Goal: Task Accomplishment & Management: Manage account settings

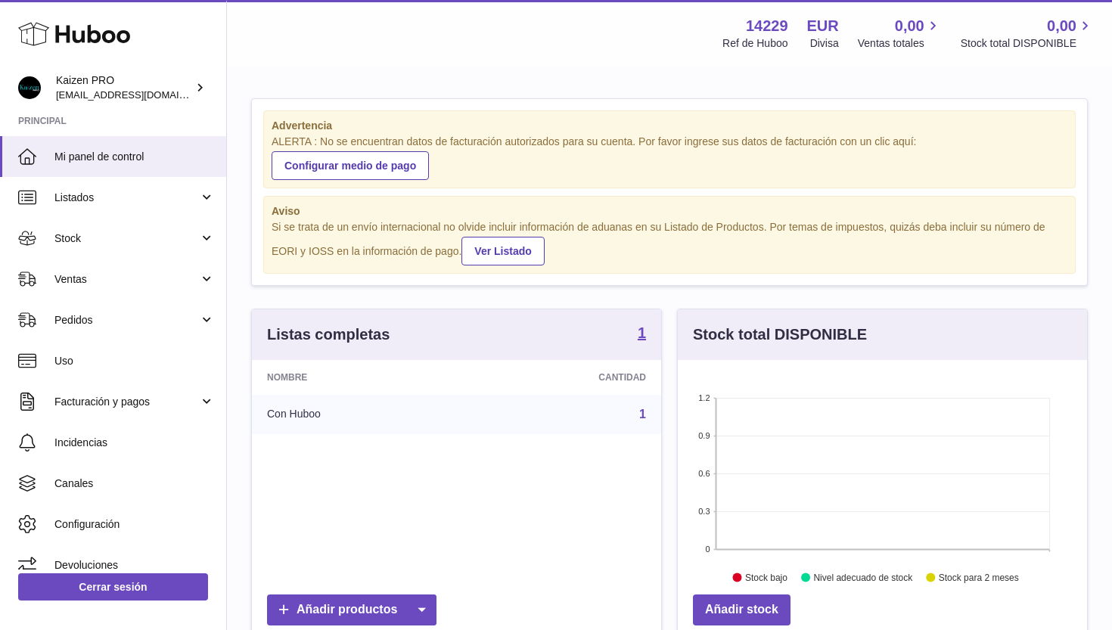
scroll to position [236, 409]
click at [197, 239] on link "Stock" at bounding box center [113, 238] width 226 height 41
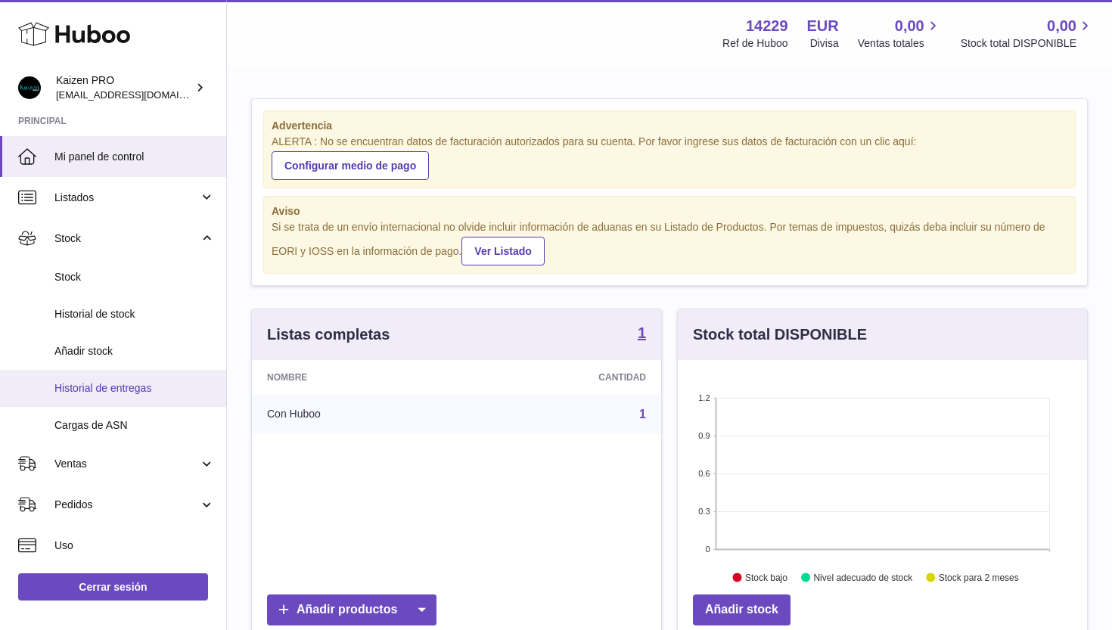
click at [91, 381] on span "Historial de entregas" at bounding box center [134, 388] width 160 height 14
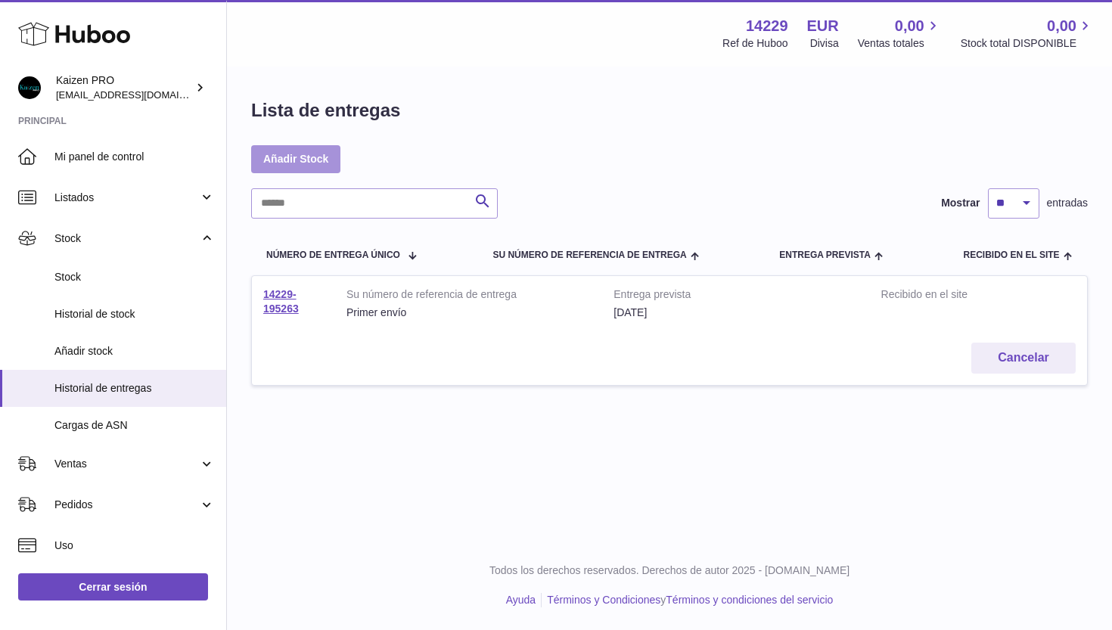
click at [313, 163] on link "Añadir Stock" at bounding box center [295, 158] width 89 height 27
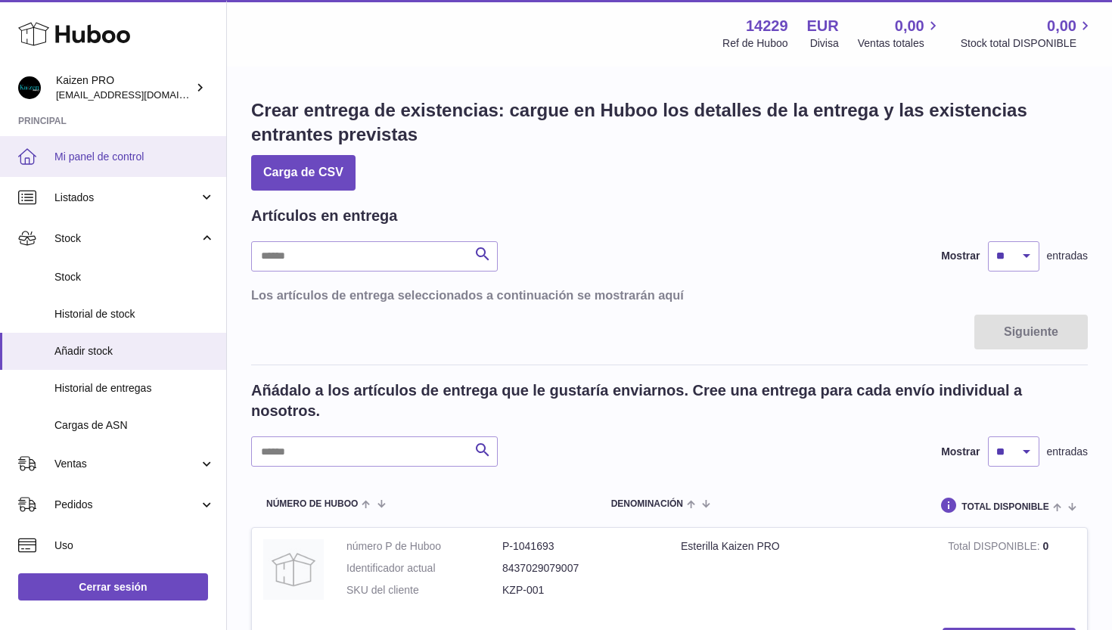
click at [115, 150] on span "Mi panel de control" at bounding box center [134, 157] width 160 height 14
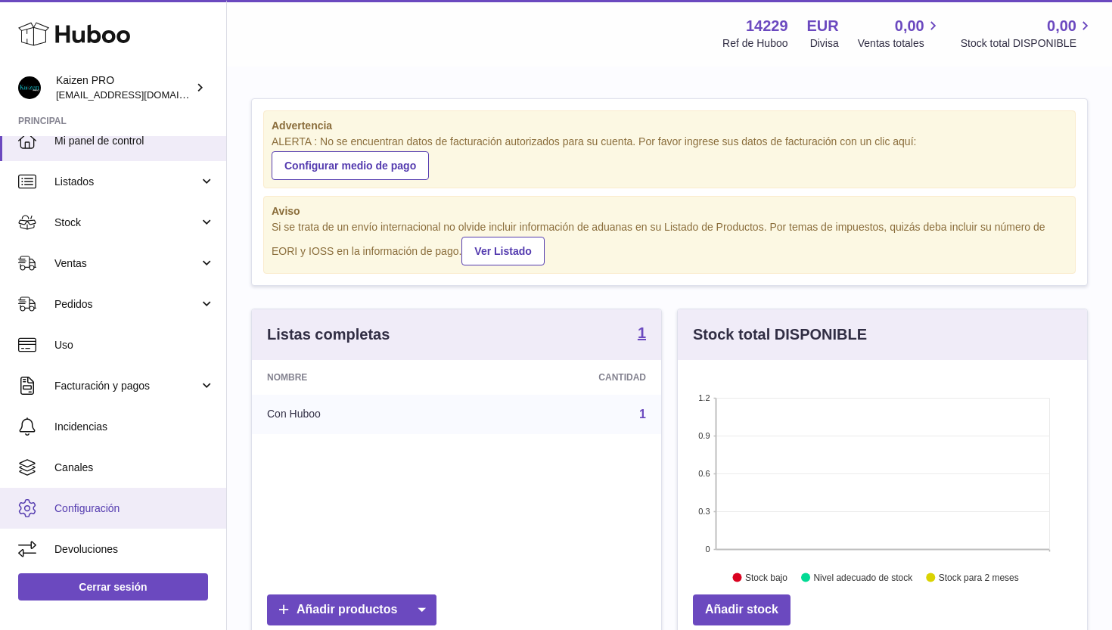
scroll to position [16, 0]
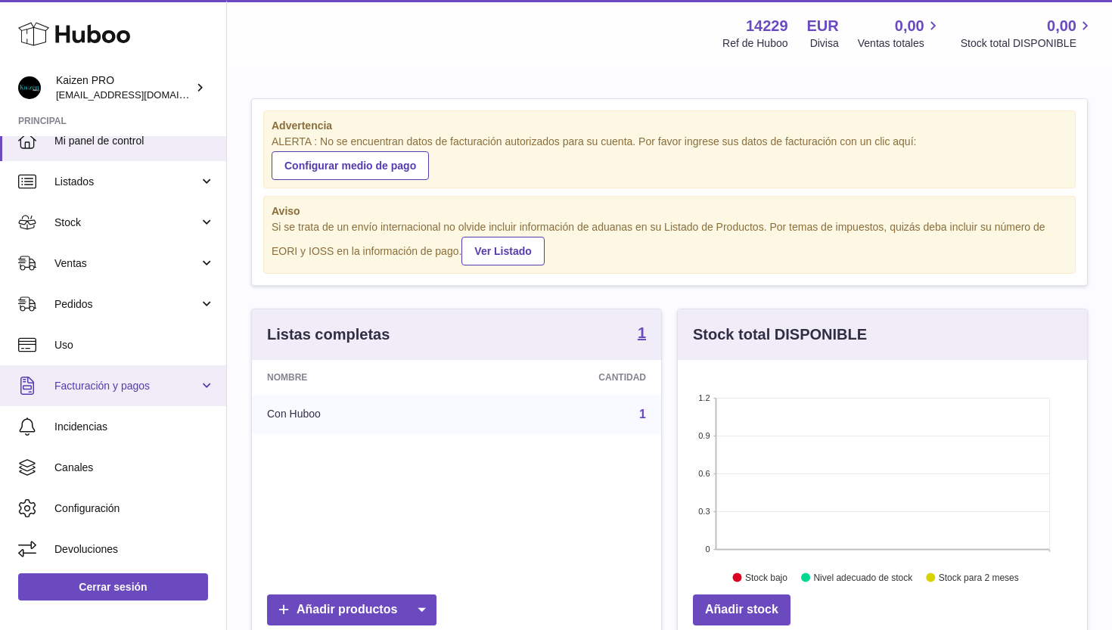
click at [147, 389] on span "Facturación y pagos" at bounding box center [126, 386] width 144 height 14
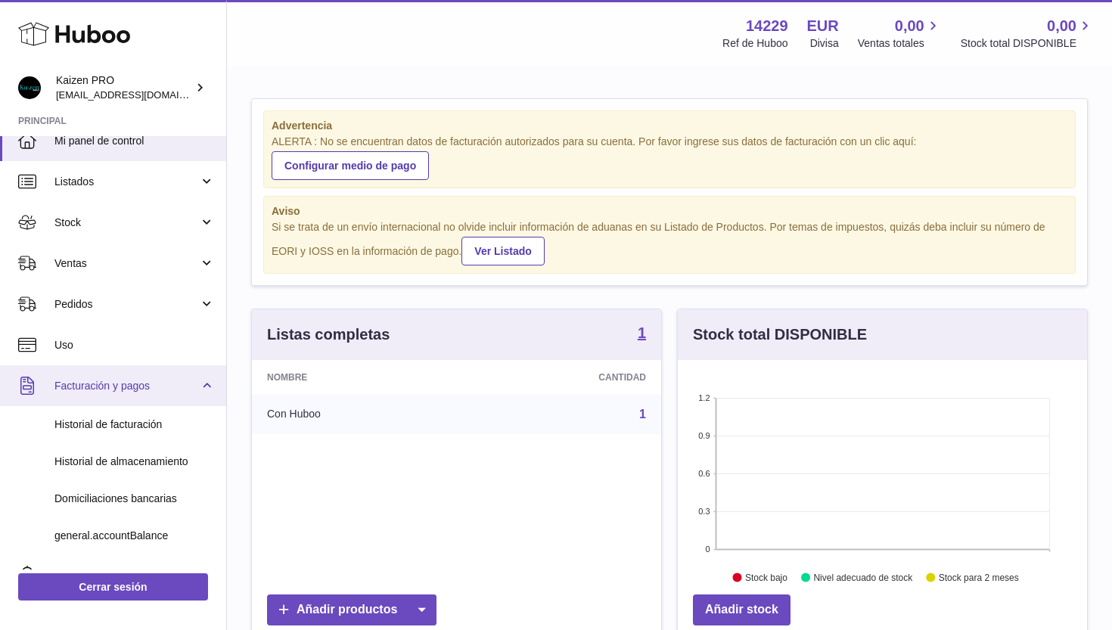
click at [167, 395] on link "Facturación y pagos" at bounding box center [113, 385] width 226 height 41
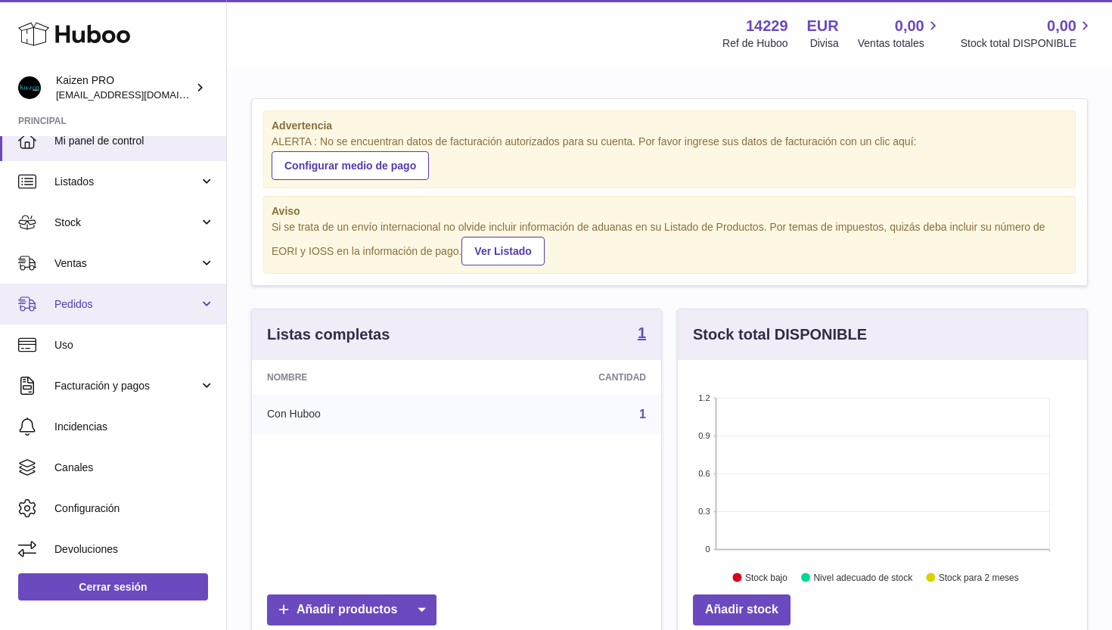
click at [172, 303] on span "Pedidos" at bounding box center [126, 304] width 144 height 14
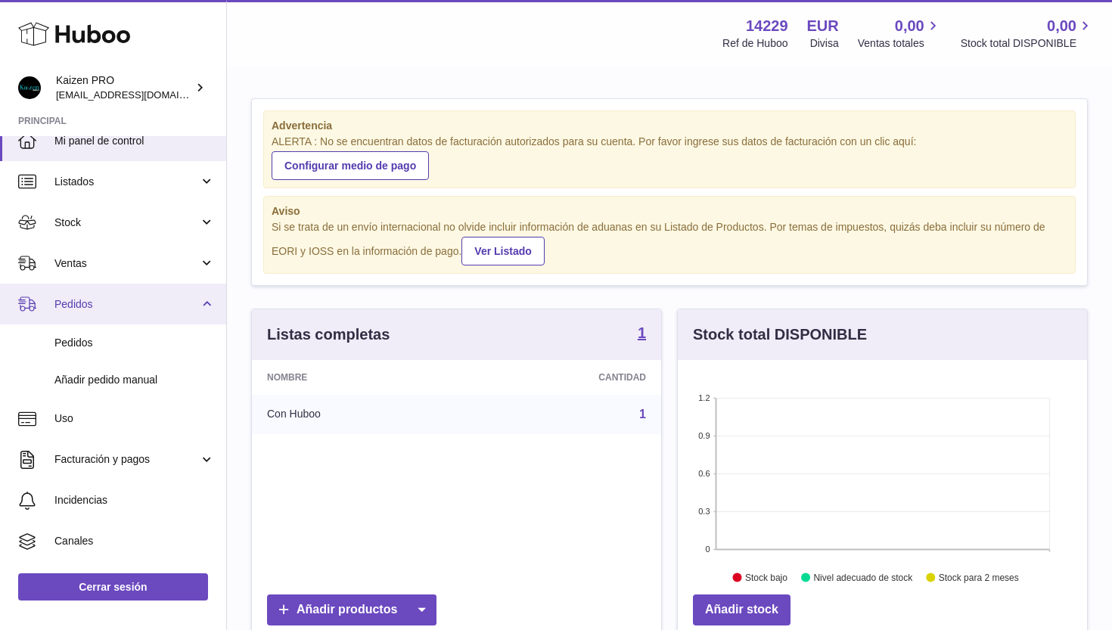
click at [186, 306] on span "Pedidos" at bounding box center [126, 304] width 144 height 14
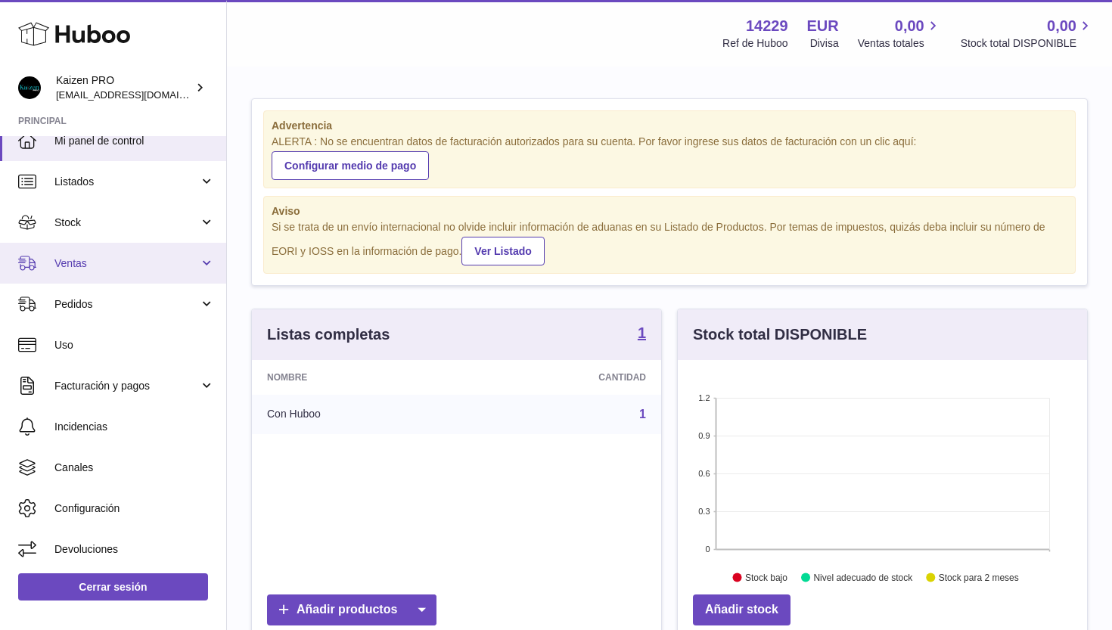
click at [190, 259] on span "Ventas" at bounding box center [126, 263] width 144 height 14
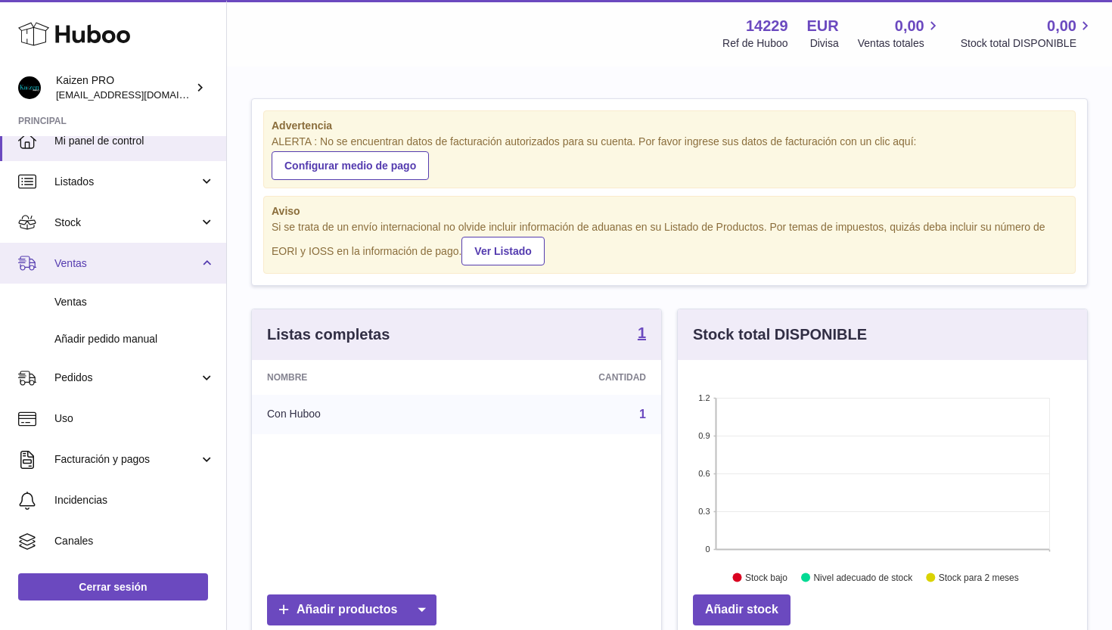
click at [190, 259] on span "Ventas" at bounding box center [126, 263] width 144 height 14
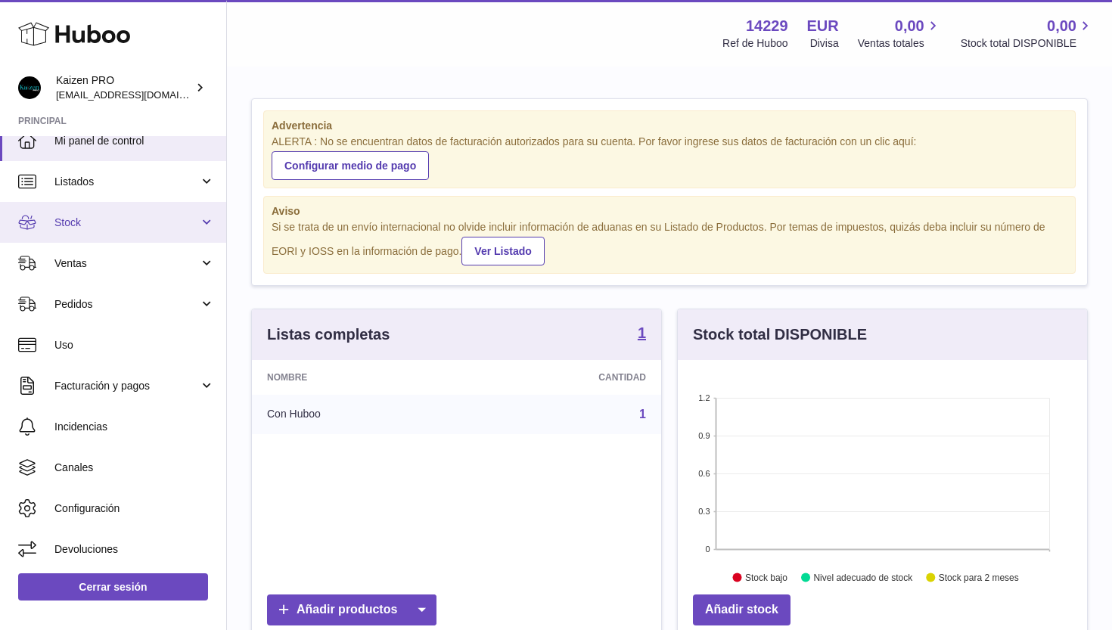
click at [204, 216] on link "Stock" at bounding box center [113, 222] width 226 height 41
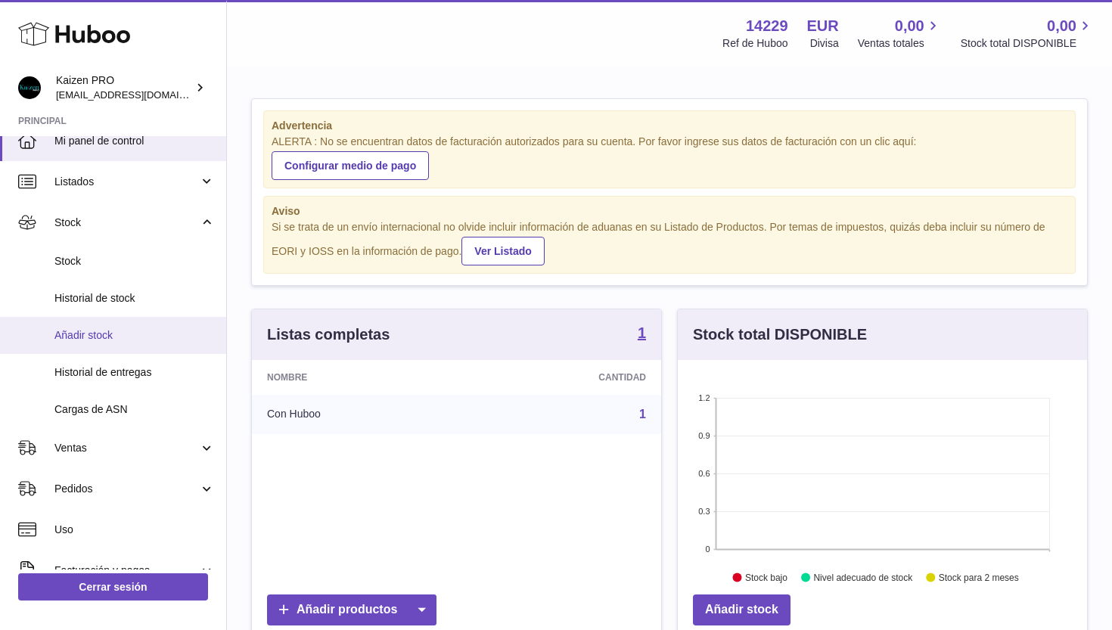
click at [89, 333] on span "Añadir stock" at bounding box center [134, 335] width 160 height 14
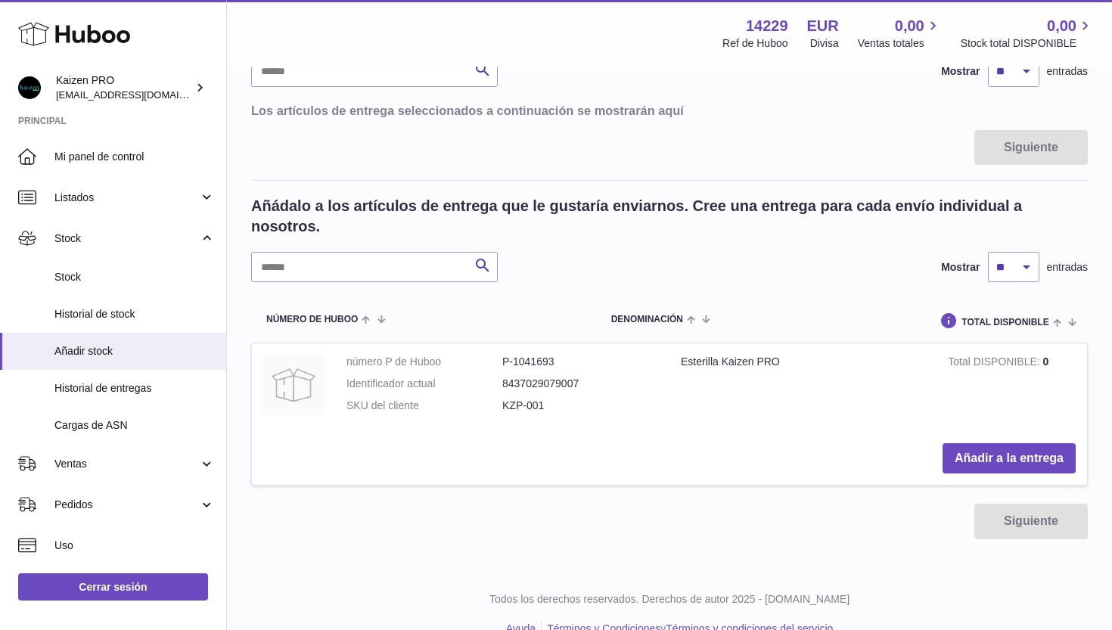
scroll to position [186, 0]
click at [962, 447] on button "Añadir a la entrega" at bounding box center [1008, 457] width 133 height 31
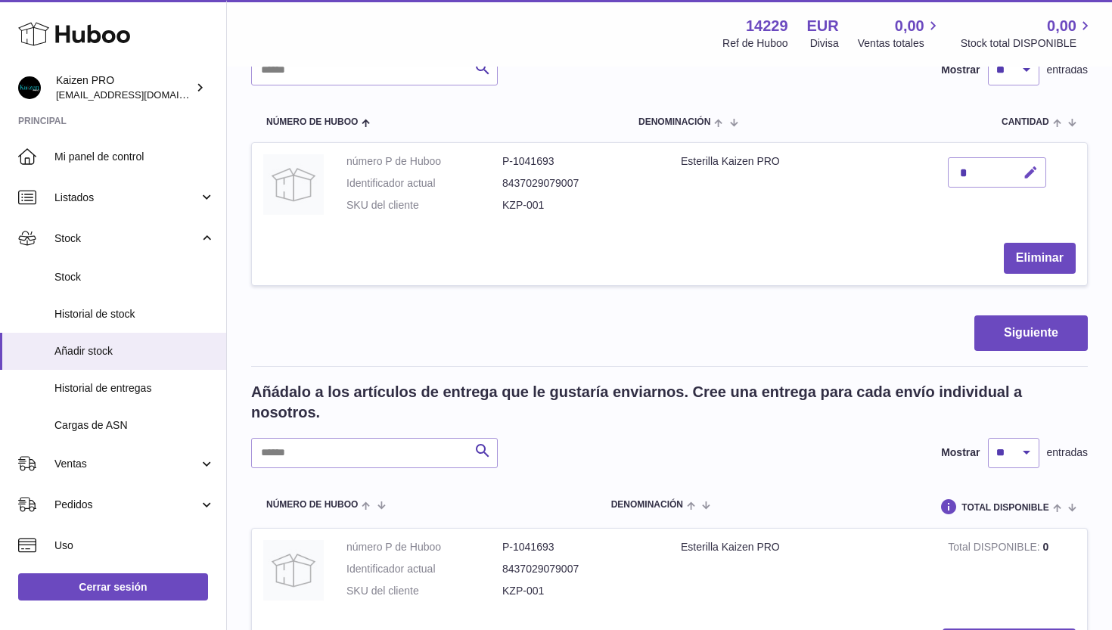
click at [1028, 173] on icon "button" at bounding box center [1031, 173] width 16 height 16
type input "***"
click at [1031, 175] on icon "submit" at bounding box center [1031, 173] width 14 height 14
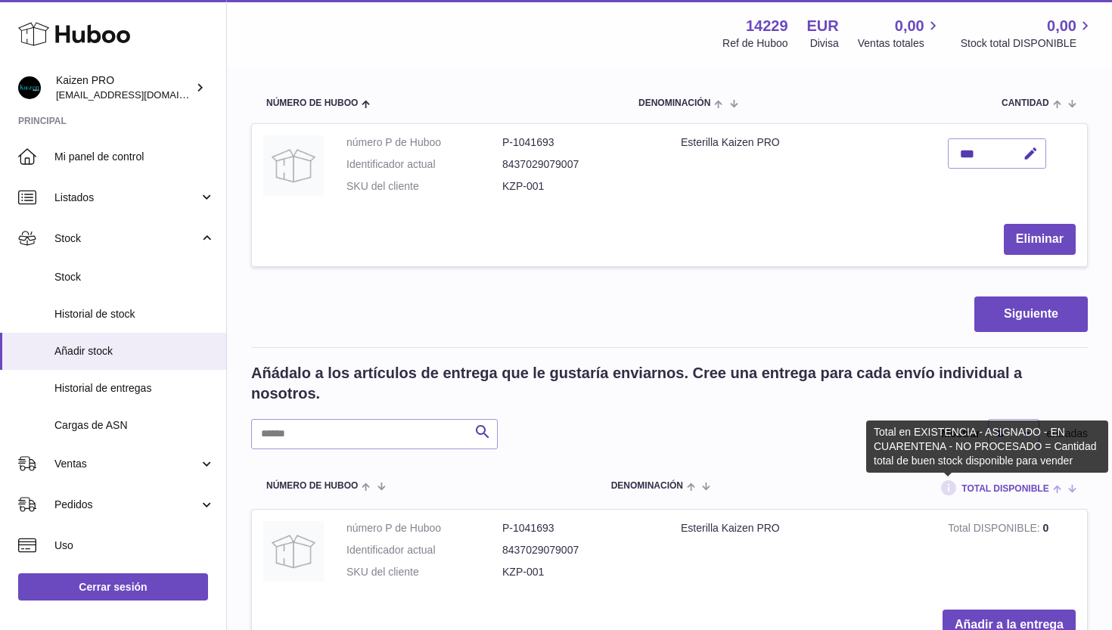
scroll to position [203, 0]
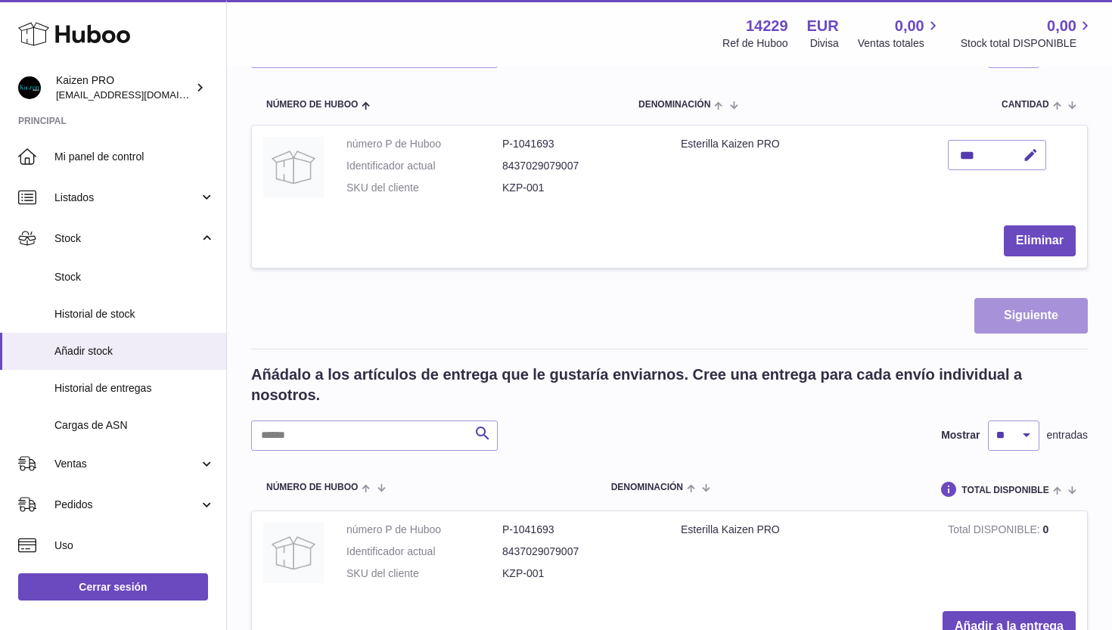
click at [1001, 323] on button "Siguiente" at bounding box center [1030, 316] width 113 height 36
click at [869, 162] on div at bounding box center [556, 315] width 1112 height 630
click at [1019, 301] on button "Siguiente" at bounding box center [1030, 316] width 113 height 36
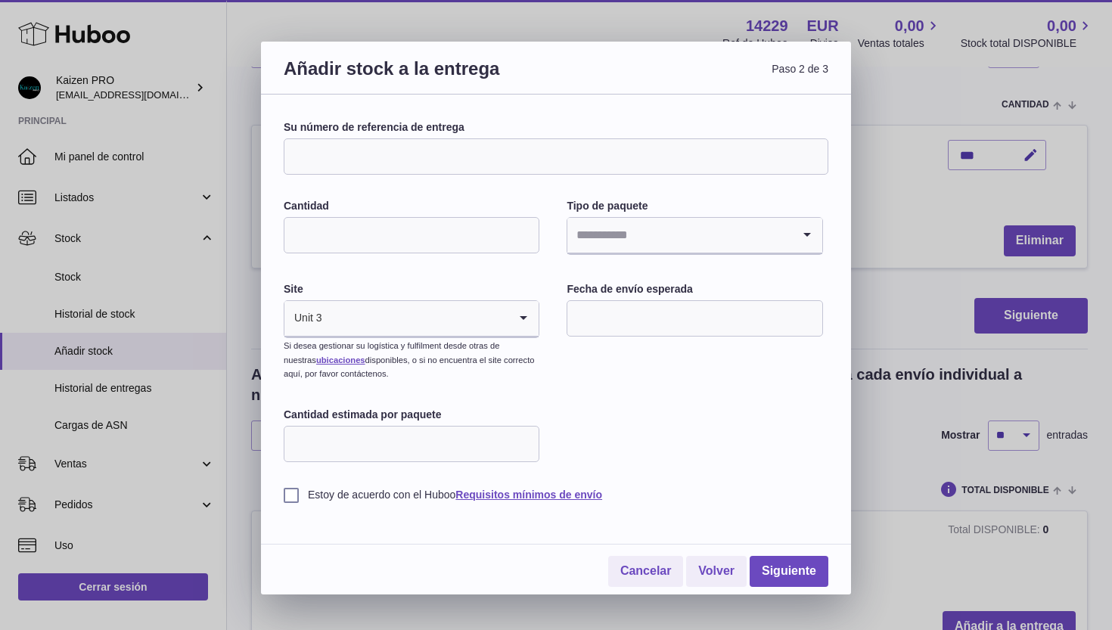
click at [557, 162] on input "Su número de referencia de entrega" at bounding box center [556, 156] width 545 height 36
click at [656, 568] on link "Cancelar" at bounding box center [646, 571] width 76 height 31
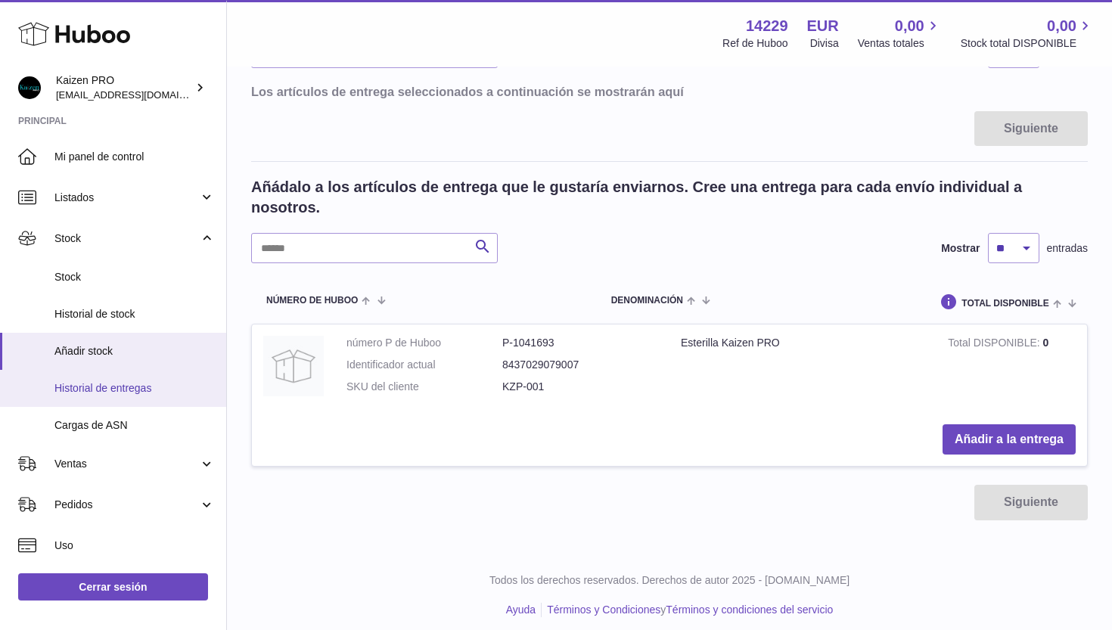
click at [135, 386] on span "Historial de entregas" at bounding box center [134, 388] width 160 height 14
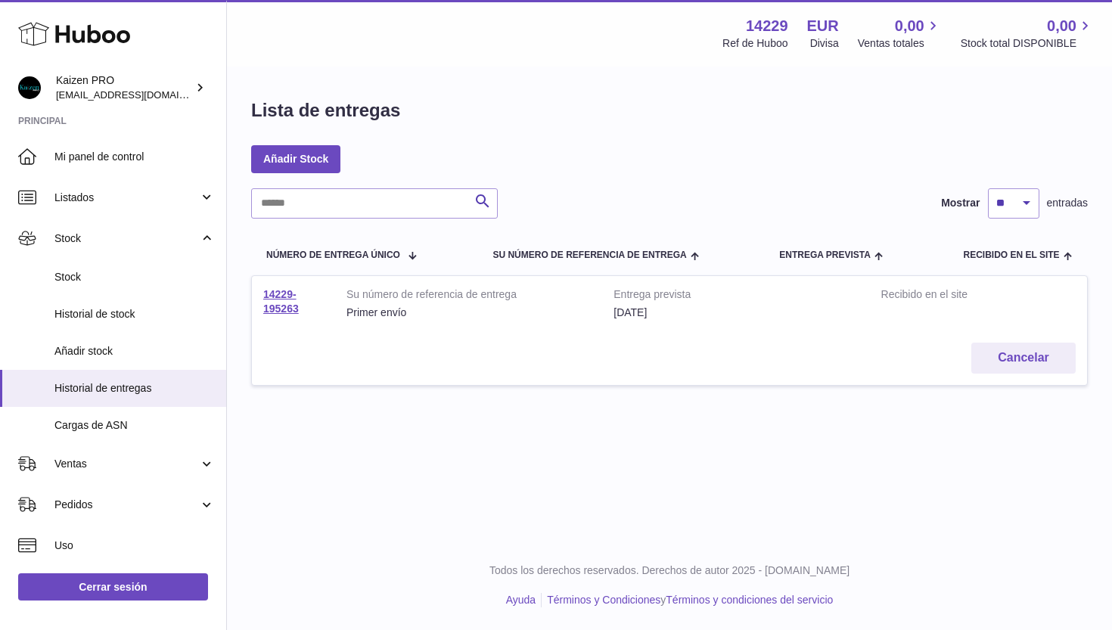
click at [349, 310] on div "Primer envío" at bounding box center [468, 313] width 244 height 14
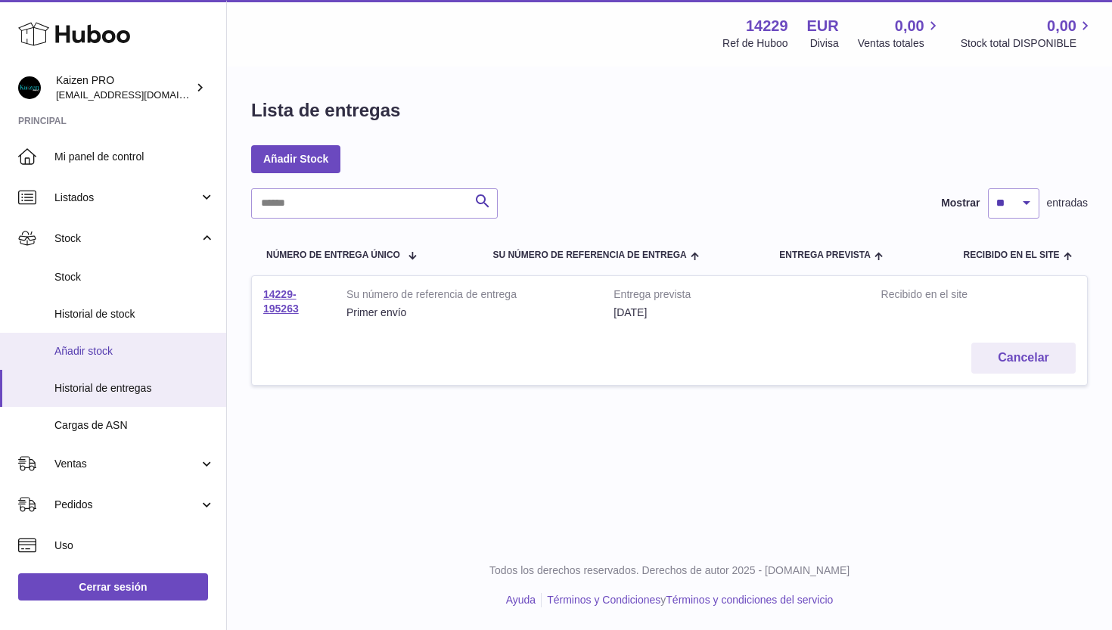
click at [123, 344] on span "Añadir stock" at bounding box center [134, 351] width 160 height 14
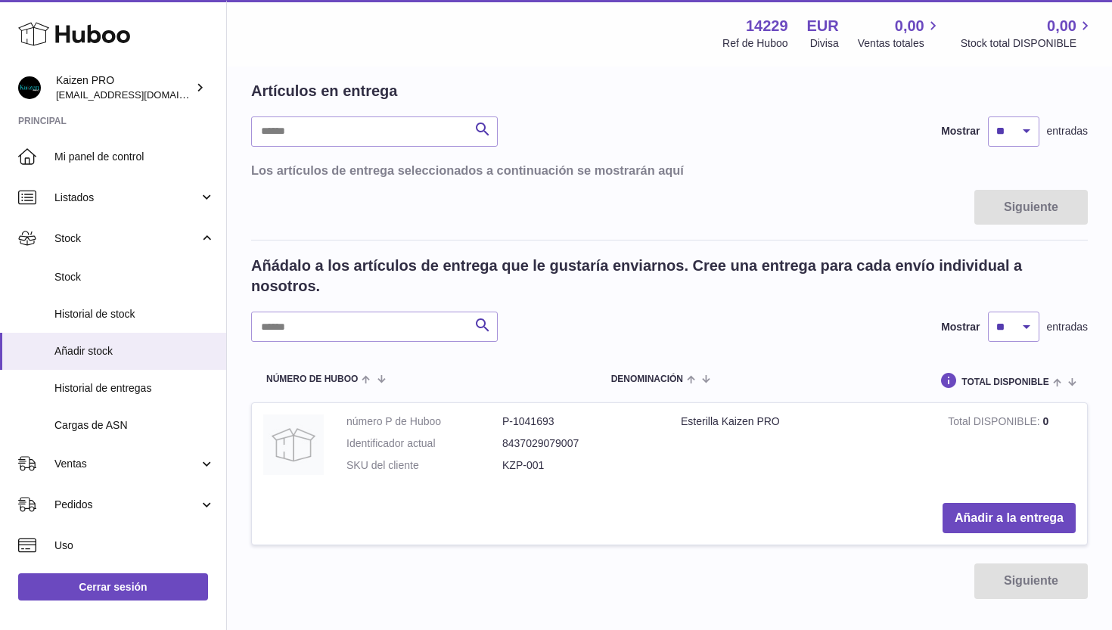
scroll to position [126, 0]
click at [992, 513] on button "Añadir a la entrega" at bounding box center [1008, 517] width 133 height 31
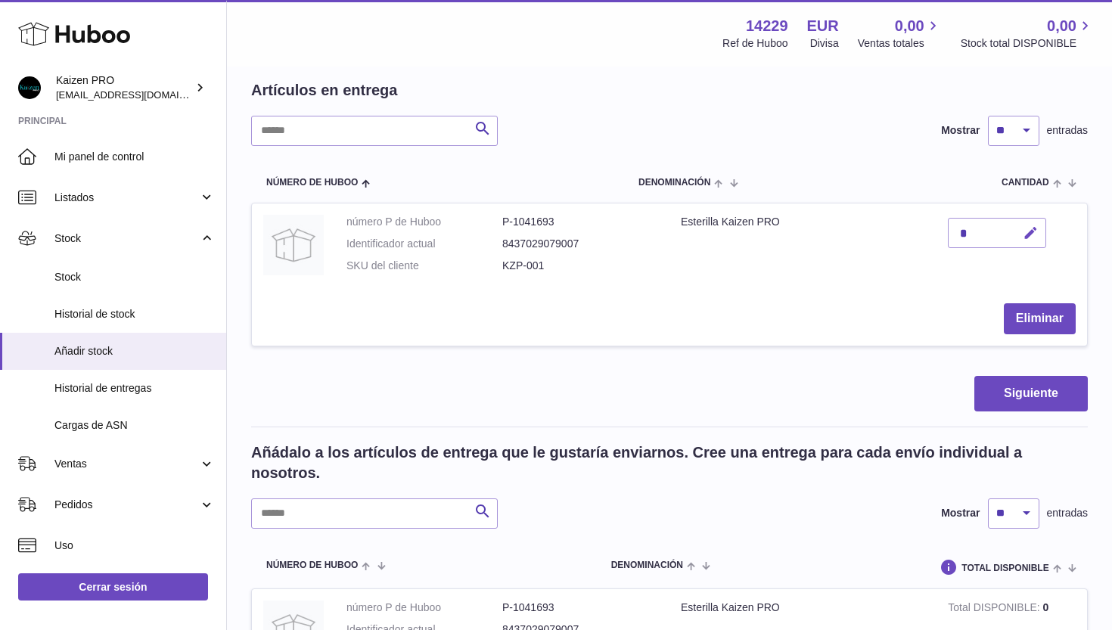
click at [1035, 227] on icon "button" at bounding box center [1031, 233] width 16 height 16
type input "***"
click at [1031, 234] on icon "submit" at bounding box center [1031, 233] width 14 height 14
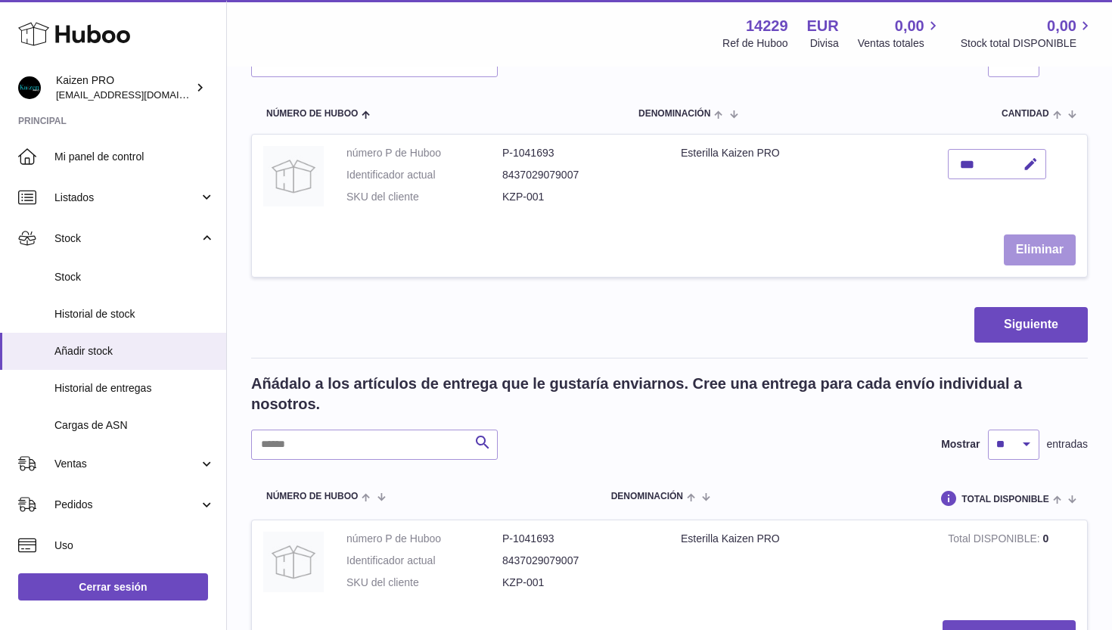
scroll to position [185, 0]
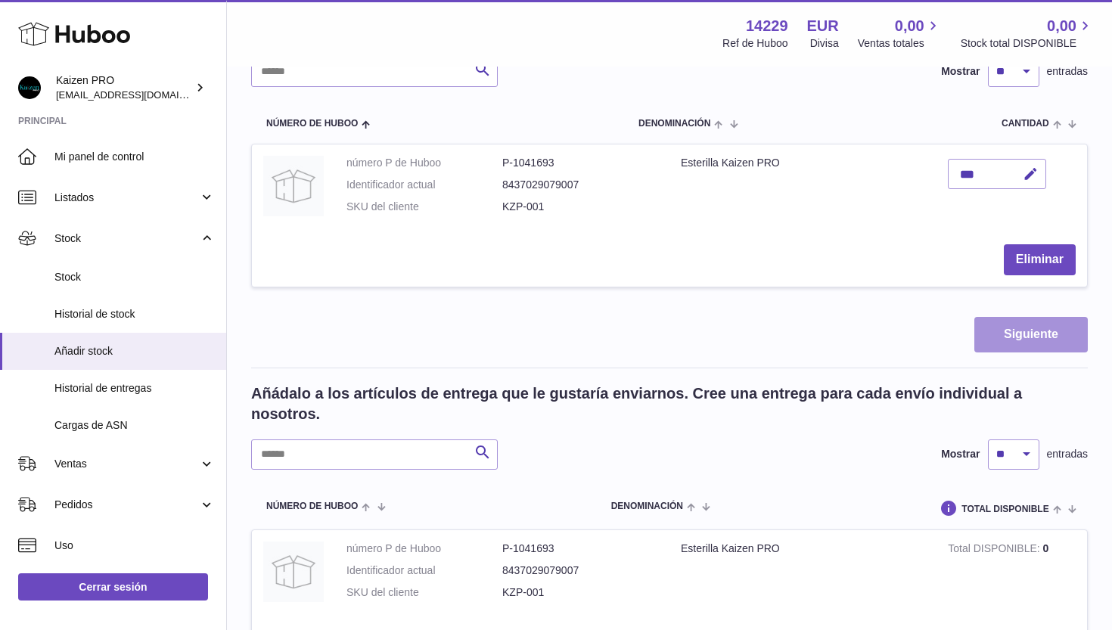
click at [1014, 324] on button "Siguiente" at bounding box center [1030, 335] width 113 height 36
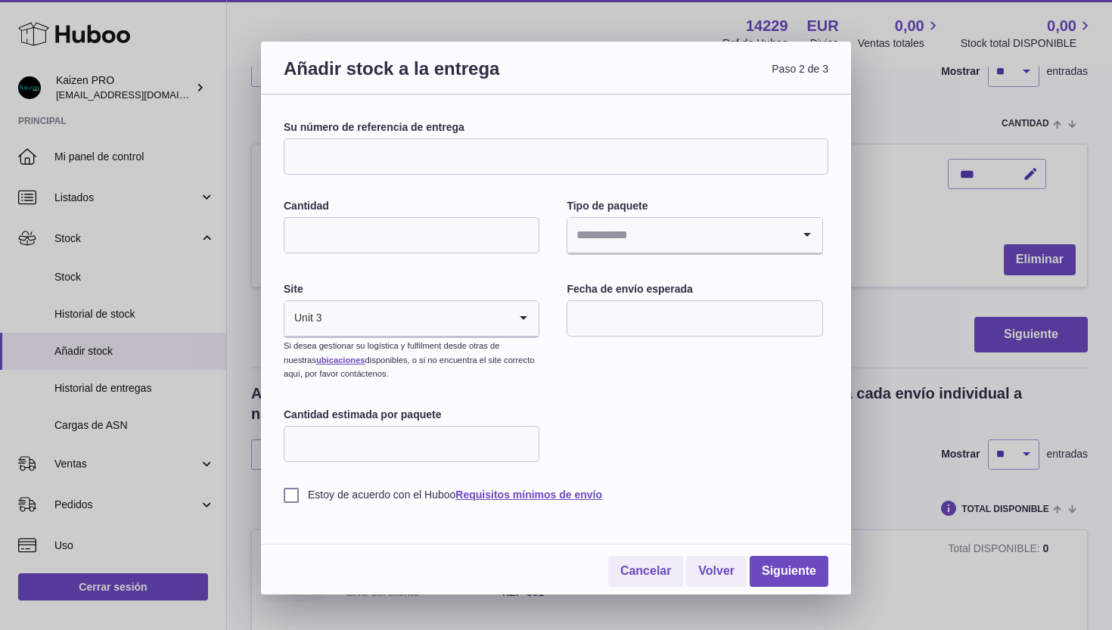
click at [433, 157] on input "Su número de referencia de entrega" at bounding box center [556, 156] width 545 height 36
type input "*"
type input "**********"
click at [455, 232] on input "Cantidad" at bounding box center [412, 235] width 256 height 36
type input "***"
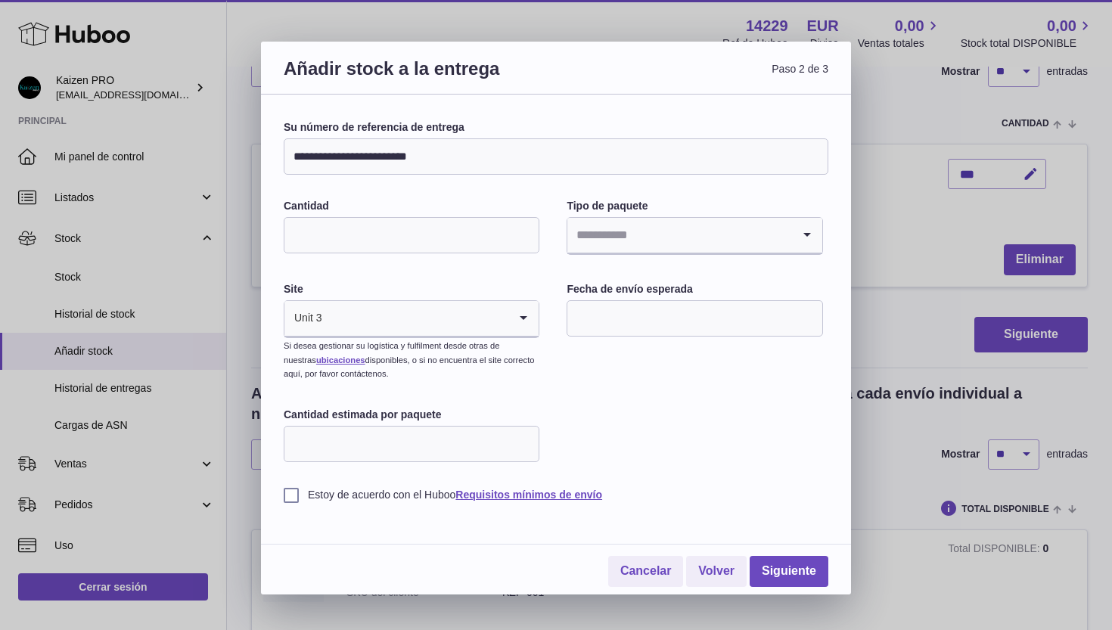
click at [632, 228] on input "Search for option" at bounding box center [679, 235] width 224 height 35
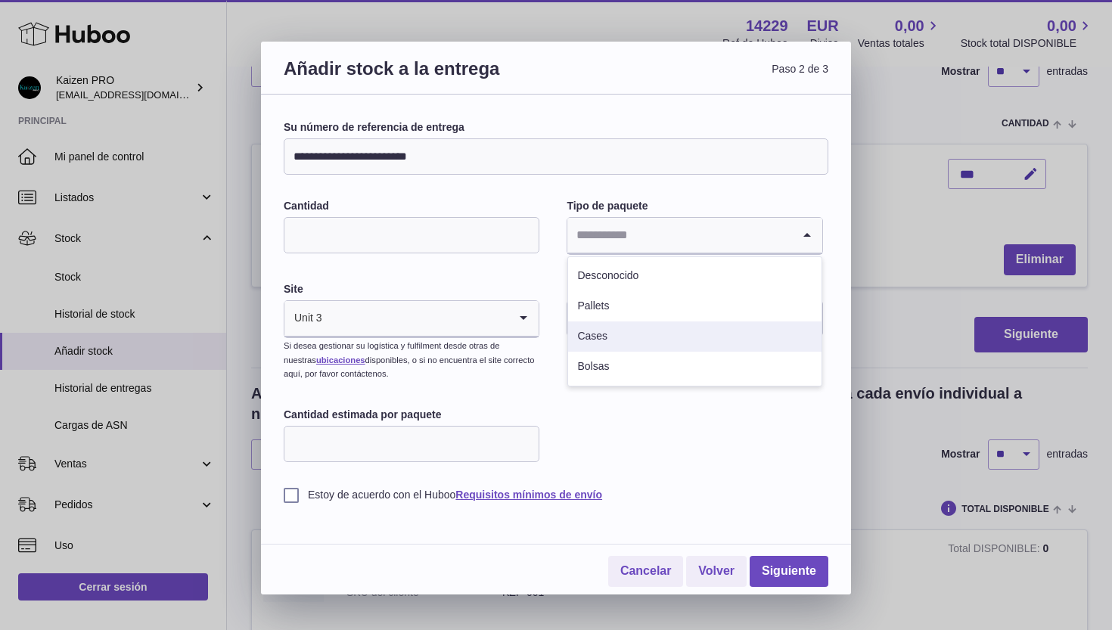
scroll to position [2, 0]
click at [616, 339] on li "Cases" at bounding box center [694, 336] width 253 height 30
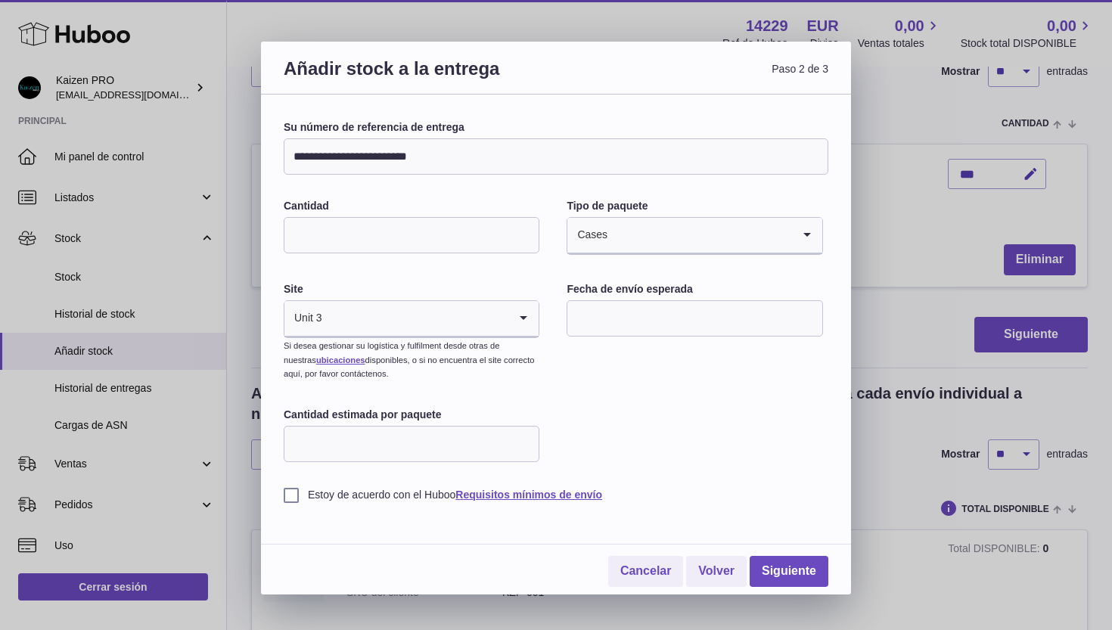
click at [636, 236] on input "Search for option" at bounding box center [700, 235] width 184 height 35
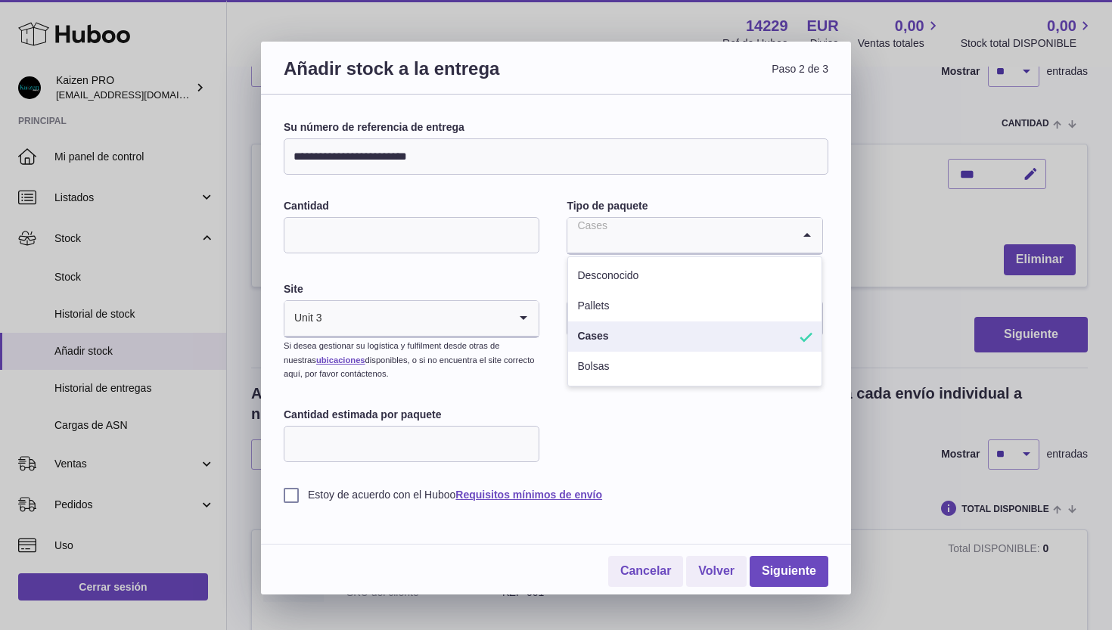
click at [654, 339] on li "Cases" at bounding box center [694, 336] width 253 height 30
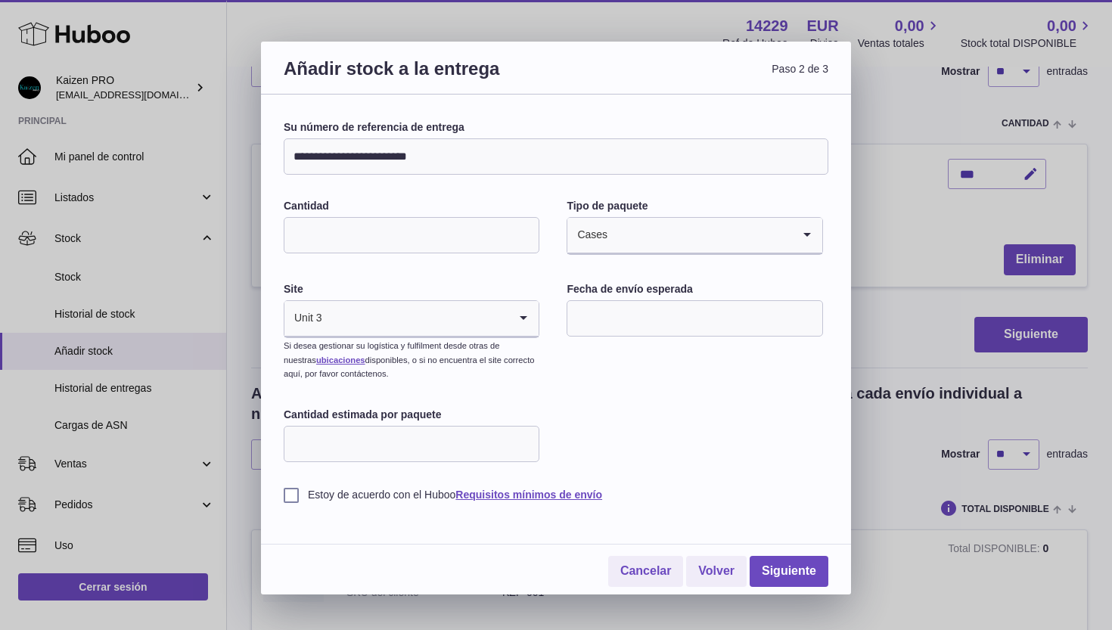
click at [391, 319] on input "Search for option" at bounding box center [416, 318] width 186 height 35
click at [610, 388] on div "**********" at bounding box center [556, 311] width 545 height 382
click at [611, 318] on input "text" at bounding box center [694, 318] width 256 height 36
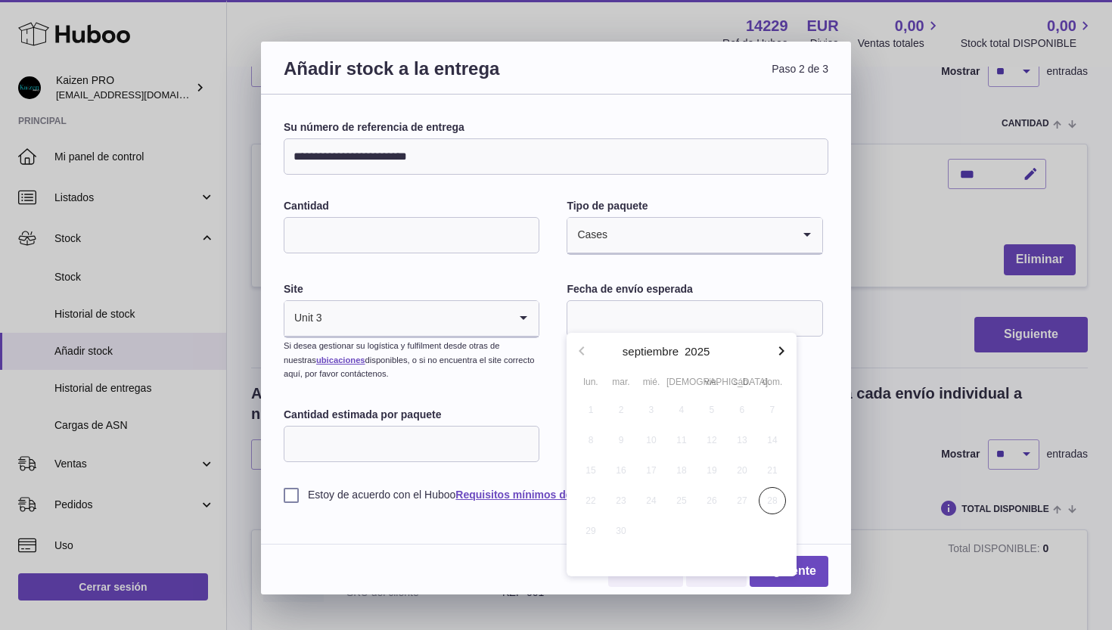
click at [781, 343] on icon "button" at bounding box center [781, 351] width 18 height 18
click at [681, 413] on span "2" at bounding box center [681, 409] width 27 height 27
type input "**********"
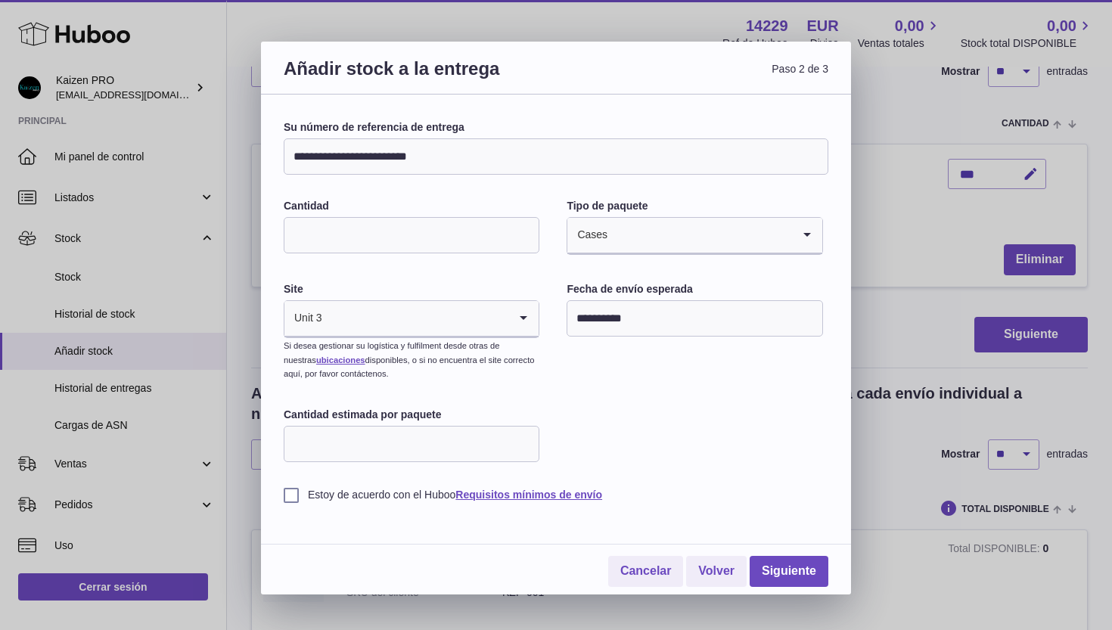
click at [440, 445] on input "Cantidad estimada por paquete" at bounding box center [412, 444] width 256 height 36
type input "*"
click at [672, 426] on div "**********" at bounding box center [556, 311] width 545 height 382
click at [286, 492] on label "Estoy de acuerdo con el Huboo Requisitos mínimos de envío" at bounding box center [556, 495] width 545 height 14
click at [783, 571] on link "Siguiente" at bounding box center [788, 571] width 79 height 31
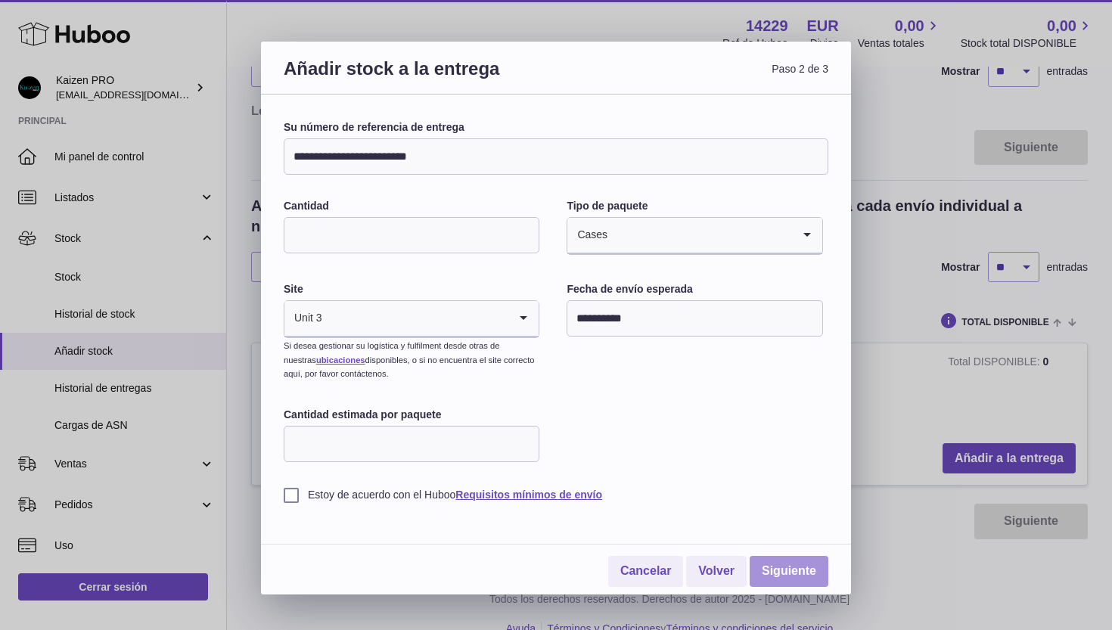
scroll to position [0, 0]
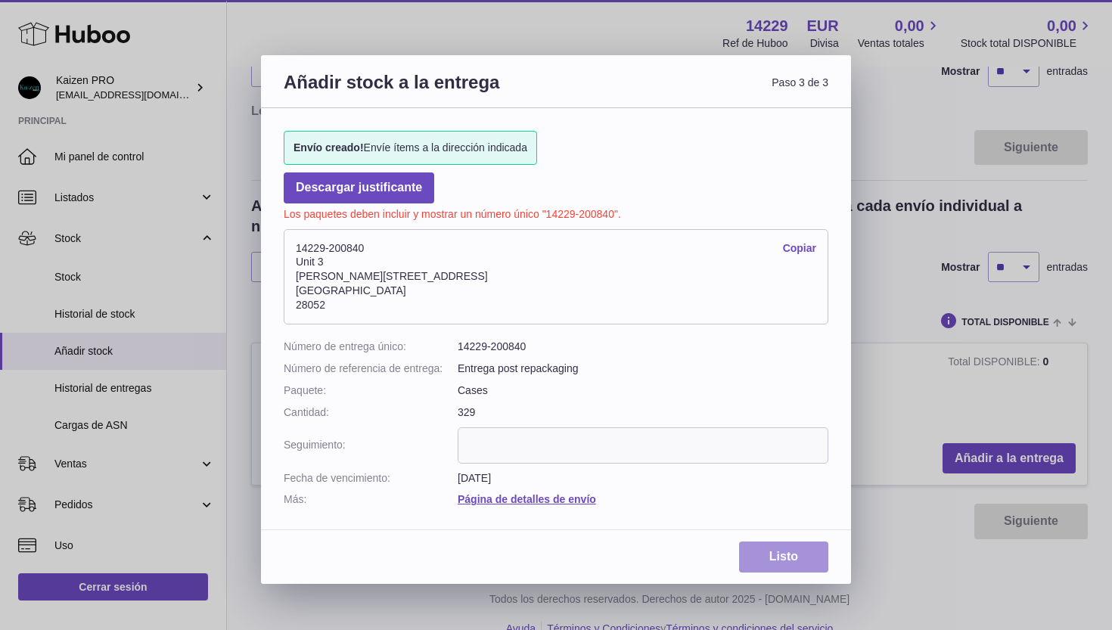
click at [759, 545] on link "Listo" at bounding box center [783, 557] width 89 height 31
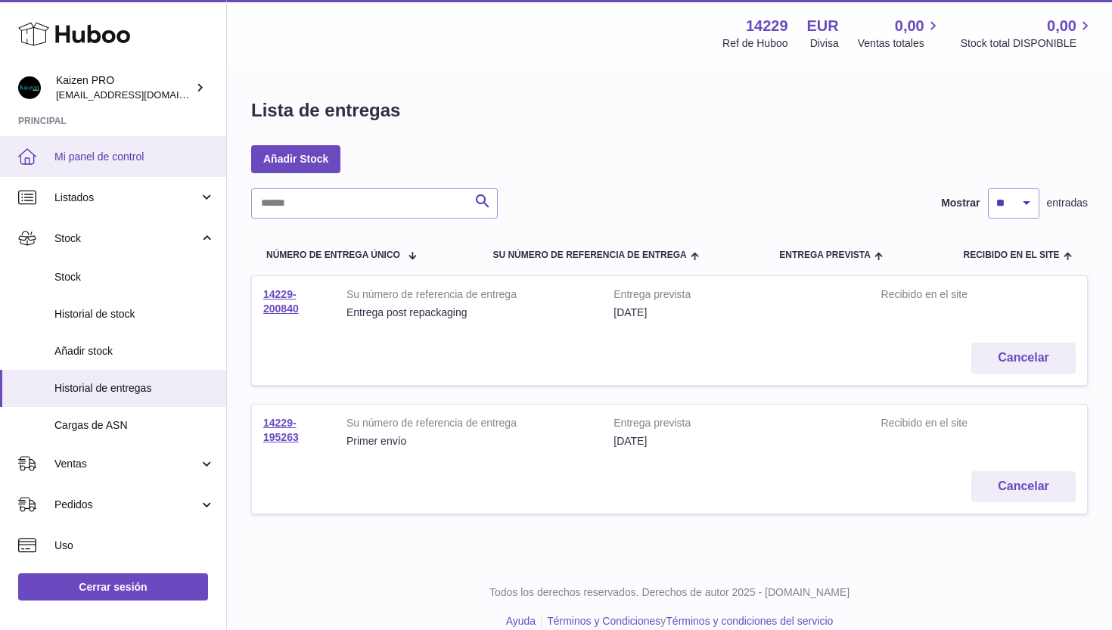
click at [107, 164] on link "Mi panel de control" at bounding box center [113, 156] width 226 height 41
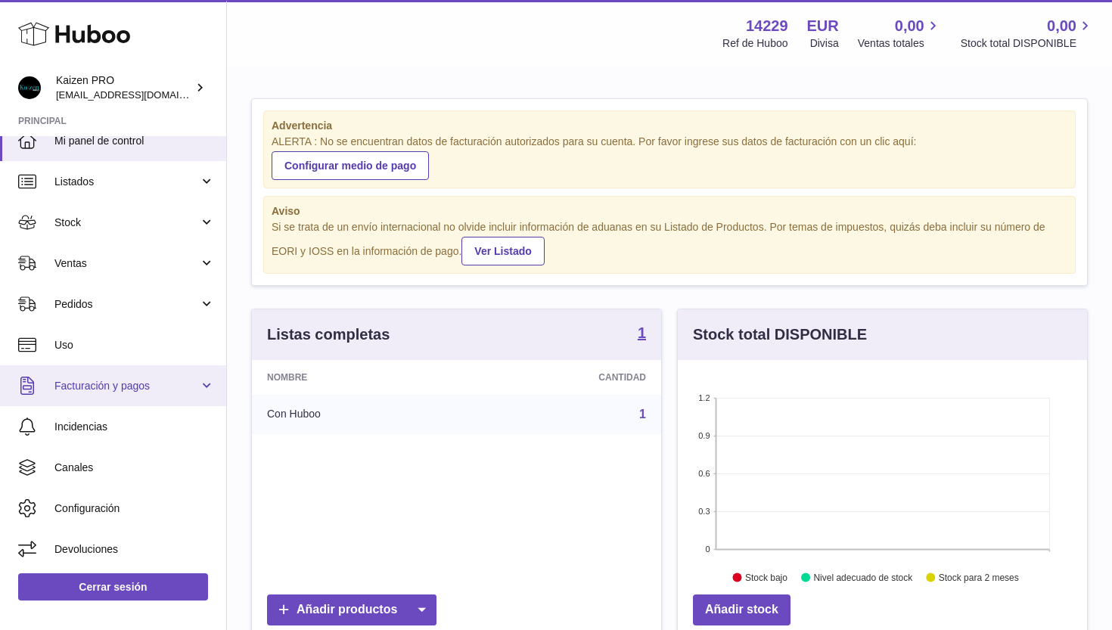
scroll to position [16, 0]
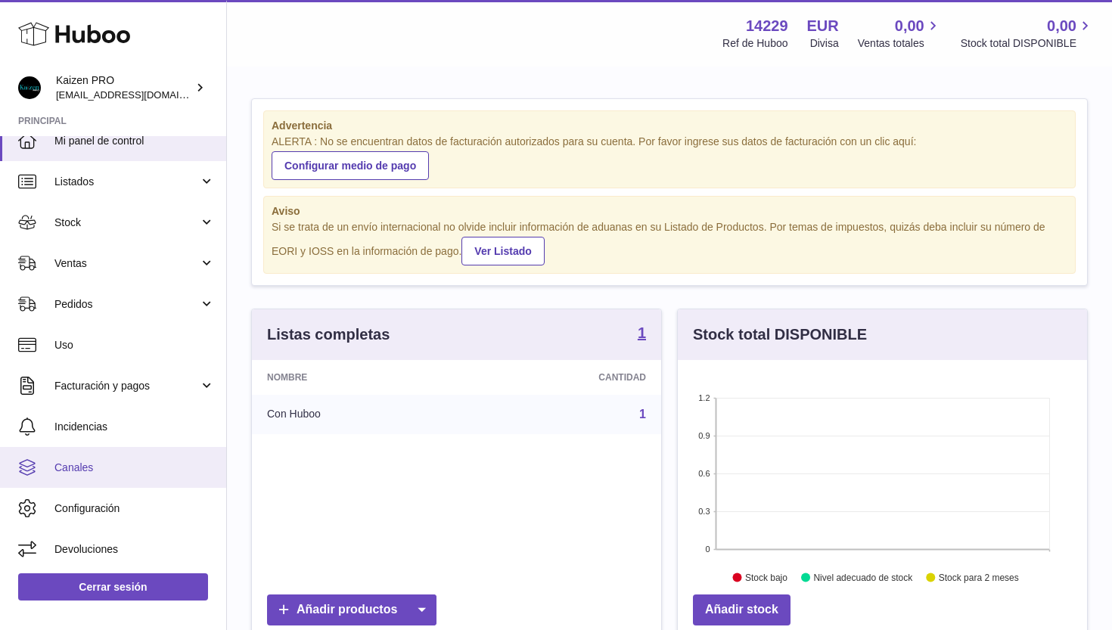
click at [98, 450] on link "Canales" at bounding box center [113, 467] width 226 height 41
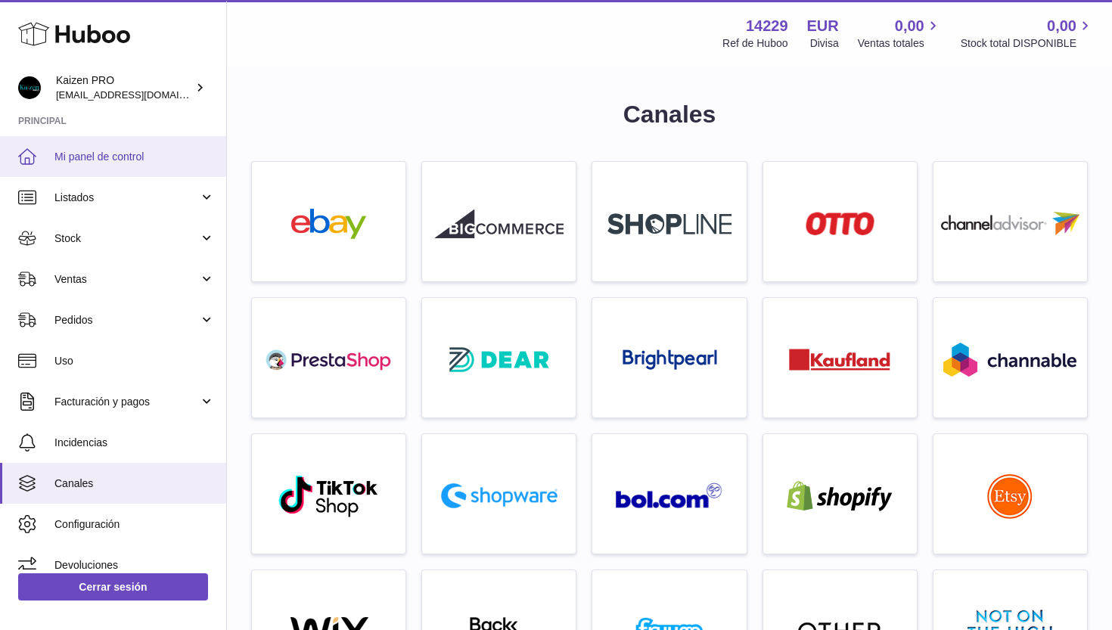
click at [93, 151] on span "Mi panel de control" at bounding box center [134, 157] width 160 height 14
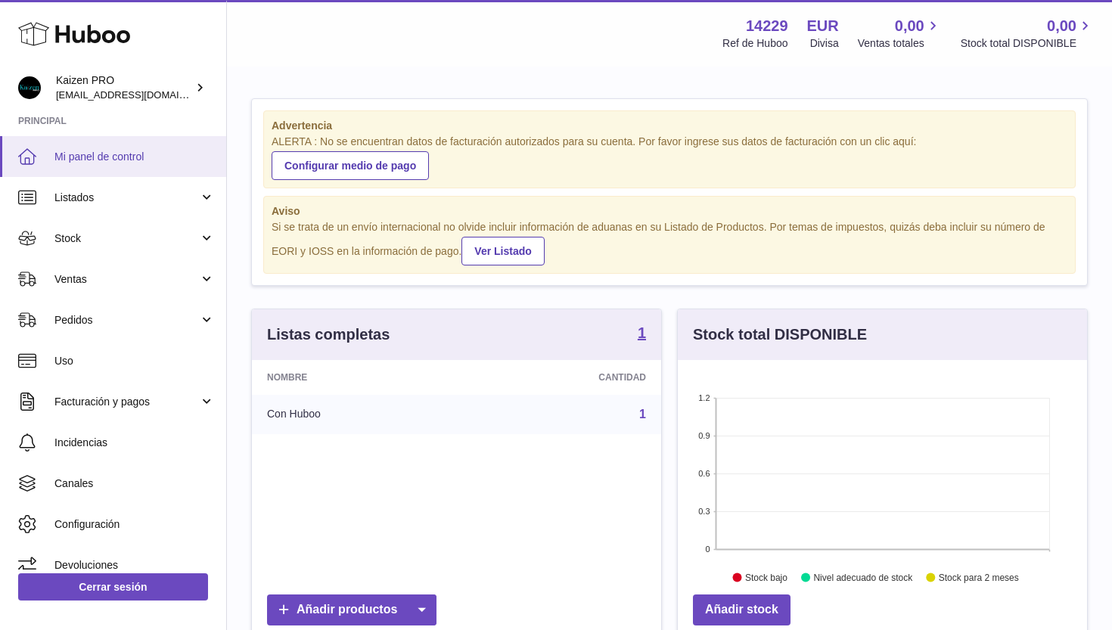
scroll to position [236, 409]
click at [389, 163] on link "Configurar medio de pago" at bounding box center [350, 165] width 157 height 29
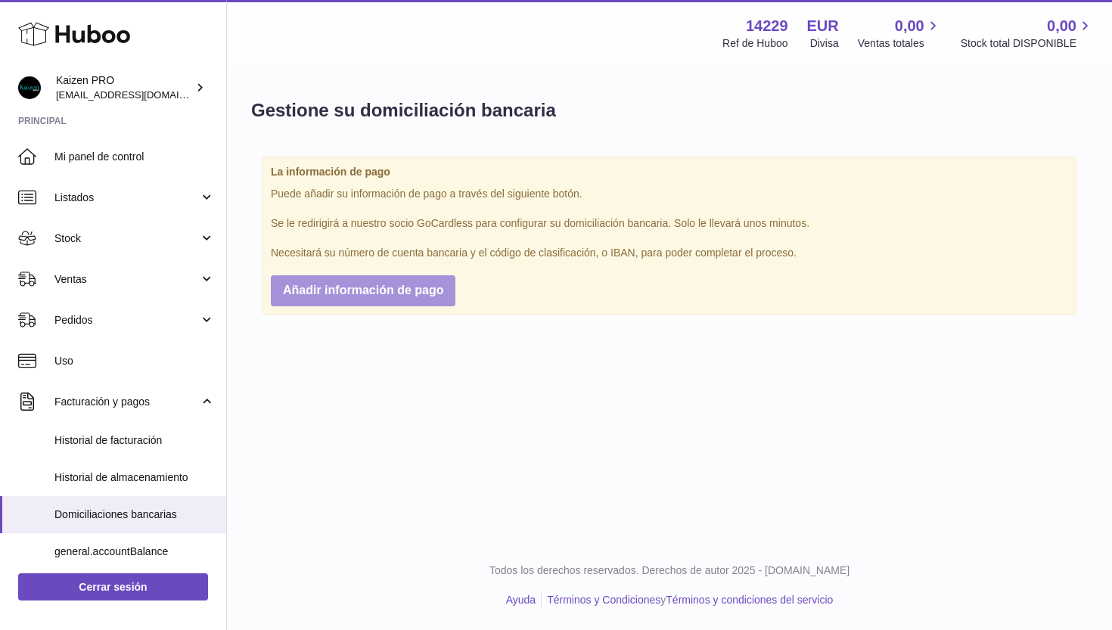
click at [399, 289] on span "Añadir información de pago" at bounding box center [363, 290] width 160 height 13
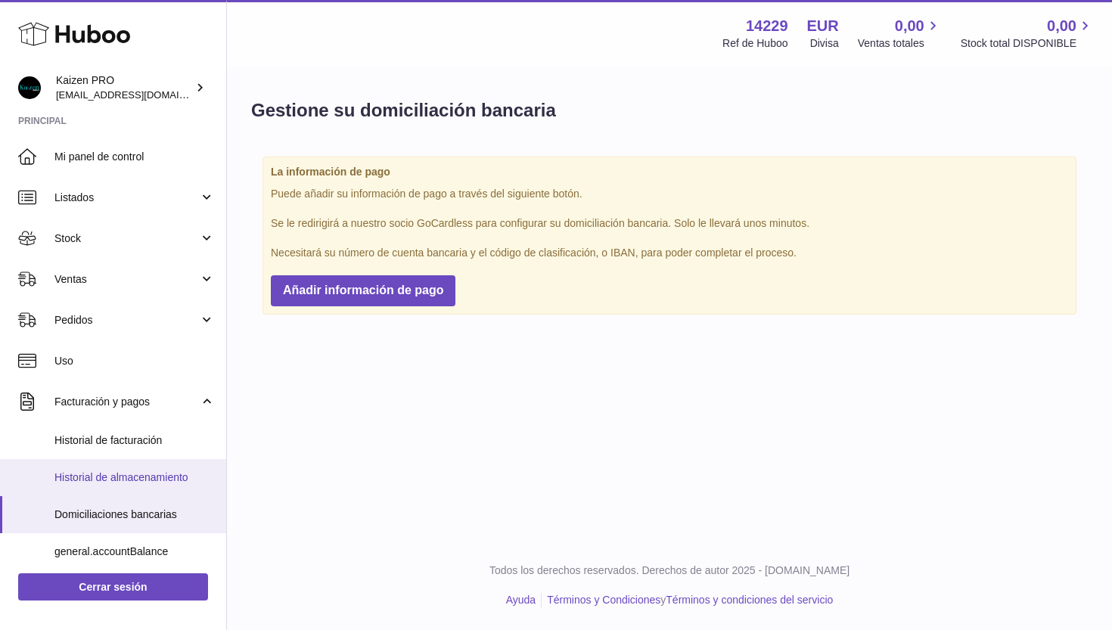
click at [152, 470] on span "Historial de almacenamiento" at bounding box center [134, 477] width 160 height 14
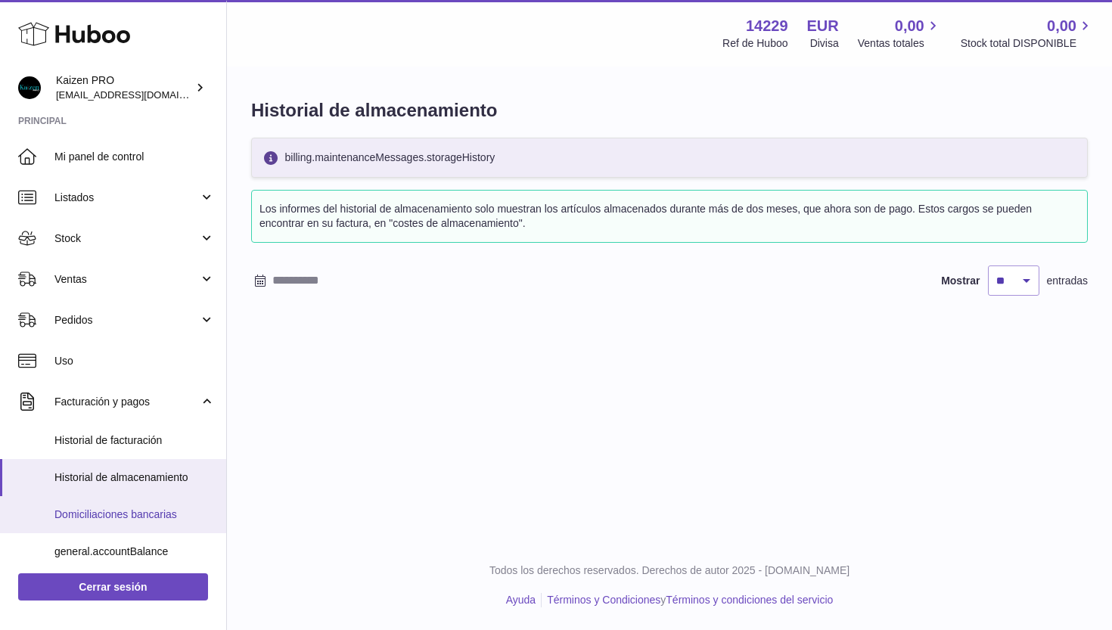
click at [143, 498] on link "Domiciliaciones bancarias" at bounding box center [113, 514] width 226 height 37
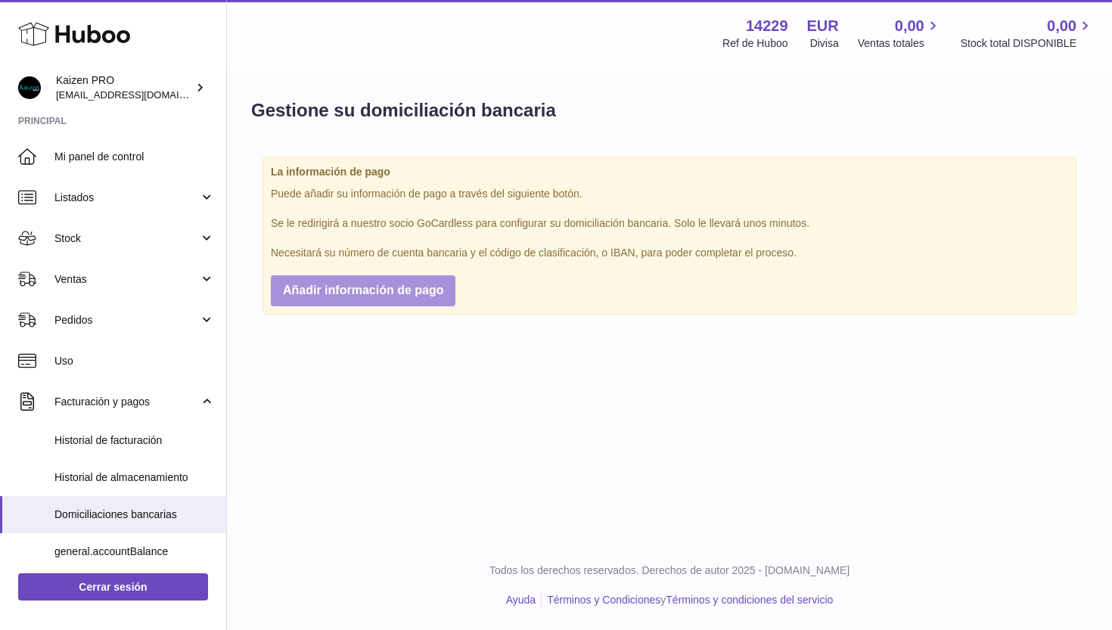
click at [349, 284] on span "Añadir información de pago" at bounding box center [363, 290] width 160 height 13
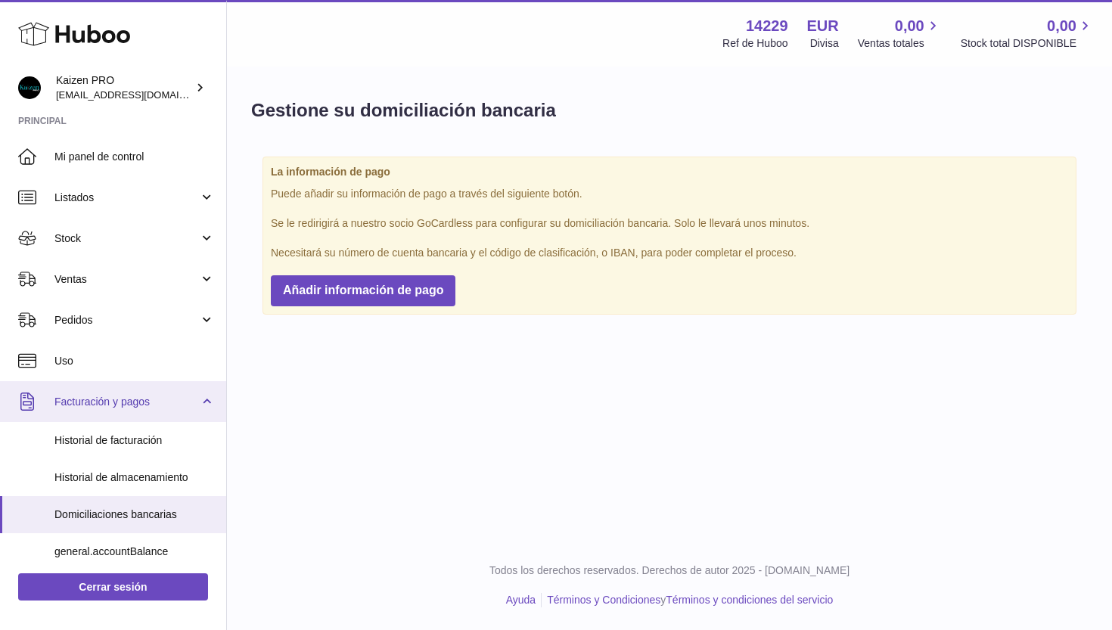
click at [135, 407] on link "Facturación y pagos" at bounding box center [113, 401] width 226 height 41
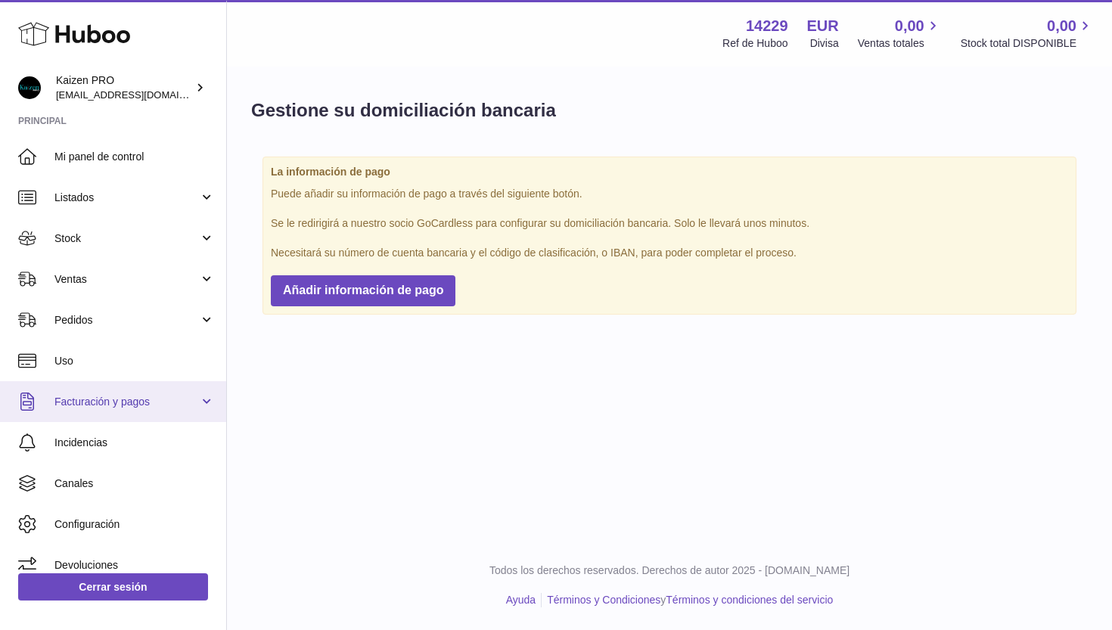
click at [135, 407] on link "Facturación y pagos" at bounding box center [113, 401] width 226 height 41
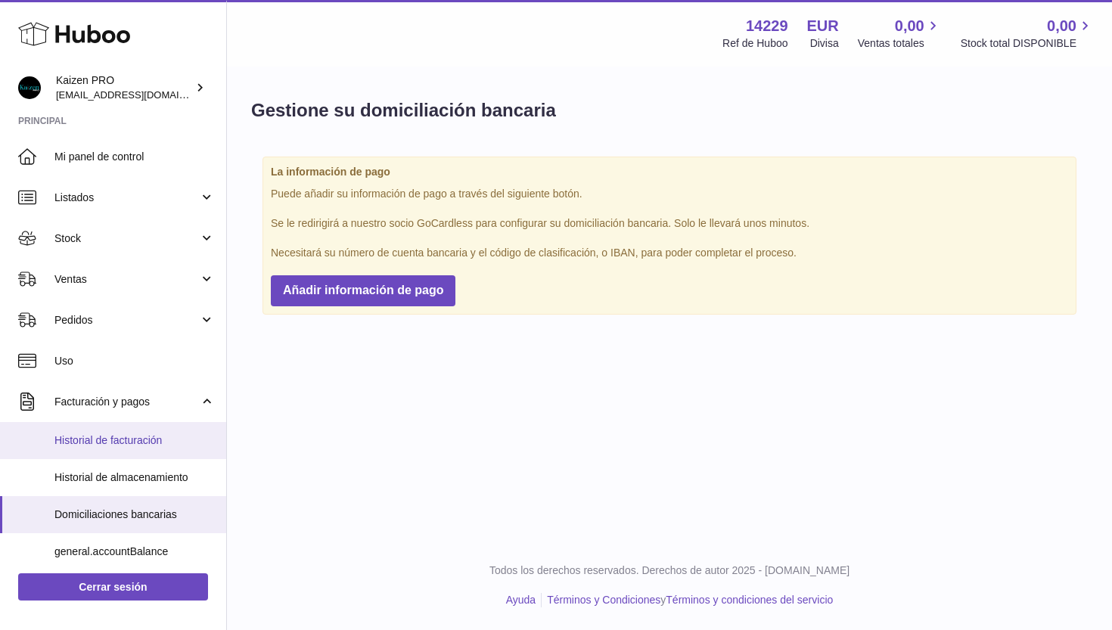
click at [100, 445] on span "Historial de facturación" at bounding box center [134, 440] width 160 height 14
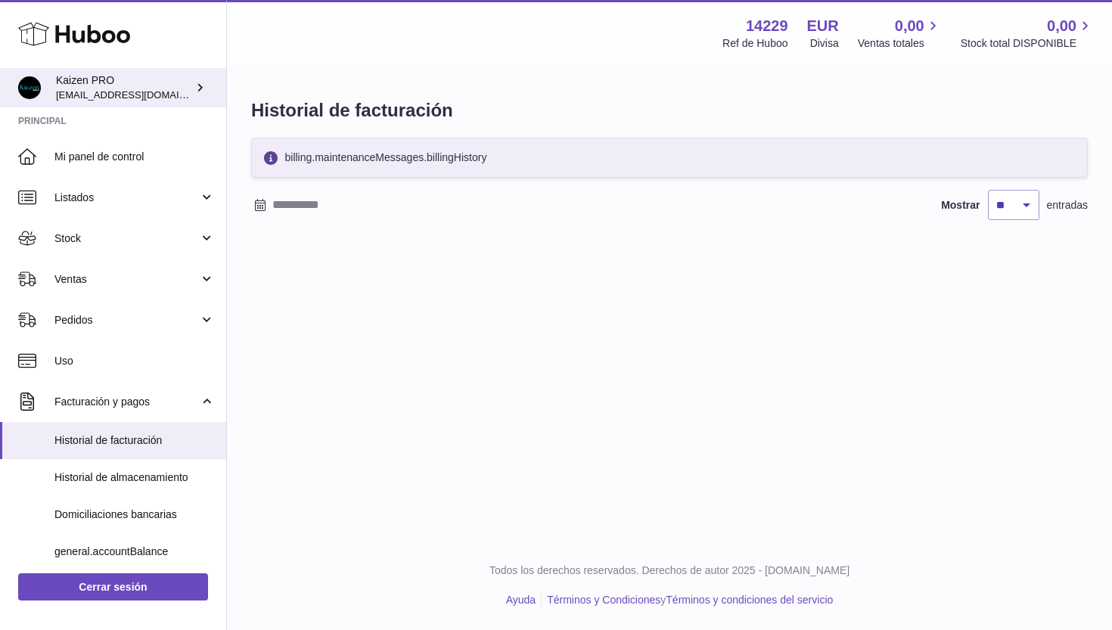
click at [35, 85] on img at bounding box center [29, 87] width 23 height 23
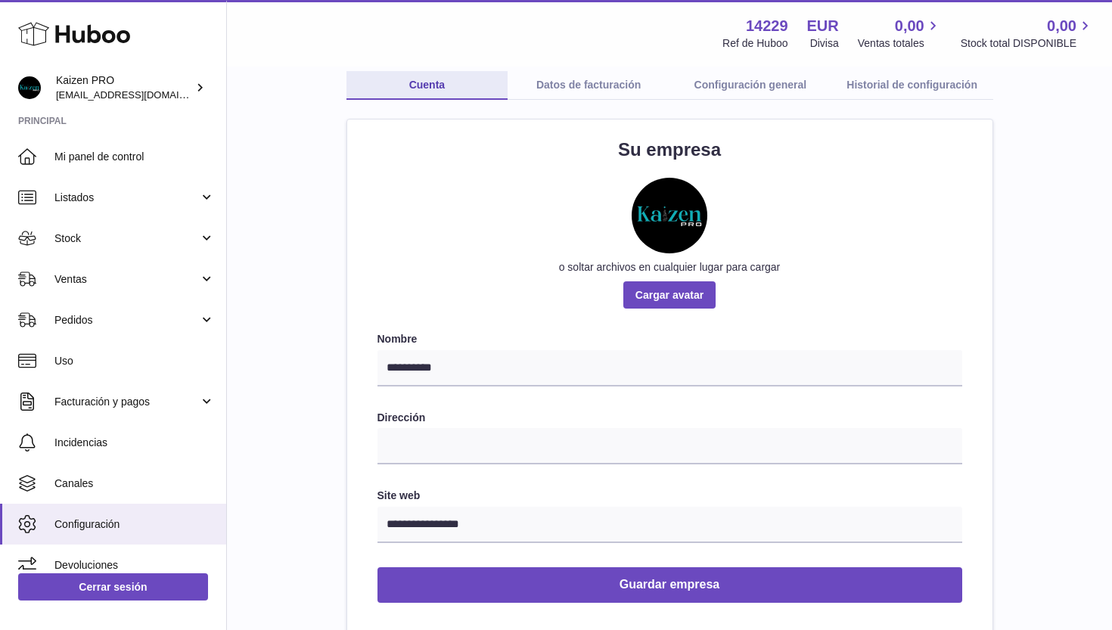
scroll to position [86, 0]
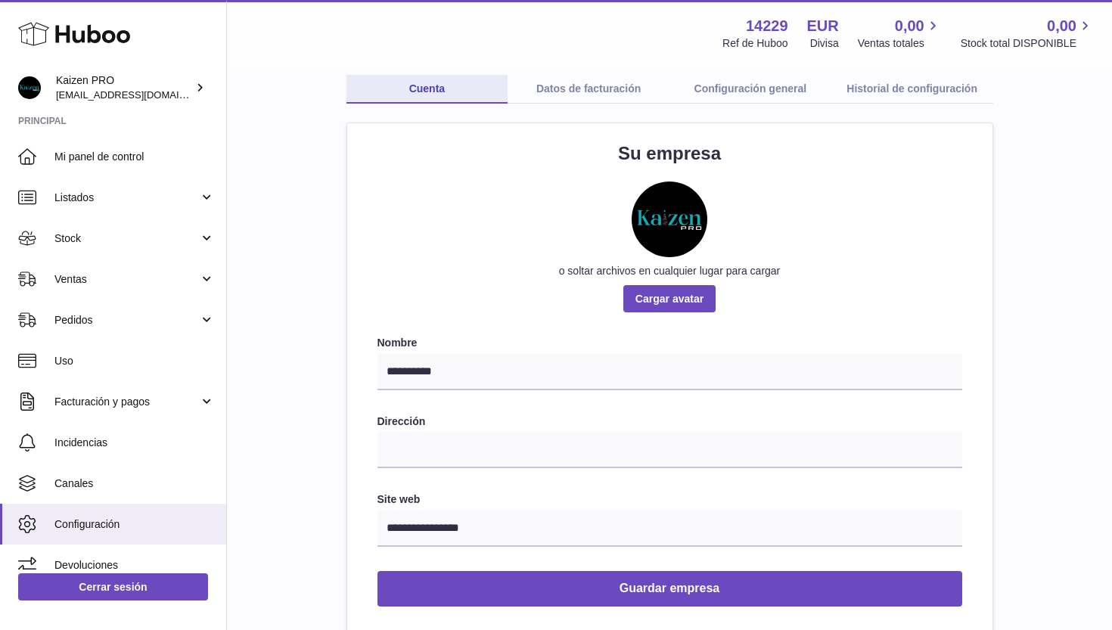
click at [570, 89] on link "Datos de facturación" at bounding box center [588, 89] width 162 height 29
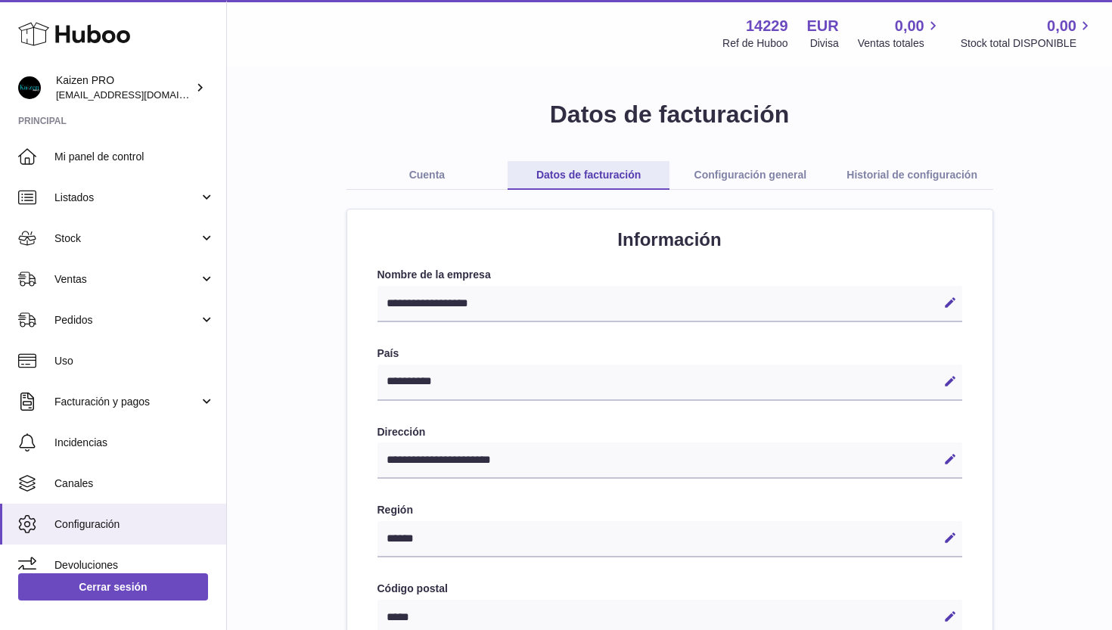
select select "**"
click at [734, 175] on link "Configuración general" at bounding box center [750, 175] width 162 height 29
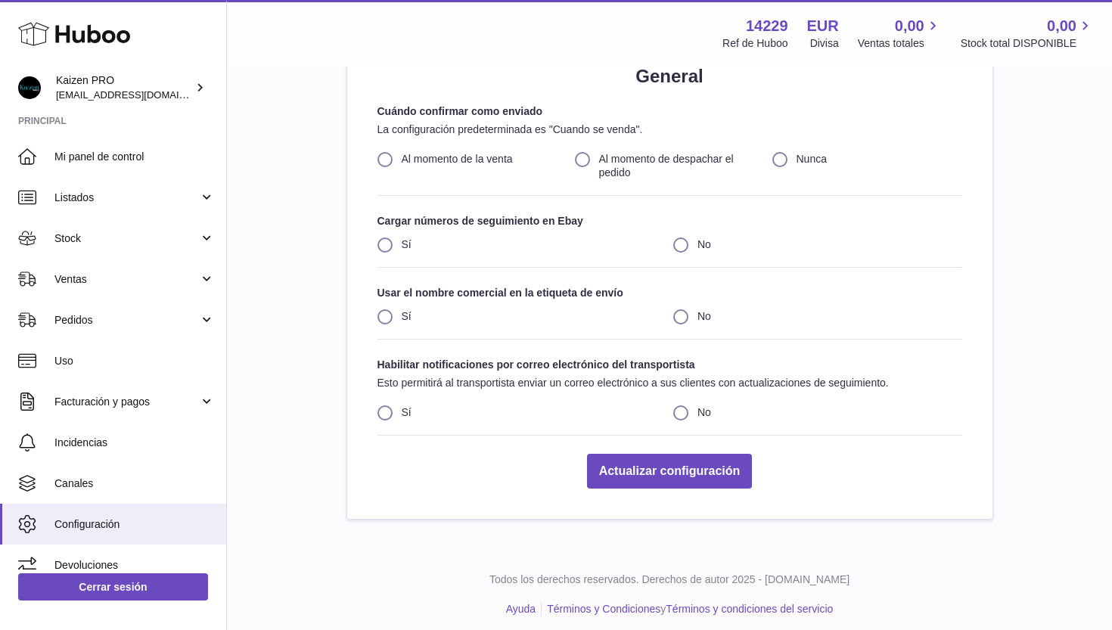
scroll to position [163, 0]
click at [386, 316] on label "Sí" at bounding box center [521, 317] width 289 height 14
click at [582, 157] on label "Al momento de despachar el pedido" at bounding box center [670, 167] width 190 height 29
click at [686, 470] on button "Actualizar configuración" at bounding box center [670, 473] width 166 height 36
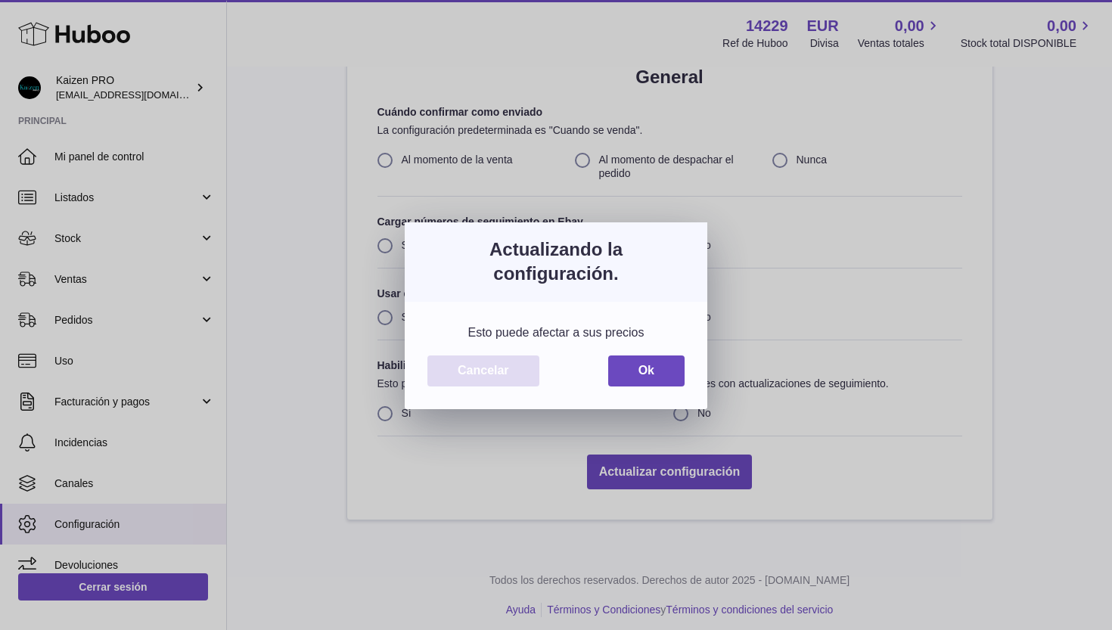
click at [504, 375] on button "Cancelar" at bounding box center [483, 370] width 112 height 31
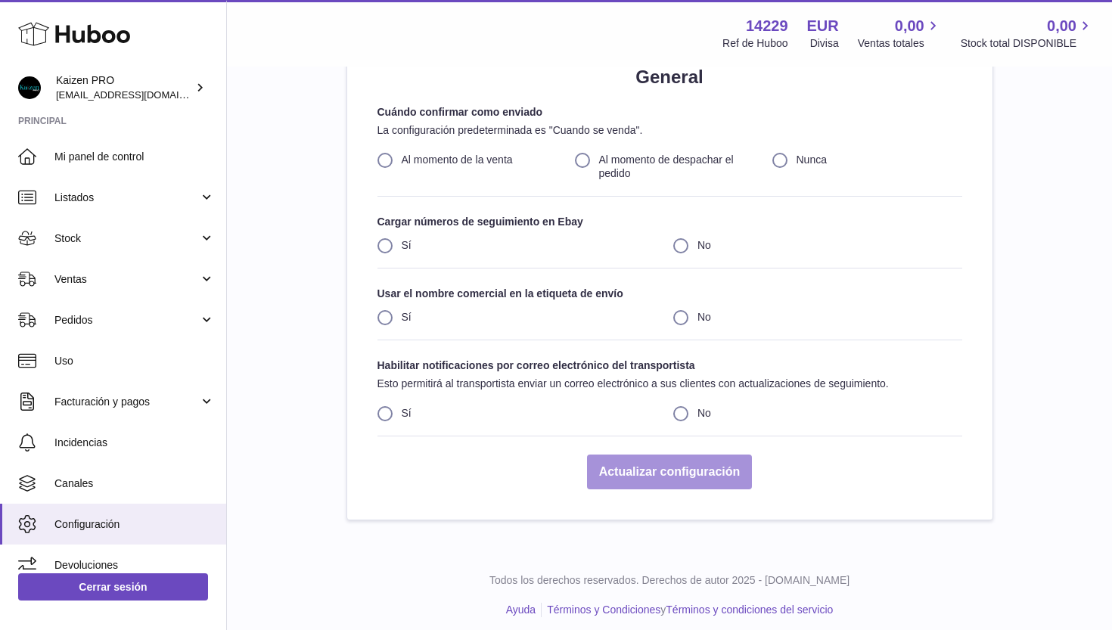
click at [666, 466] on button "Actualizar configuración" at bounding box center [670, 473] width 166 height 36
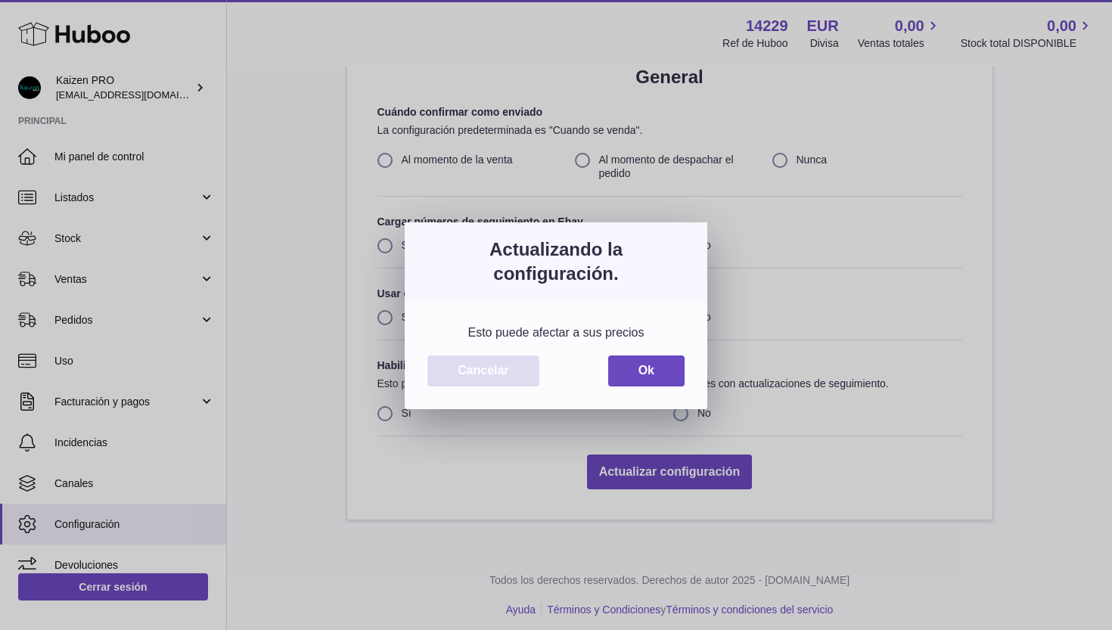
click at [519, 375] on button "Cancelar" at bounding box center [483, 370] width 112 height 31
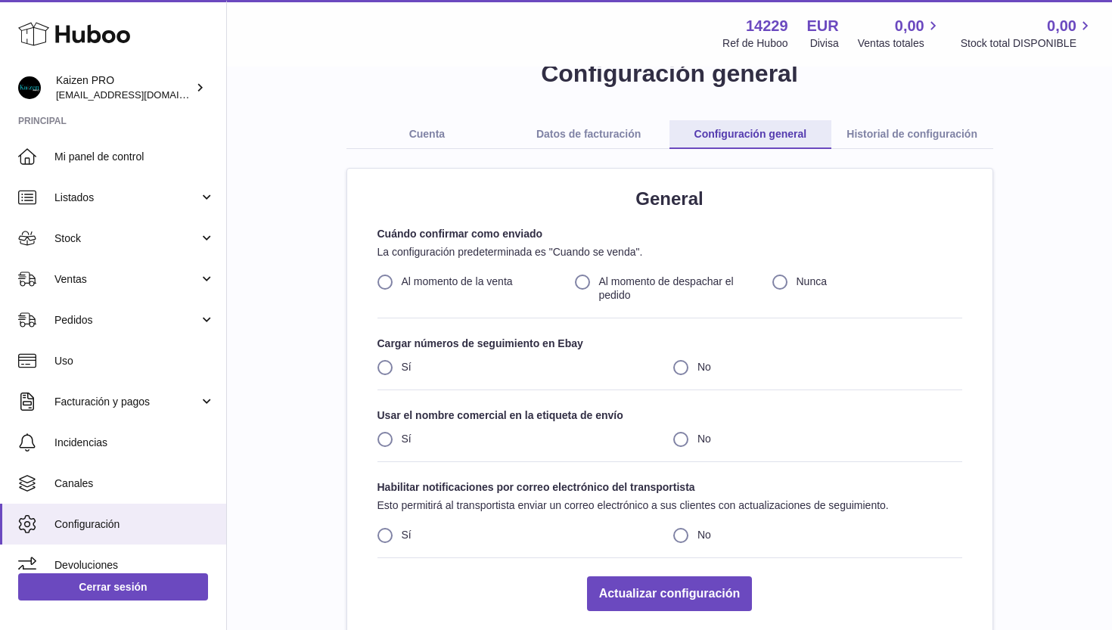
scroll to position [0, 0]
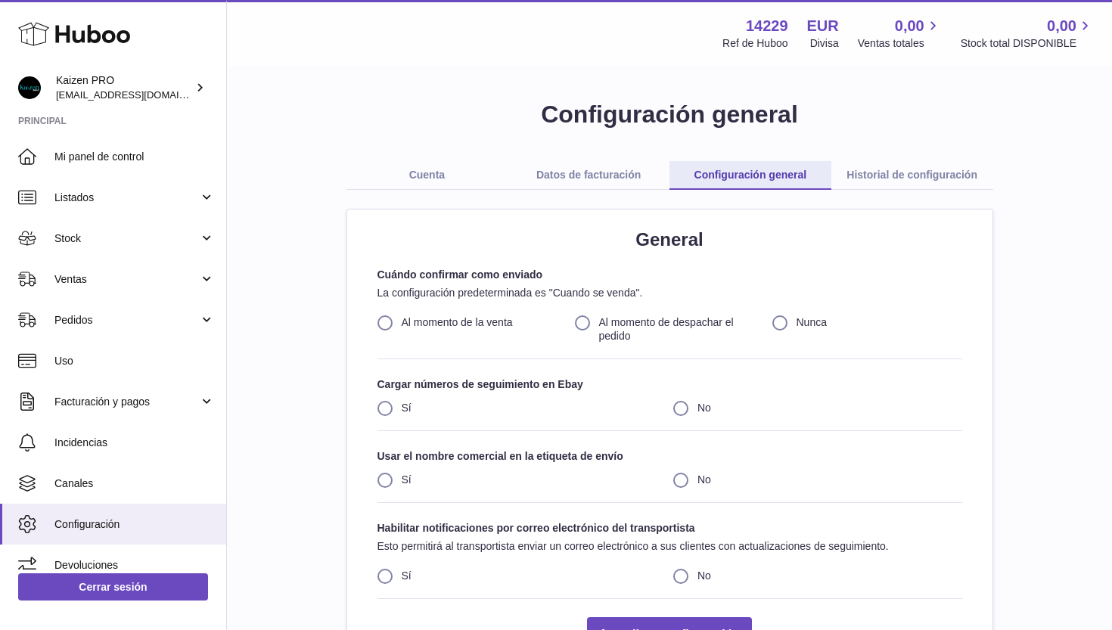
click at [907, 169] on link "Historial de configuración" at bounding box center [912, 175] width 162 height 29
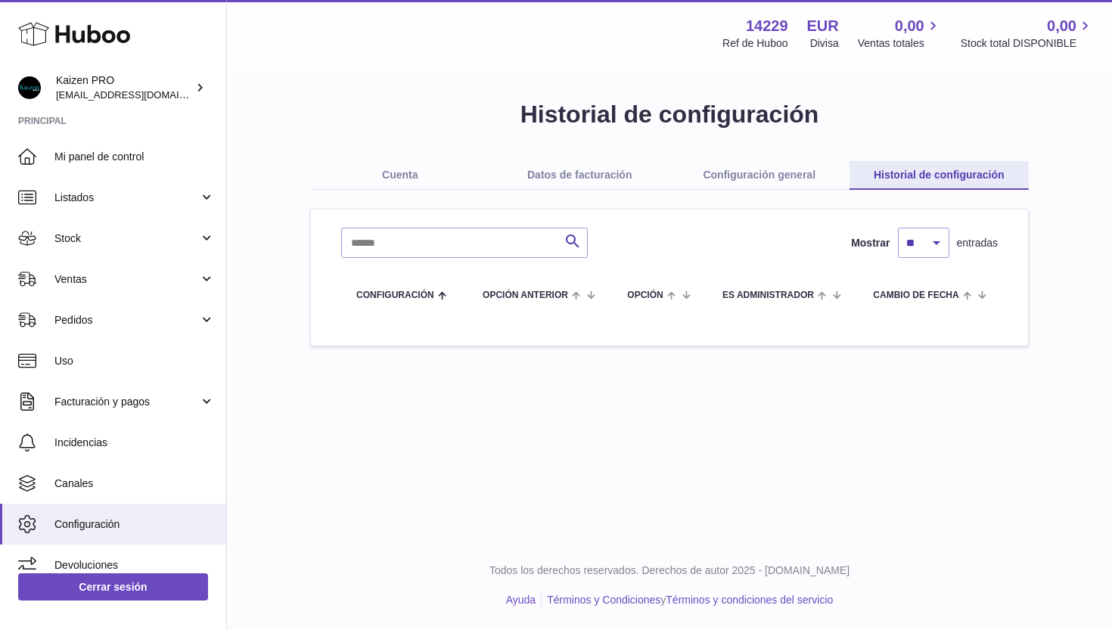
click at [409, 176] on link "Cuenta" at bounding box center [400, 175] width 180 height 29
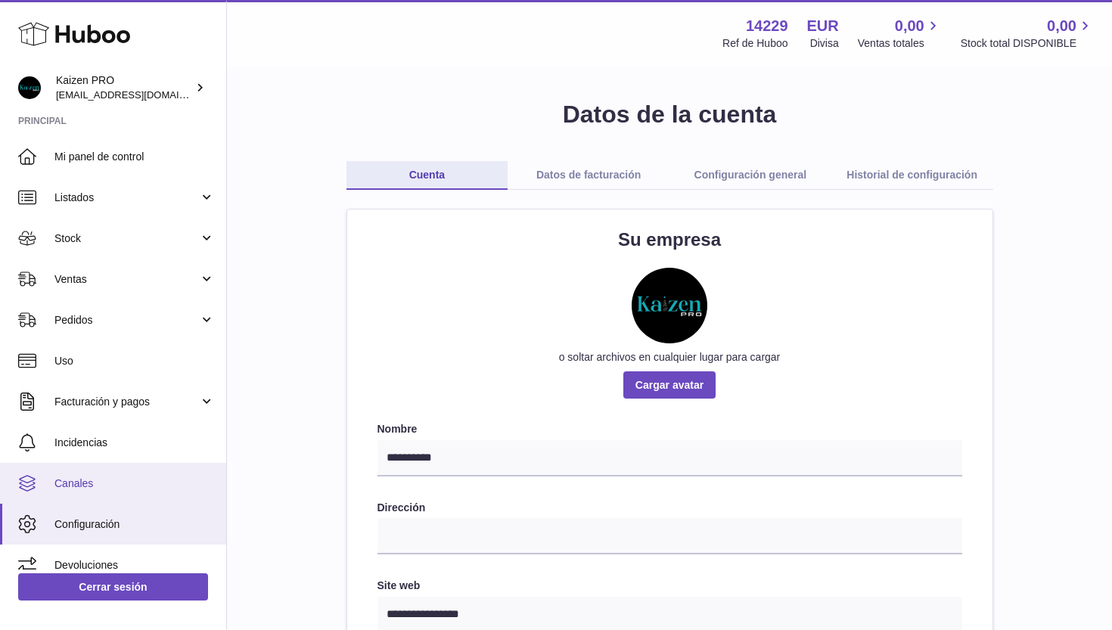
click at [76, 489] on link "Canales" at bounding box center [113, 483] width 226 height 41
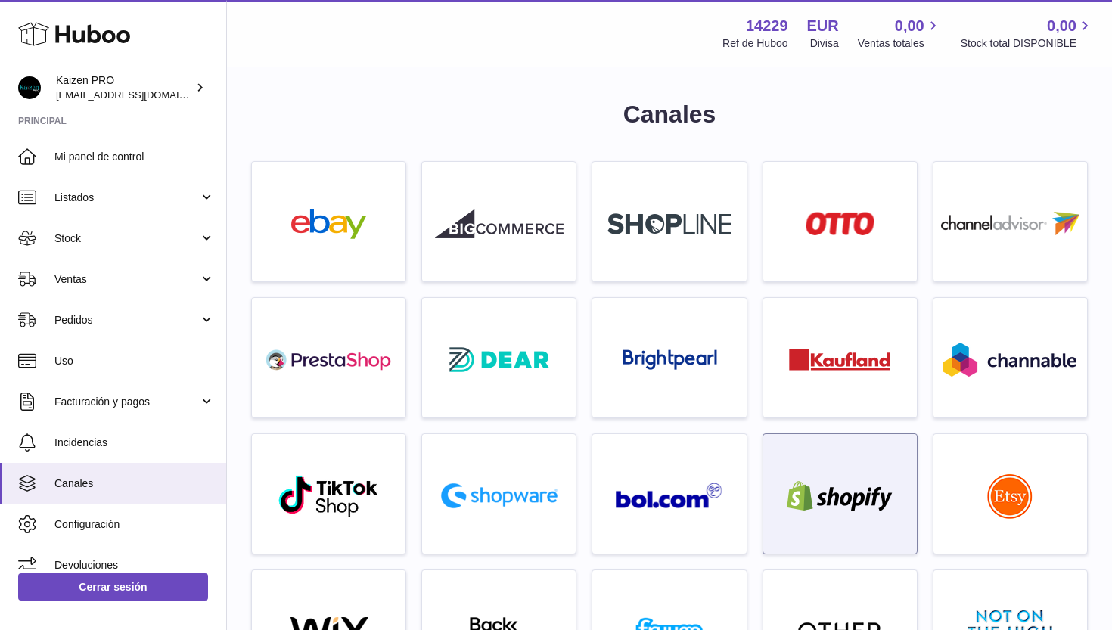
click at [833, 463] on div at bounding box center [840, 497] width 138 height 97
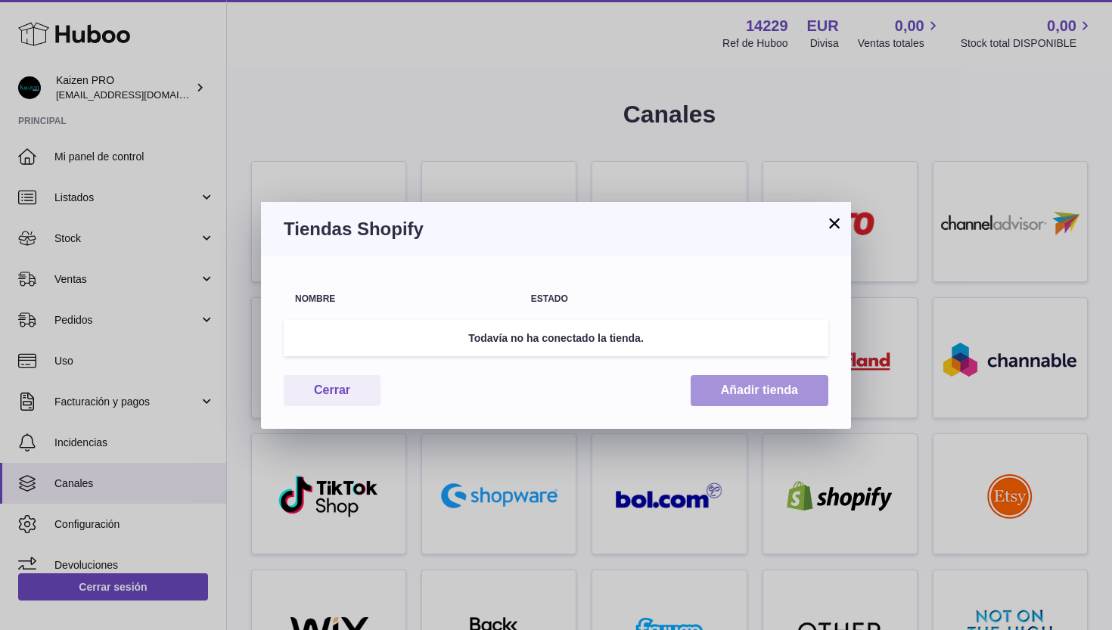
click at [763, 396] on button "Añadir tienda" at bounding box center [760, 390] width 138 height 31
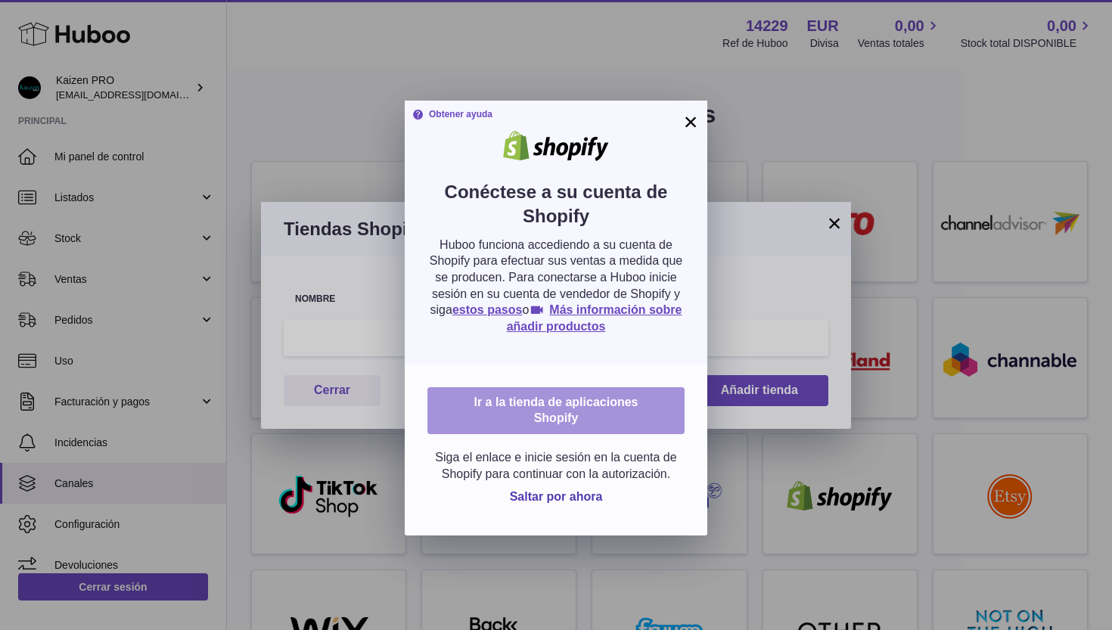
click at [575, 407] on link "Ir a la tienda de aplicaciones Shopify" at bounding box center [555, 410] width 257 height 47
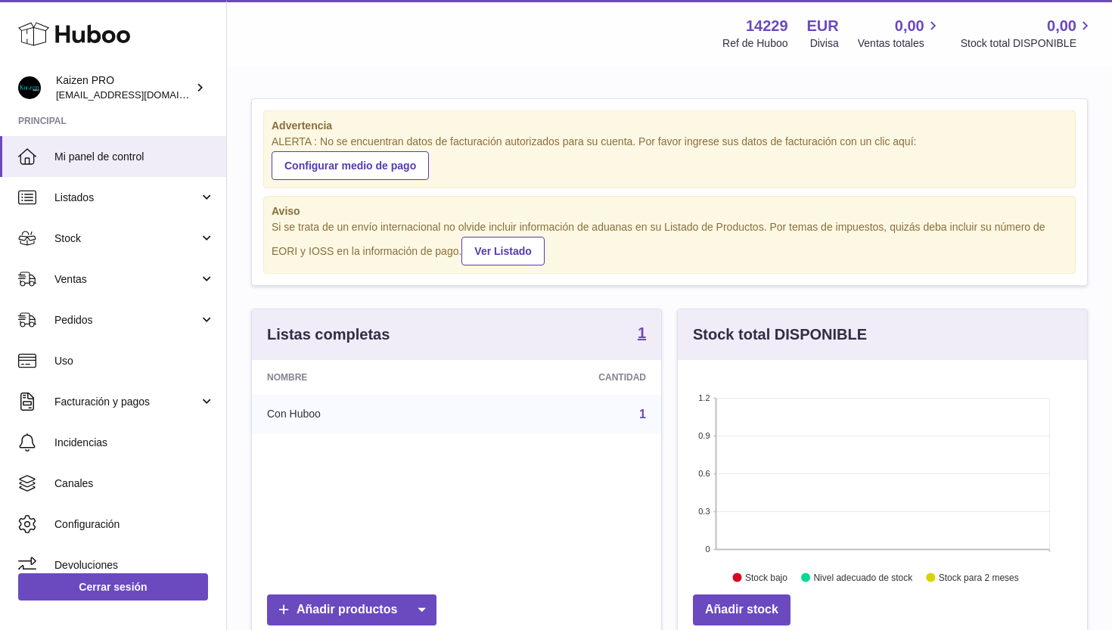
scroll to position [236, 409]
click at [94, 89] on span "[EMAIL_ADDRESS][DOMAIN_NAME]" at bounding box center [139, 94] width 166 height 12
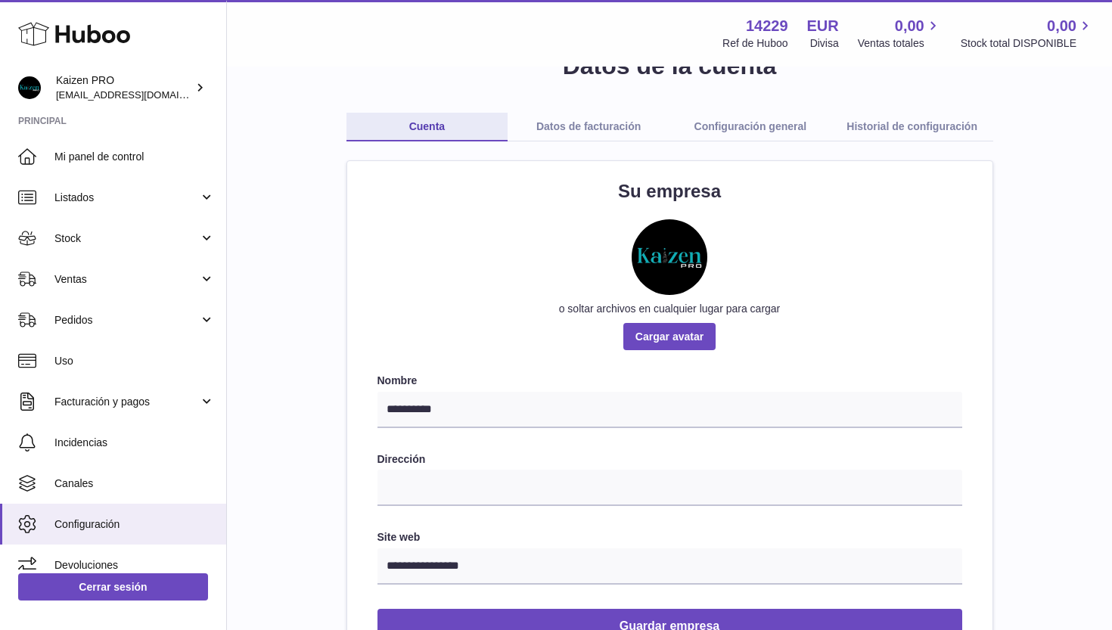
scroll to position [51, 0]
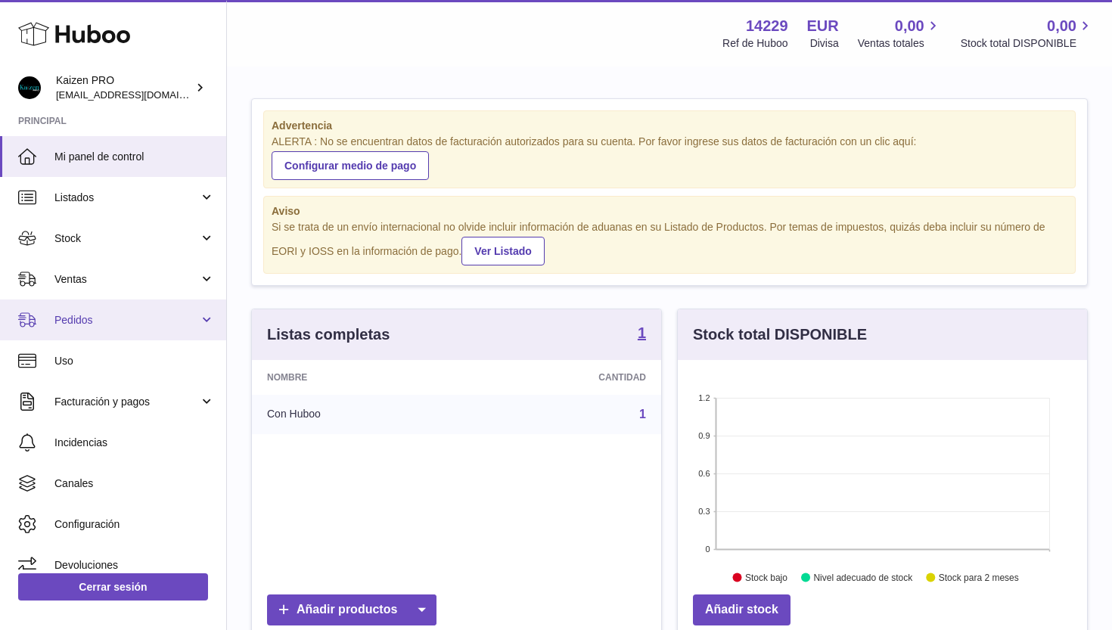
click at [197, 311] on link "Pedidos" at bounding box center [113, 319] width 226 height 41
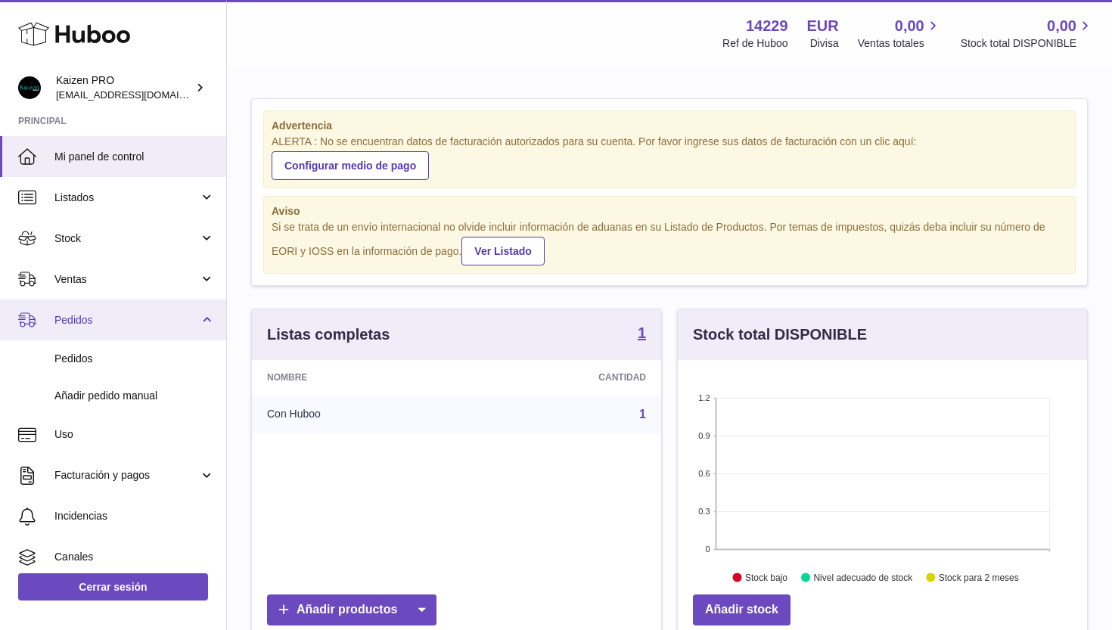
click at [191, 321] on span "Pedidos" at bounding box center [126, 320] width 144 height 14
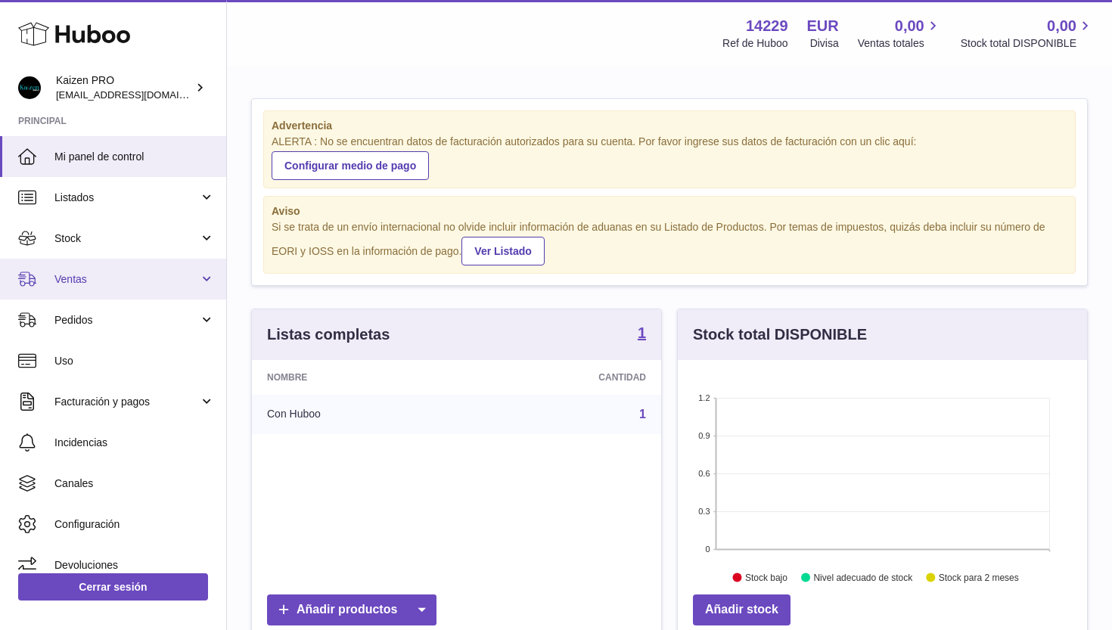
click at [200, 275] on link "Ventas" at bounding box center [113, 279] width 226 height 41
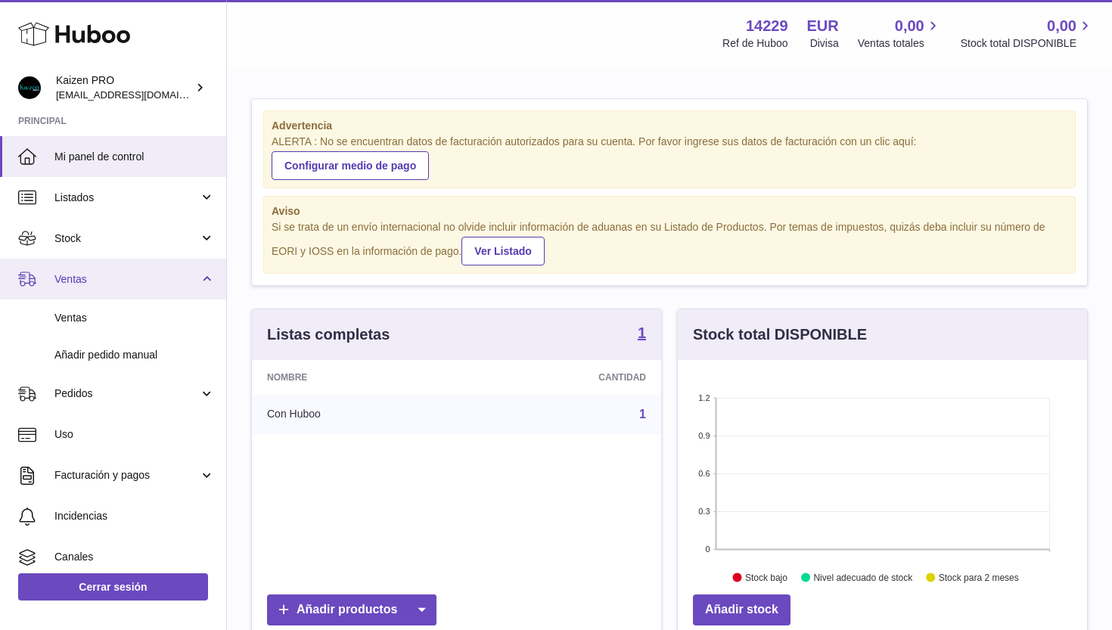
click at [200, 278] on link "Ventas" at bounding box center [113, 279] width 226 height 41
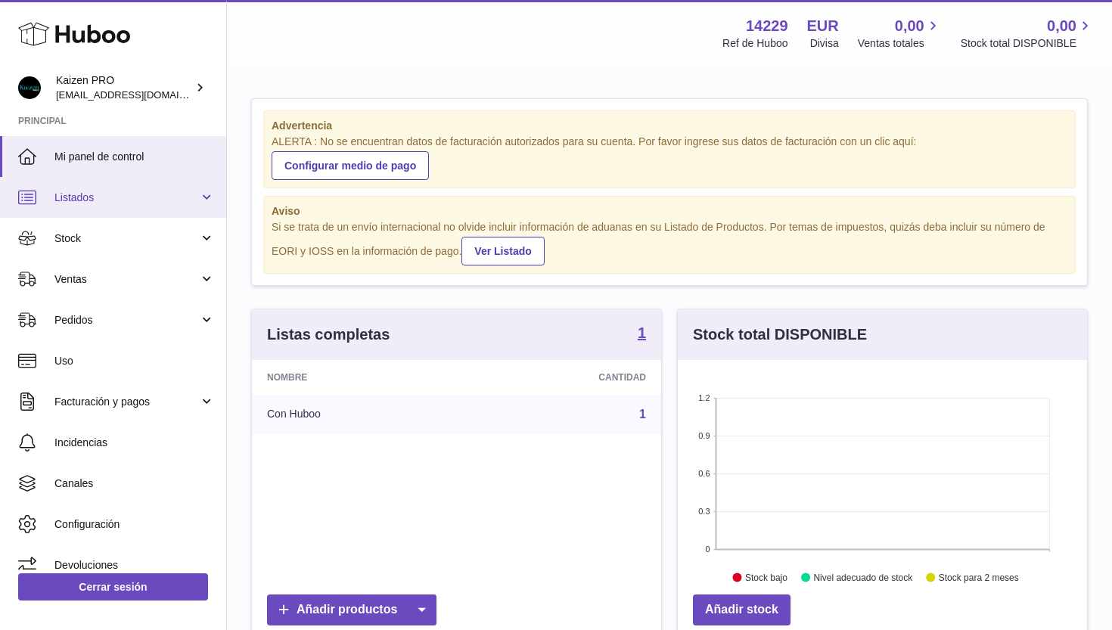
click at [204, 203] on link "Listados" at bounding box center [113, 197] width 226 height 41
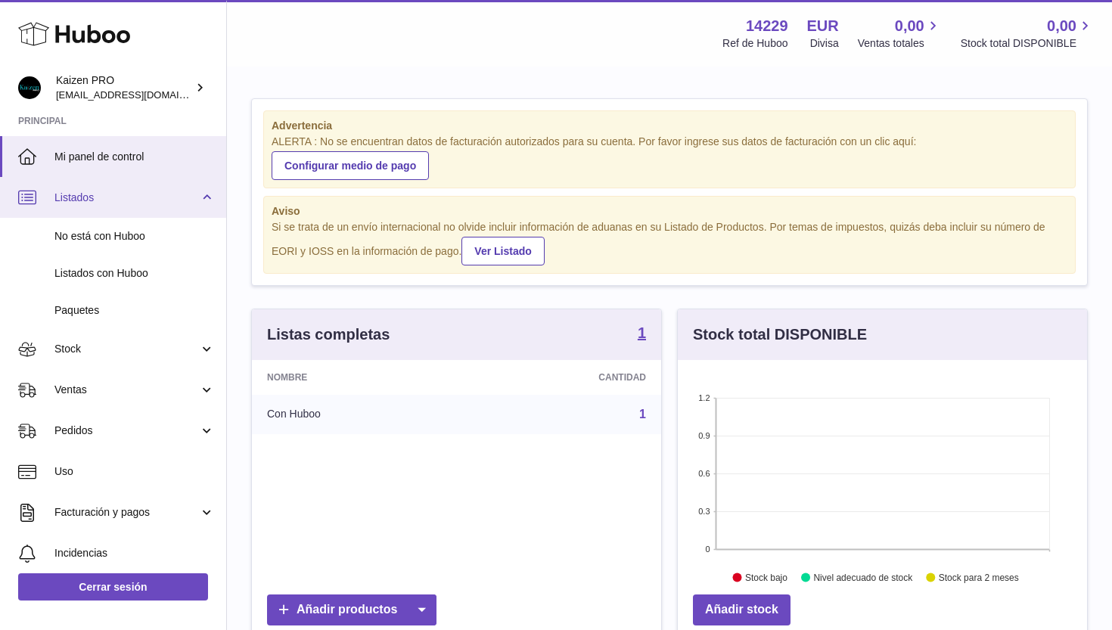
click at [203, 203] on link "Listados" at bounding box center [113, 197] width 226 height 41
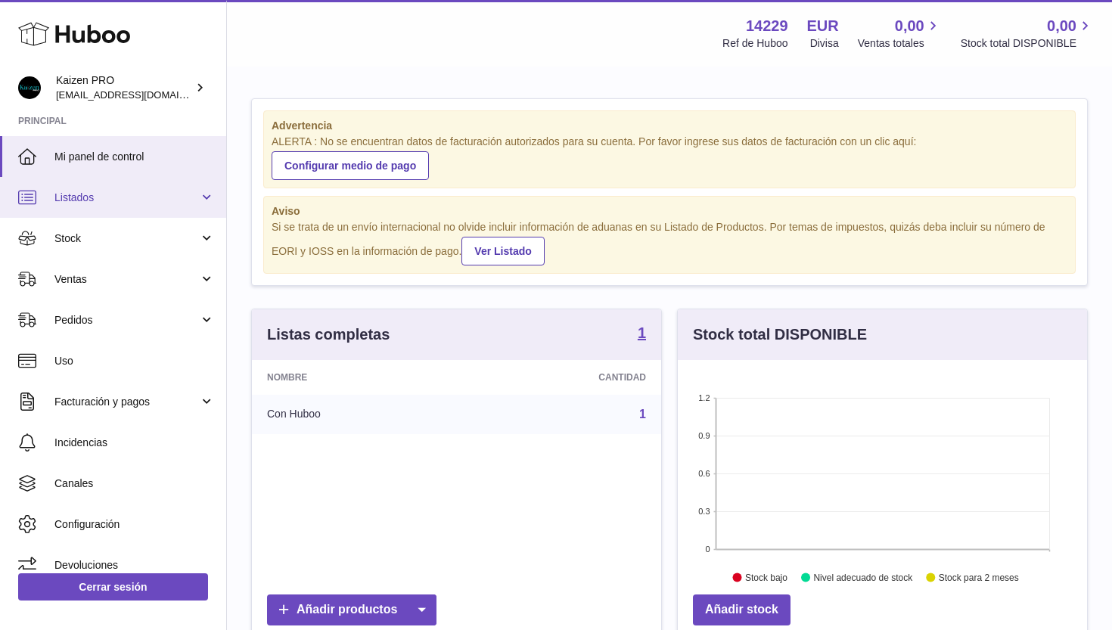
click at [203, 203] on link "Listados" at bounding box center [113, 197] width 226 height 41
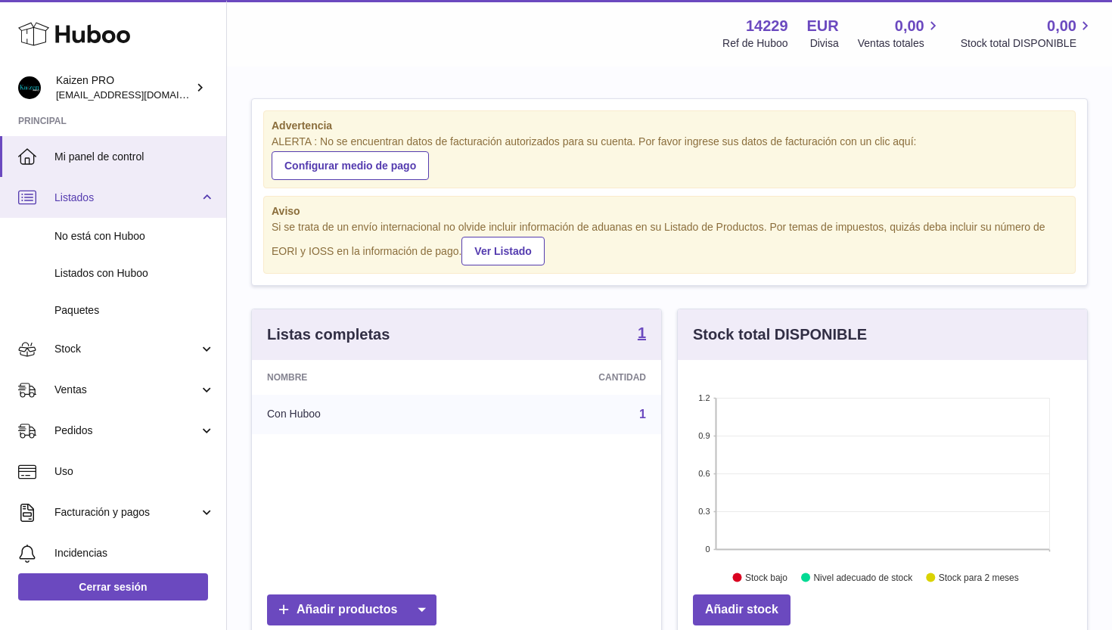
click at [199, 198] on link "Listados" at bounding box center [113, 197] width 226 height 41
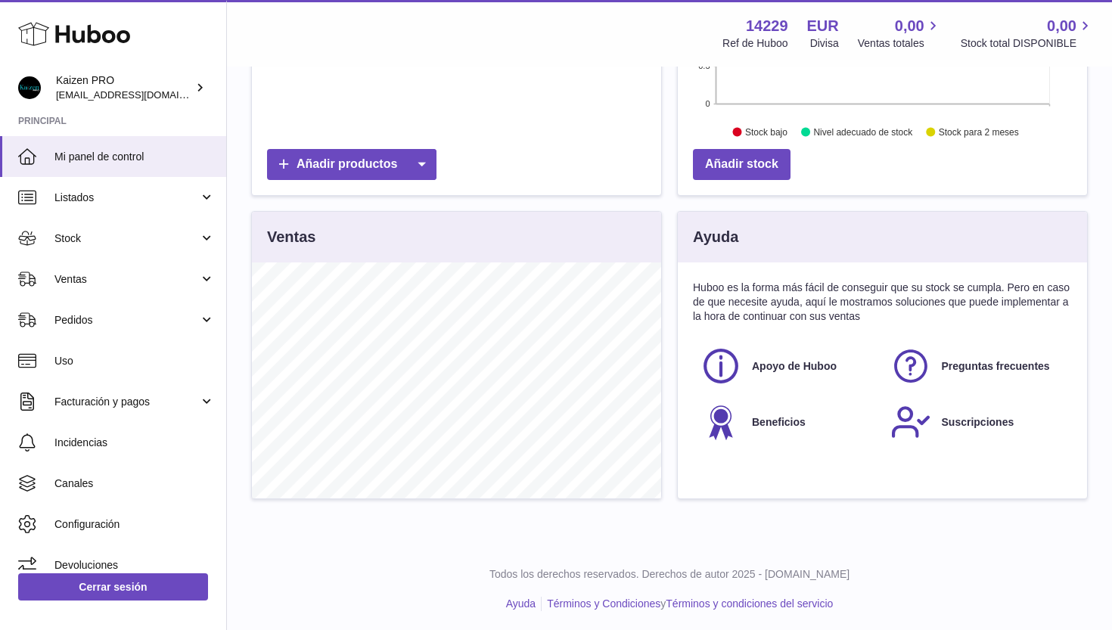
scroll to position [444, 0]
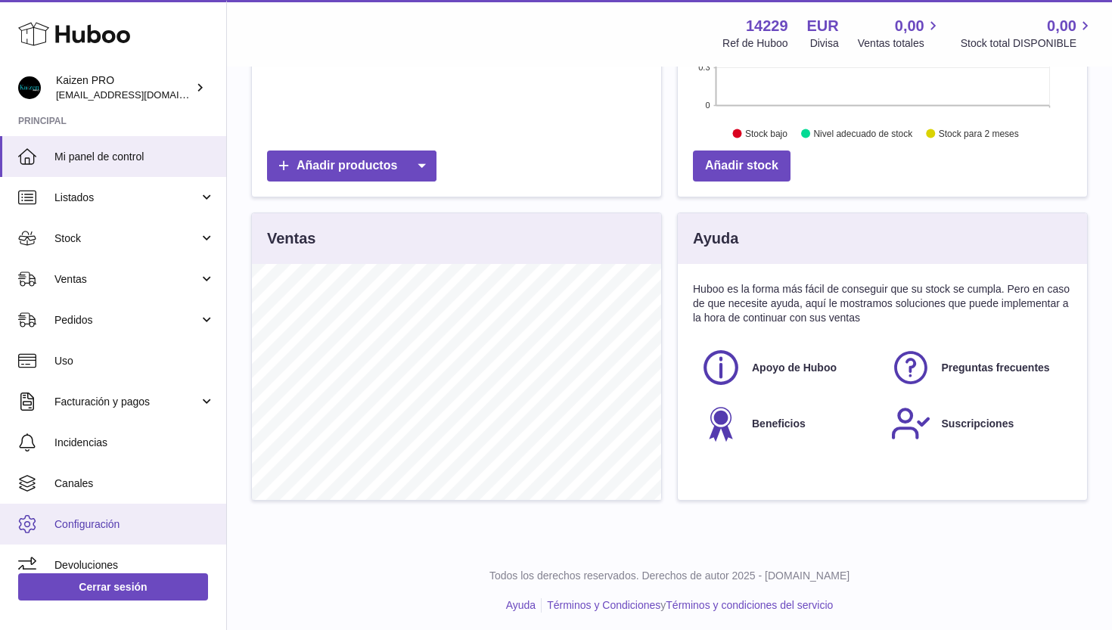
click at [104, 517] on span "Configuración" at bounding box center [134, 524] width 160 height 14
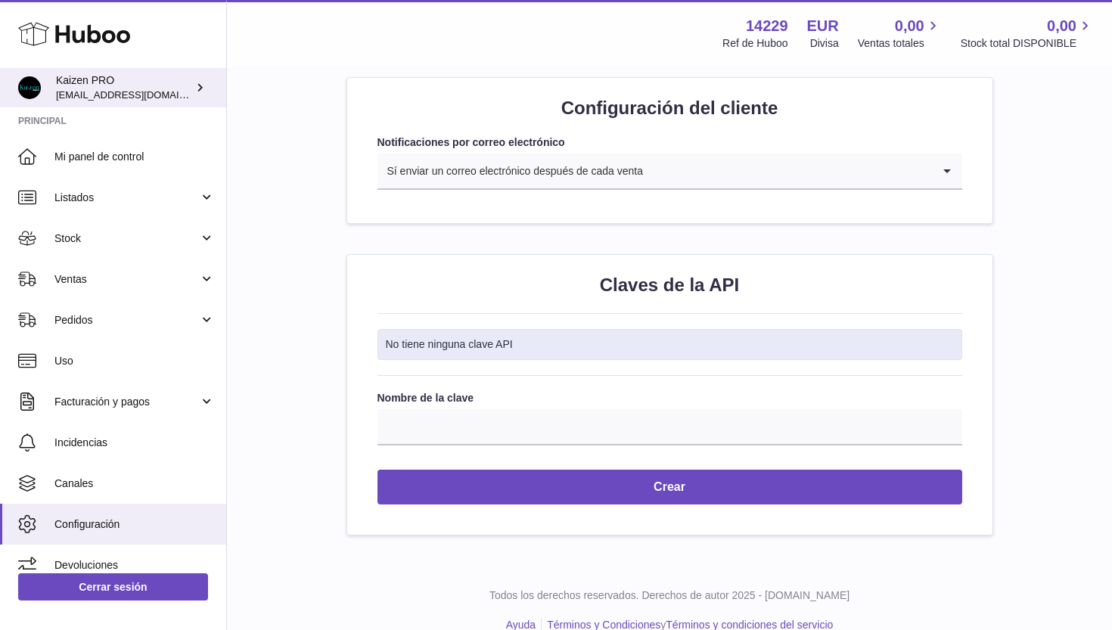
click at [163, 73] on div "Kaizen PRO [EMAIL_ADDRESS][DOMAIN_NAME]" at bounding box center [124, 87] width 136 height 29
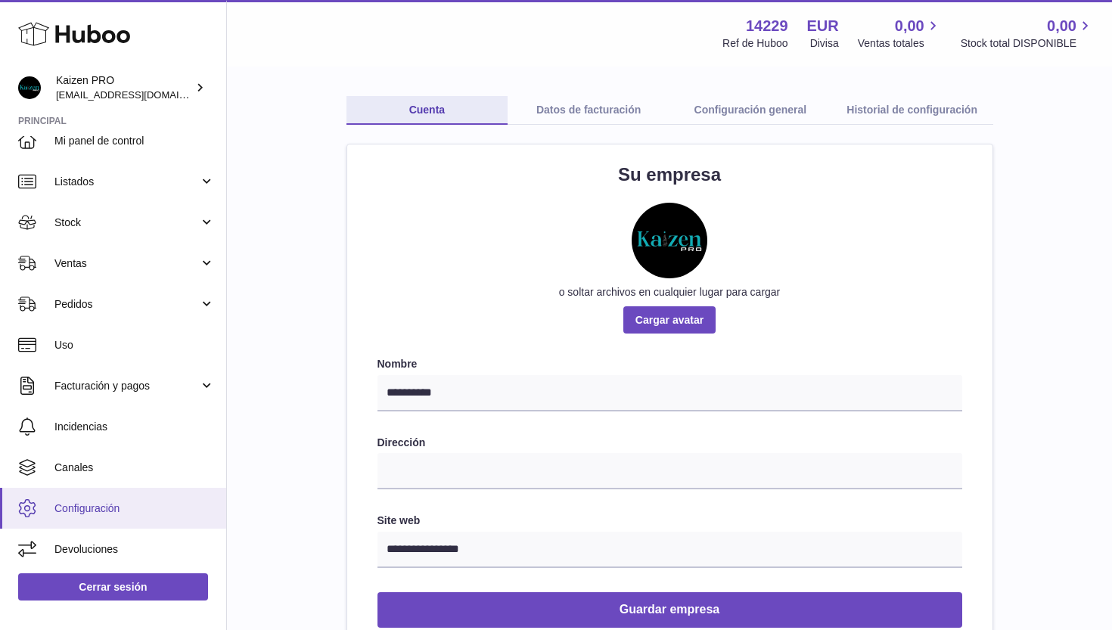
scroll to position [16, 0]
click at [120, 580] on link "Cerrar sesión" at bounding box center [113, 586] width 190 height 27
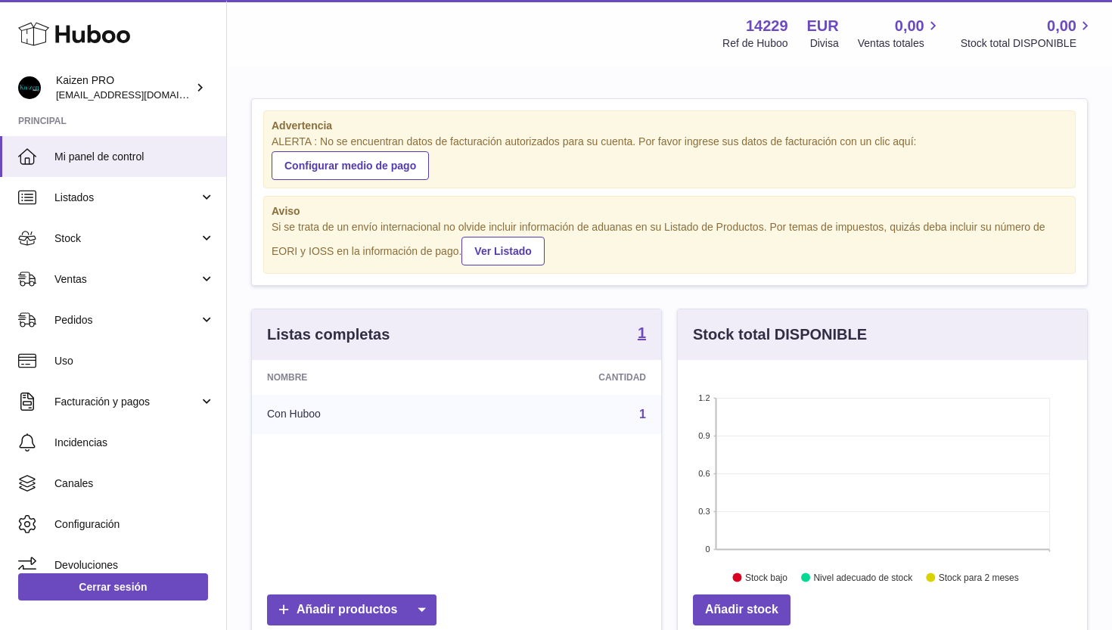
scroll to position [236, 409]
click at [88, 479] on span "Canales" at bounding box center [134, 483] width 160 height 14
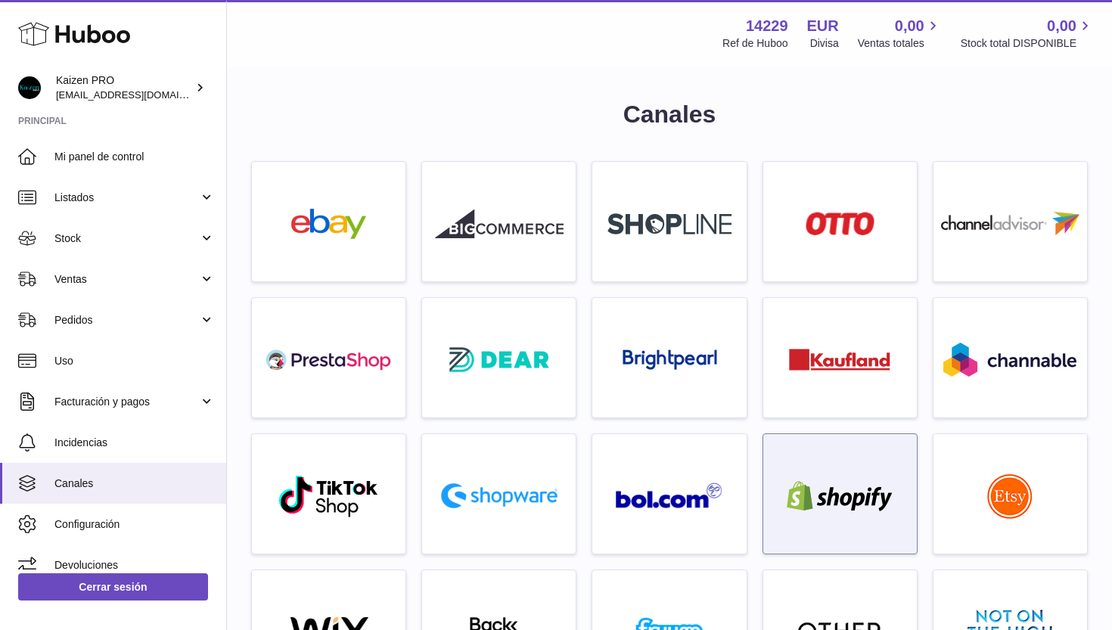
click at [844, 479] on div at bounding box center [840, 497] width 138 height 97
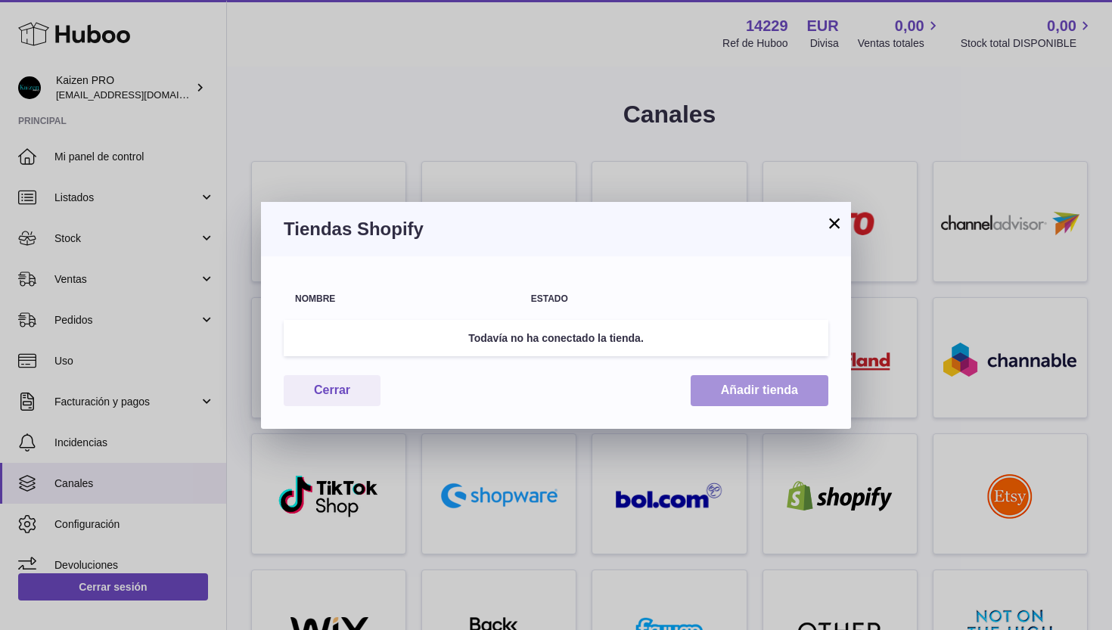
click at [747, 393] on button "Añadir tienda" at bounding box center [760, 390] width 138 height 31
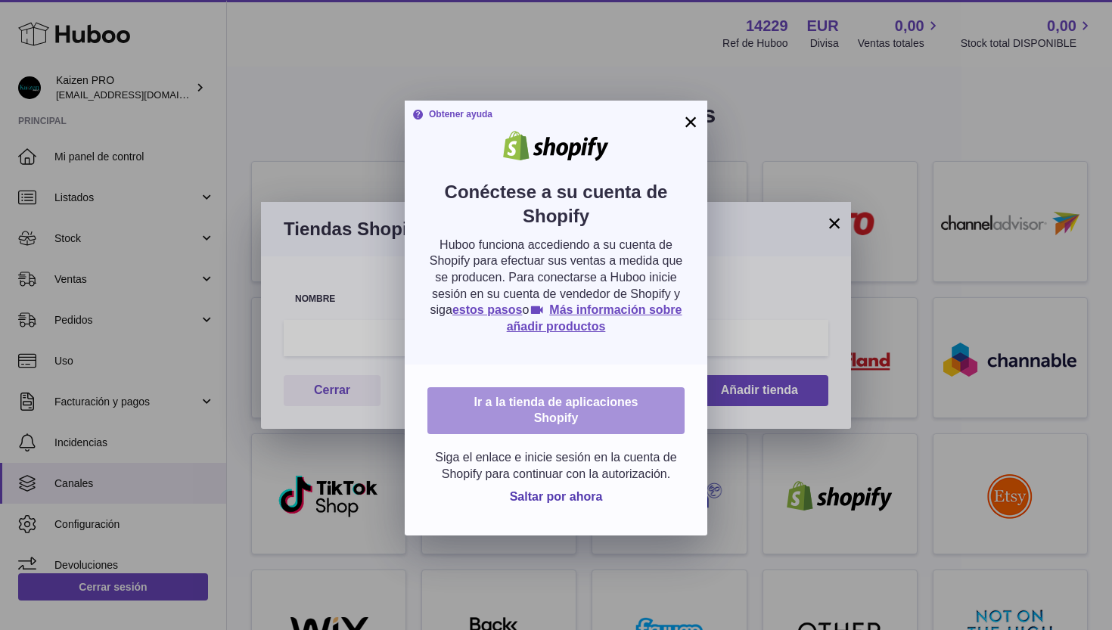
click at [559, 406] on link "Ir a la tienda de aplicaciones Shopify" at bounding box center [555, 410] width 257 height 47
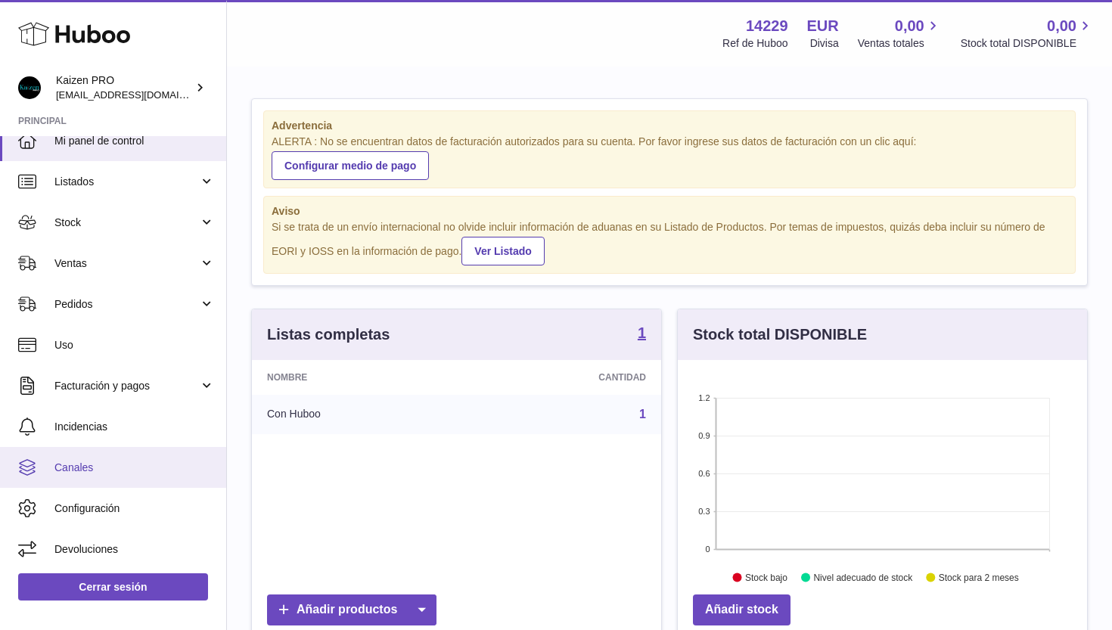
scroll to position [16, 0]
click at [76, 468] on span "Canales" at bounding box center [134, 468] width 160 height 14
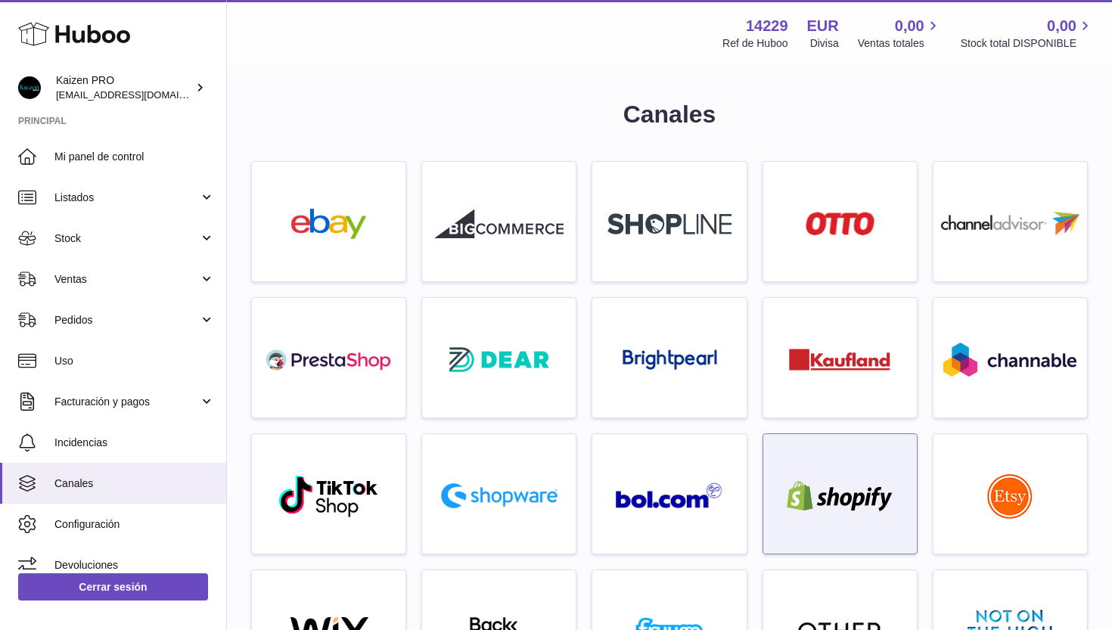
click at [827, 494] on img at bounding box center [839, 496] width 129 height 30
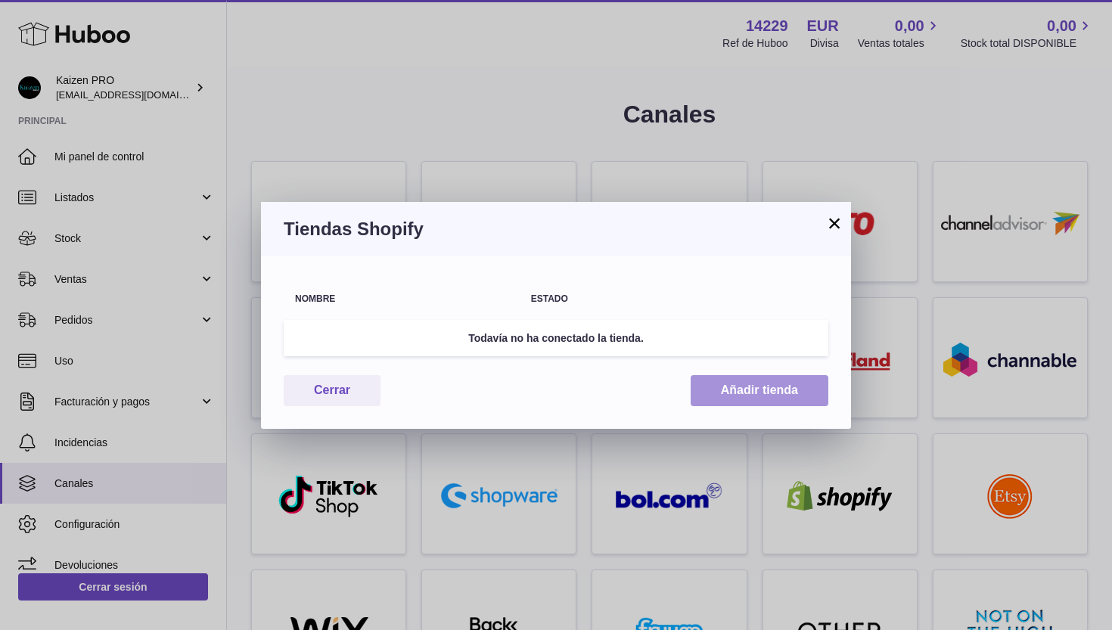
click at [719, 392] on button "Añadir tienda" at bounding box center [760, 390] width 138 height 31
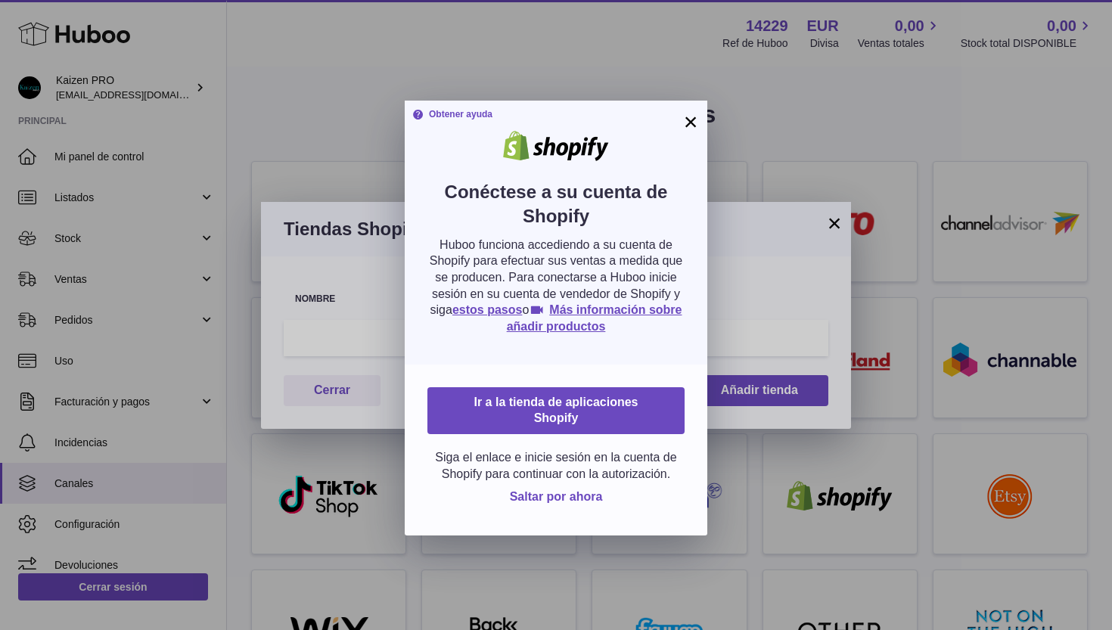
click at [538, 490] on span "Saltar por ahora" at bounding box center [556, 496] width 93 height 13
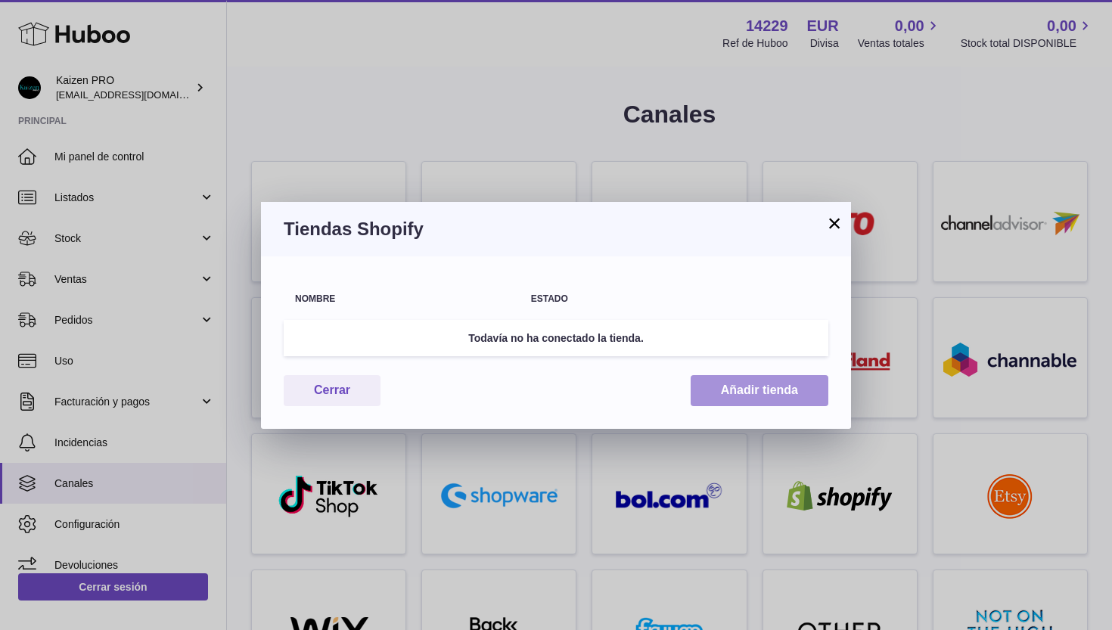
click at [722, 395] on button "Añadir tienda" at bounding box center [760, 390] width 138 height 31
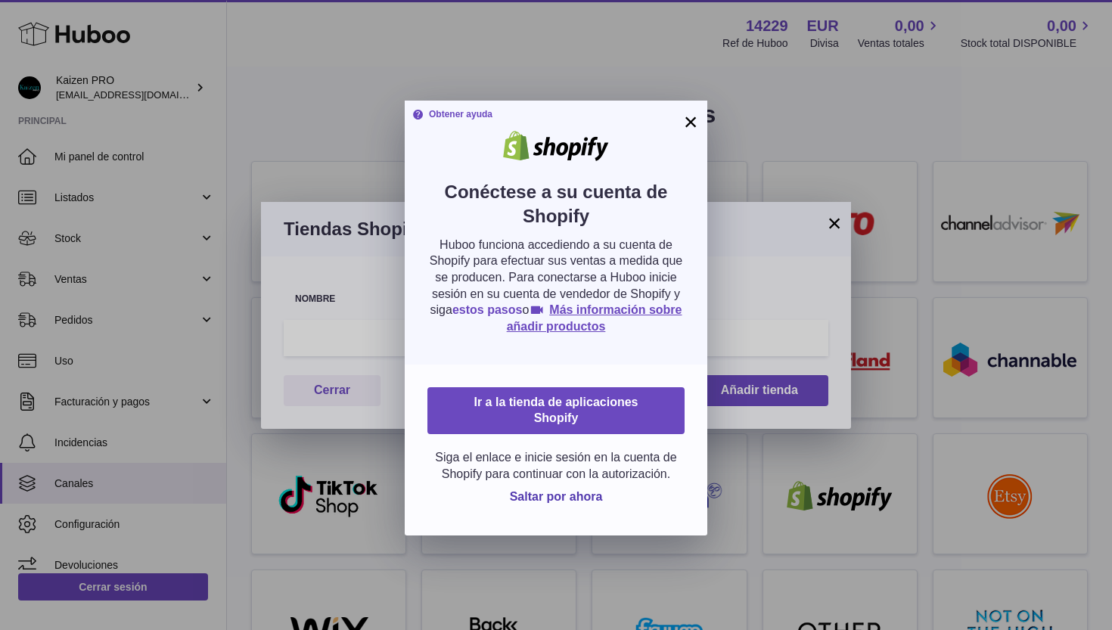
click at [512, 307] on link "estos pasos" at bounding box center [487, 309] width 70 height 13
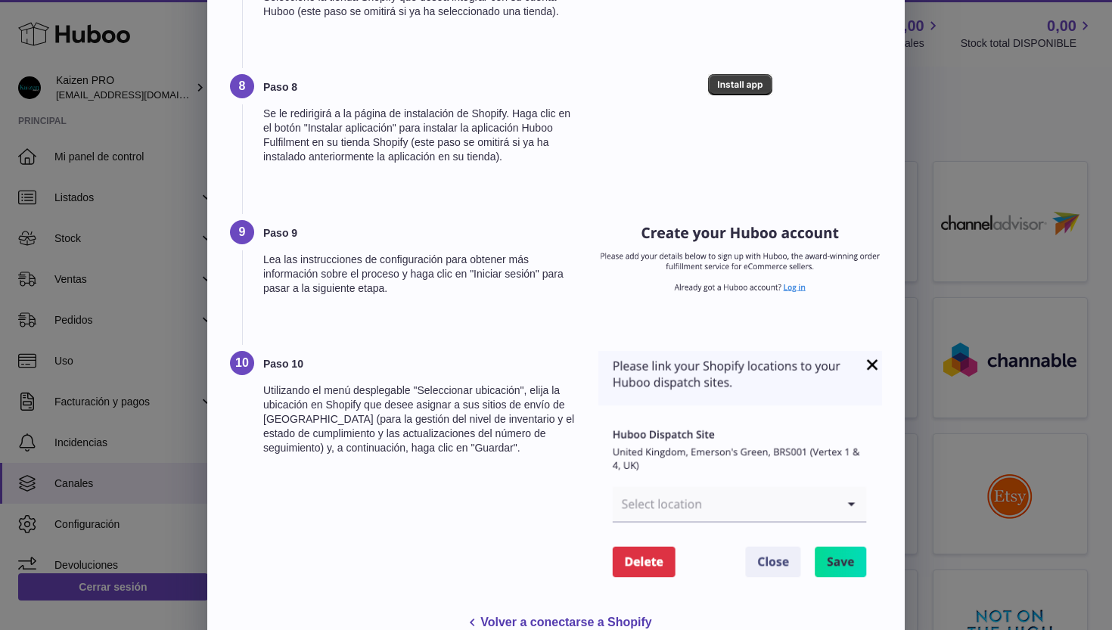
scroll to position [859, 0]
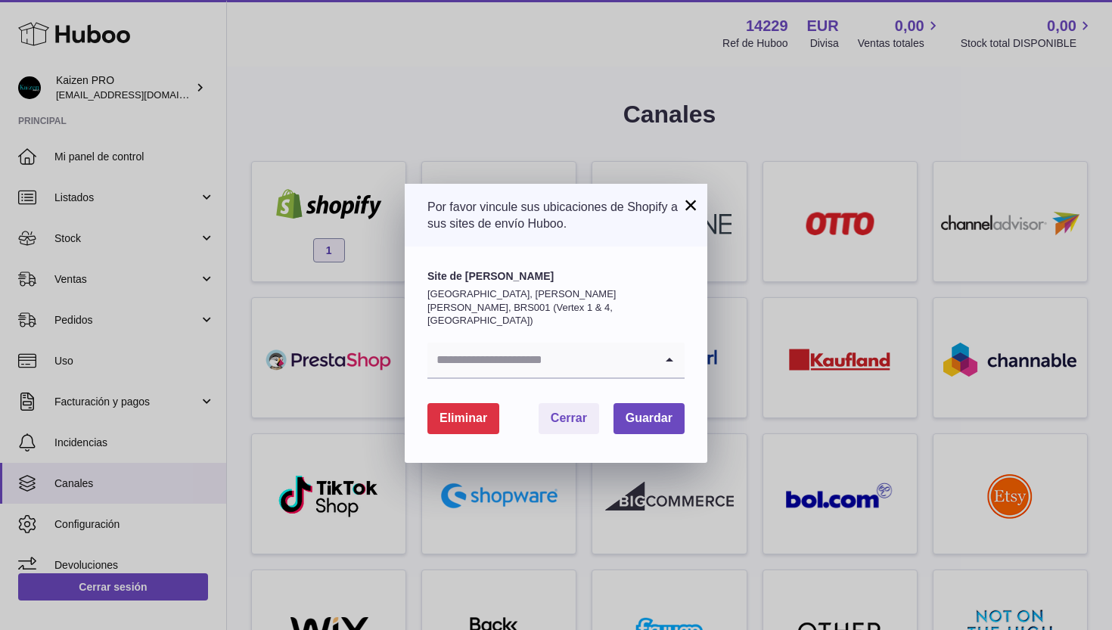
click at [666, 343] on icon "Search for option" at bounding box center [669, 360] width 30 height 35
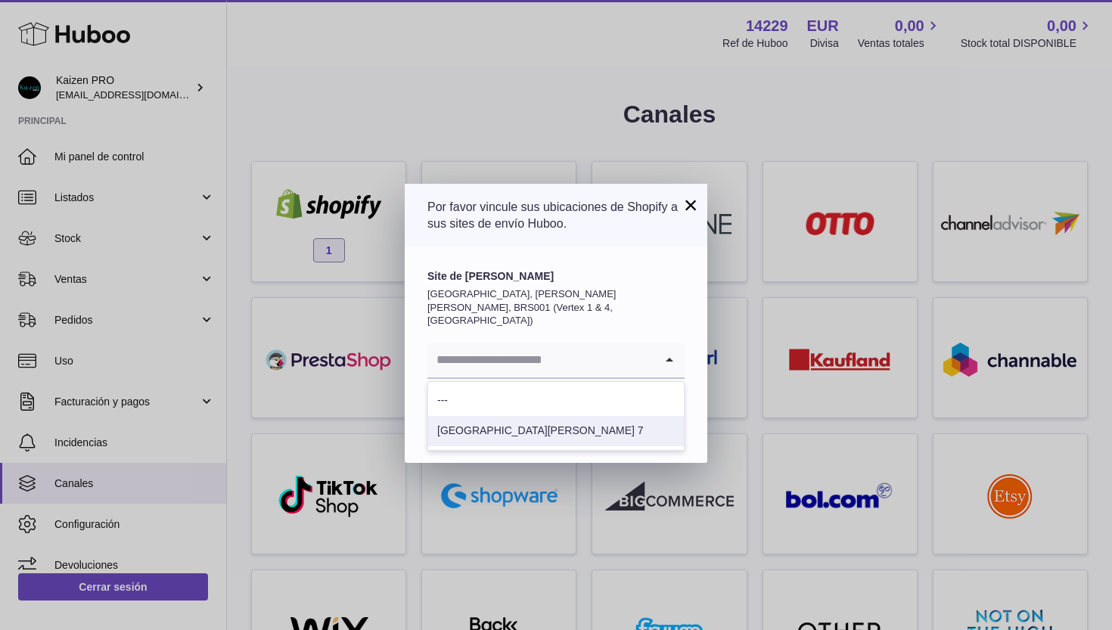
scroll to position [2, 0]
click at [499, 416] on li "[GEOGRAPHIC_DATA][PERSON_NAME] 7" at bounding box center [556, 431] width 256 height 30
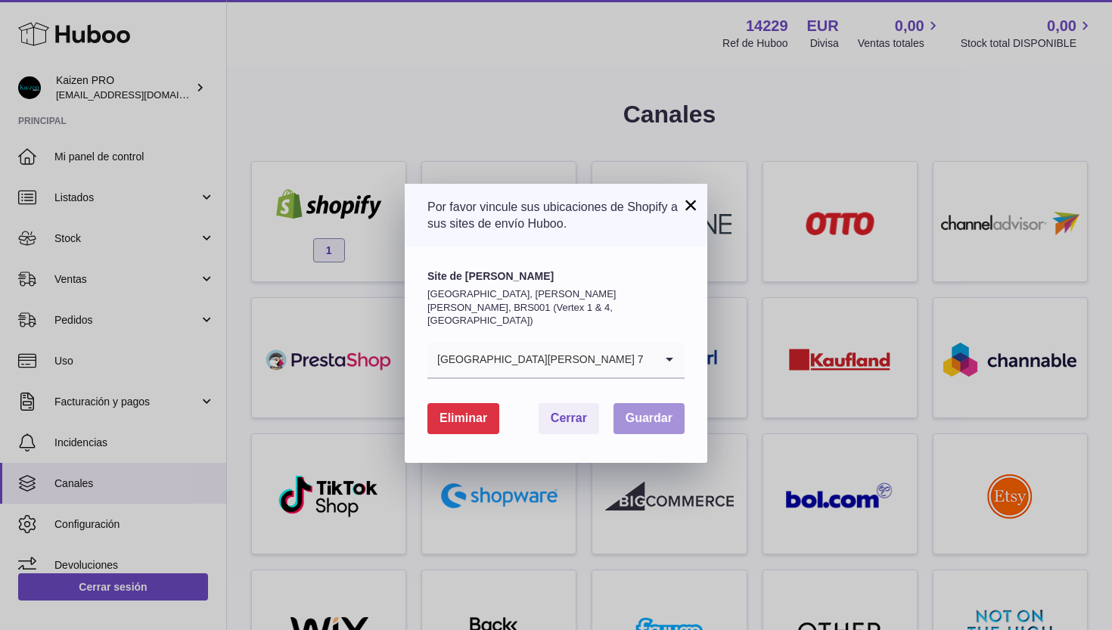
click at [663, 411] on span "Guardar" at bounding box center [648, 417] width 47 height 13
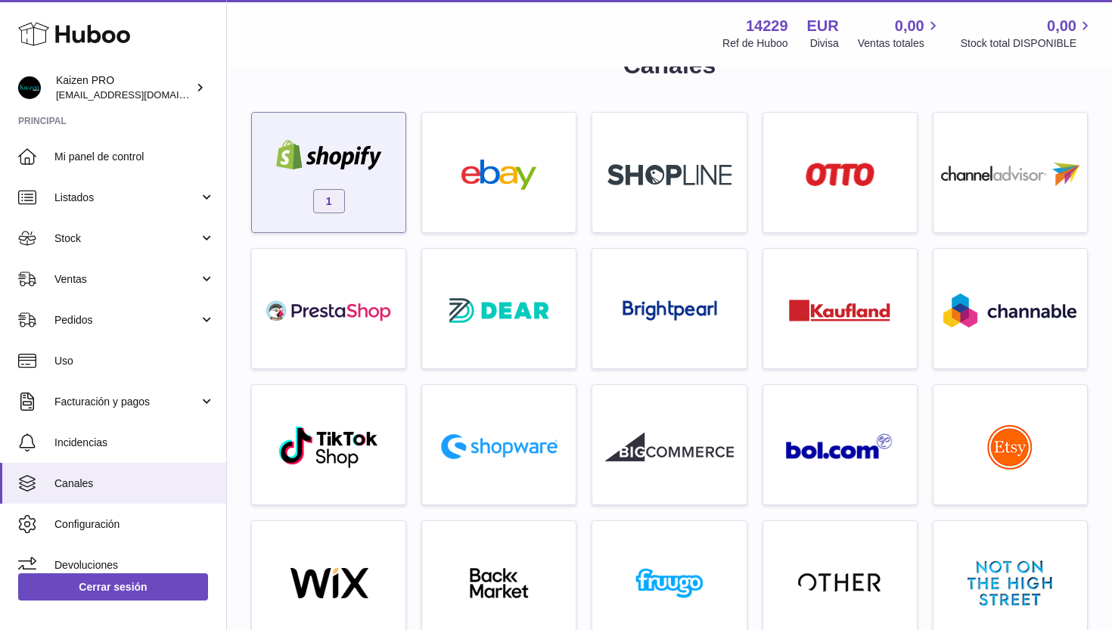
scroll to position [48, 0]
click at [337, 190] on span "1" at bounding box center [329, 202] width 32 height 24
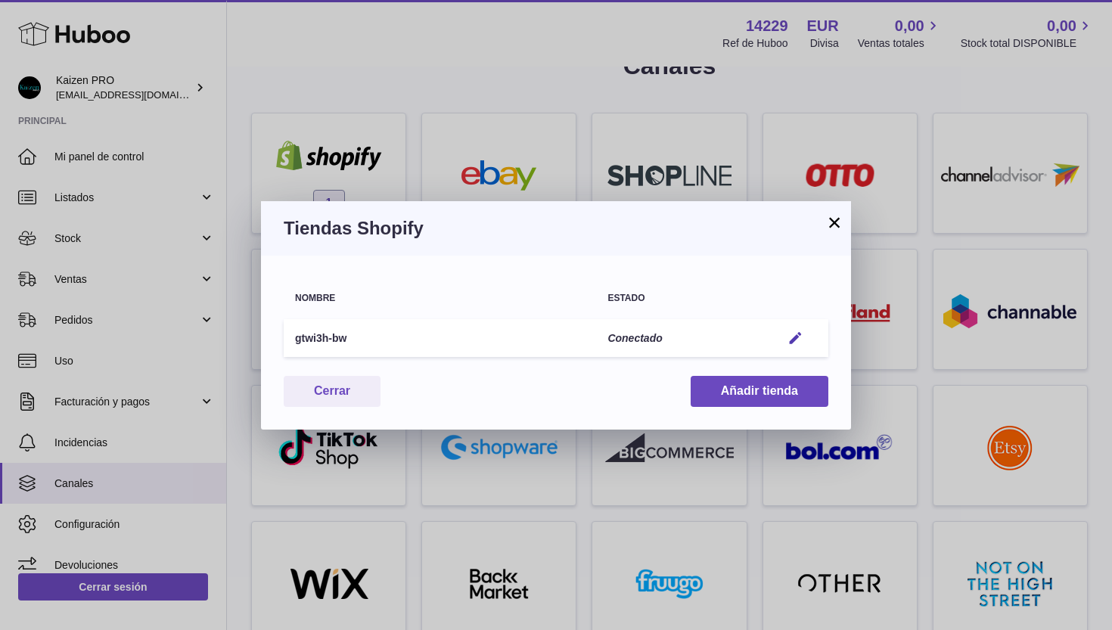
click at [834, 222] on button "×" at bounding box center [834, 222] width 18 height 18
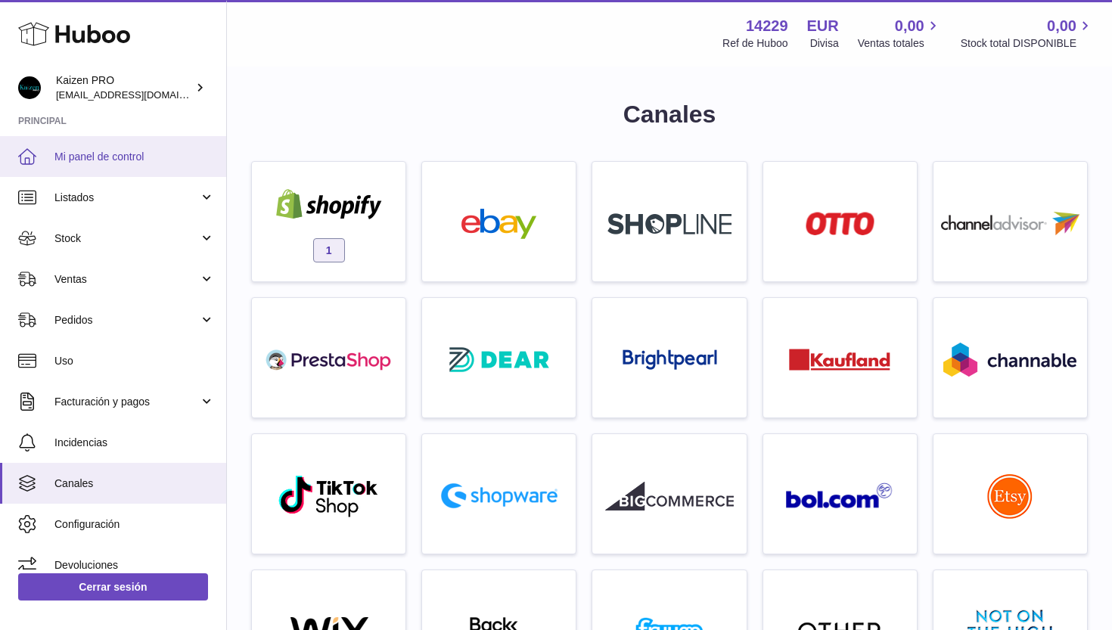
scroll to position [0, 0]
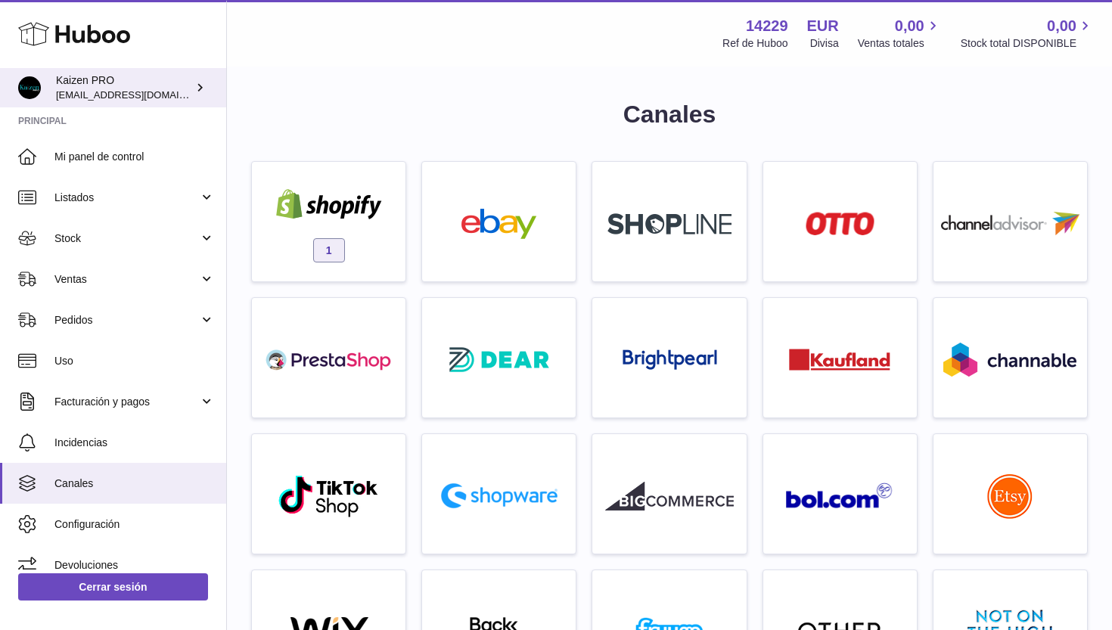
click at [95, 90] on span "[EMAIL_ADDRESS][DOMAIN_NAME]" at bounding box center [139, 94] width 166 height 12
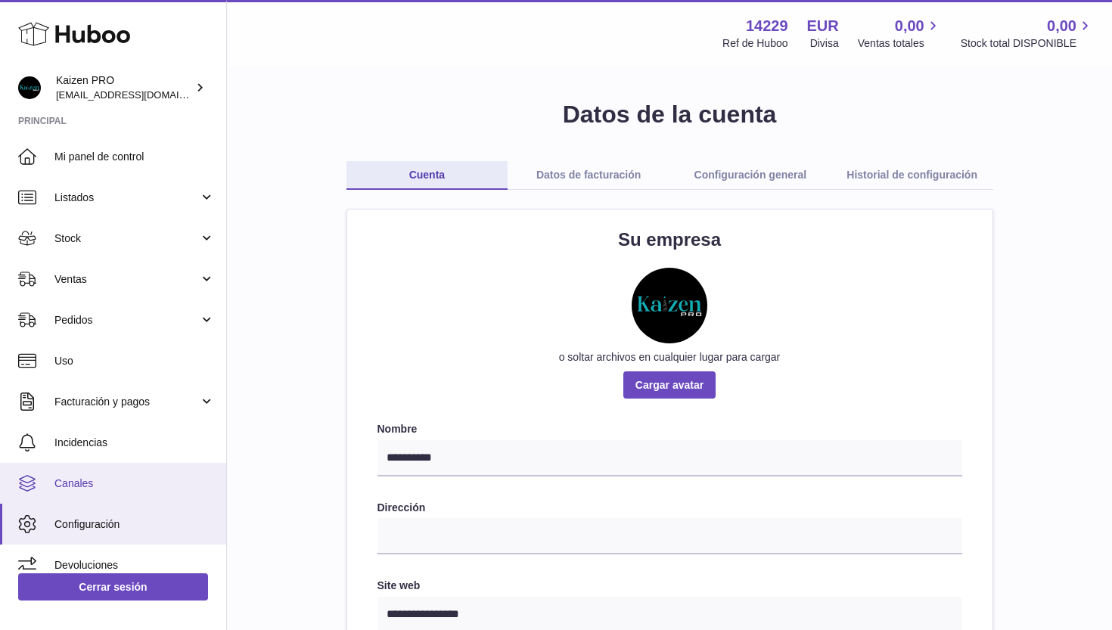
click at [76, 483] on span "Canales" at bounding box center [134, 483] width 160 height 14
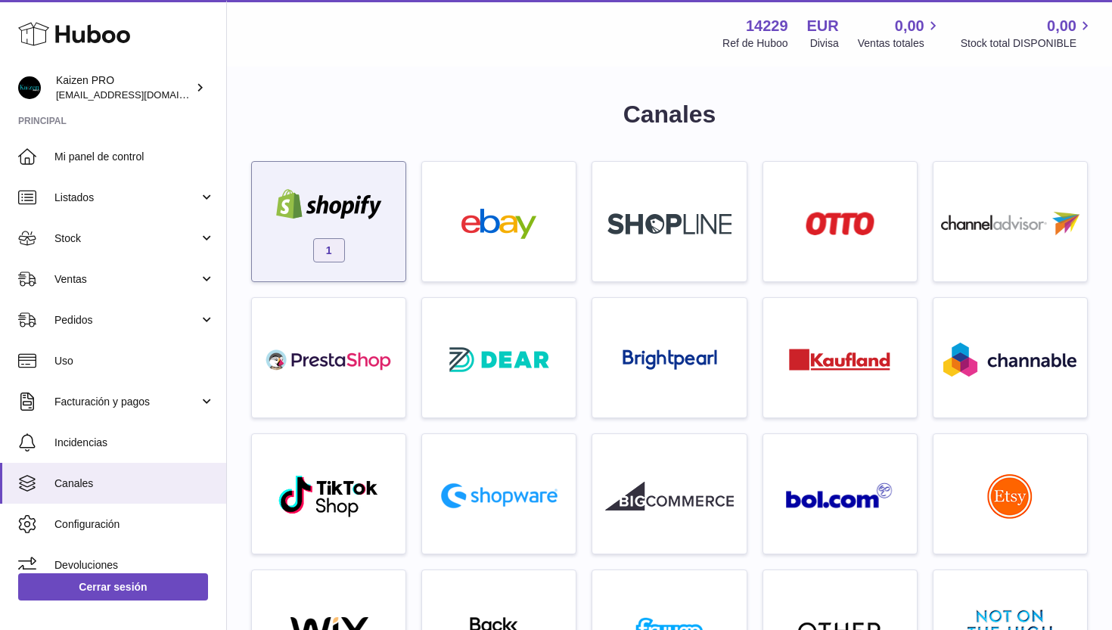
click at [323, 247] on span "1" at bounding box center [329, 250] width 32 height 24
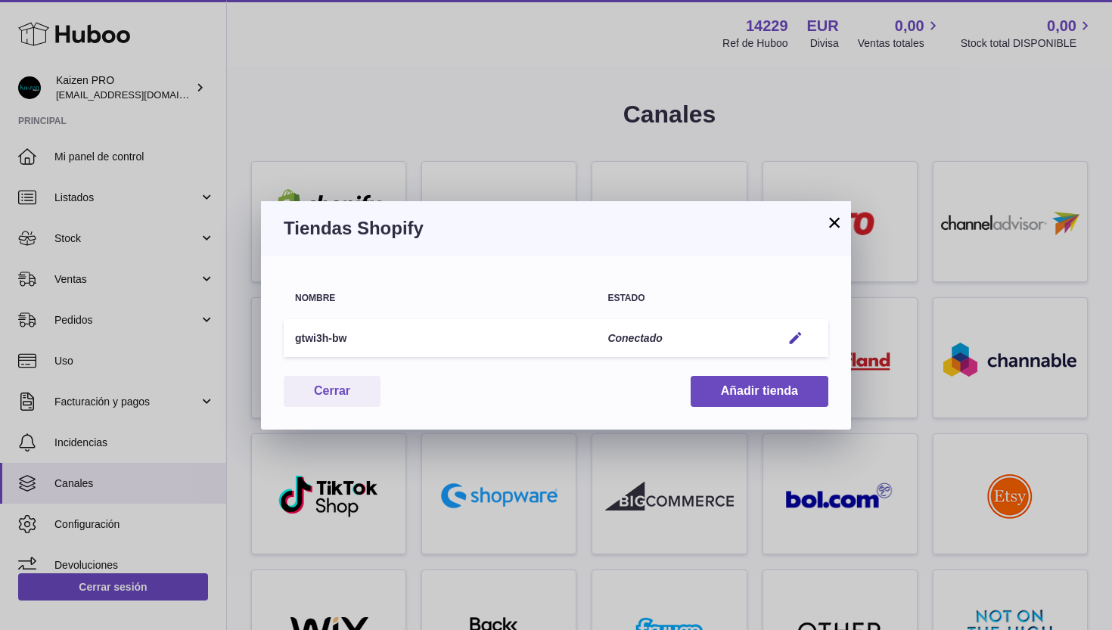
click at [833, 226] on button "×" at bounding box center [834, 222] width 18 height 18
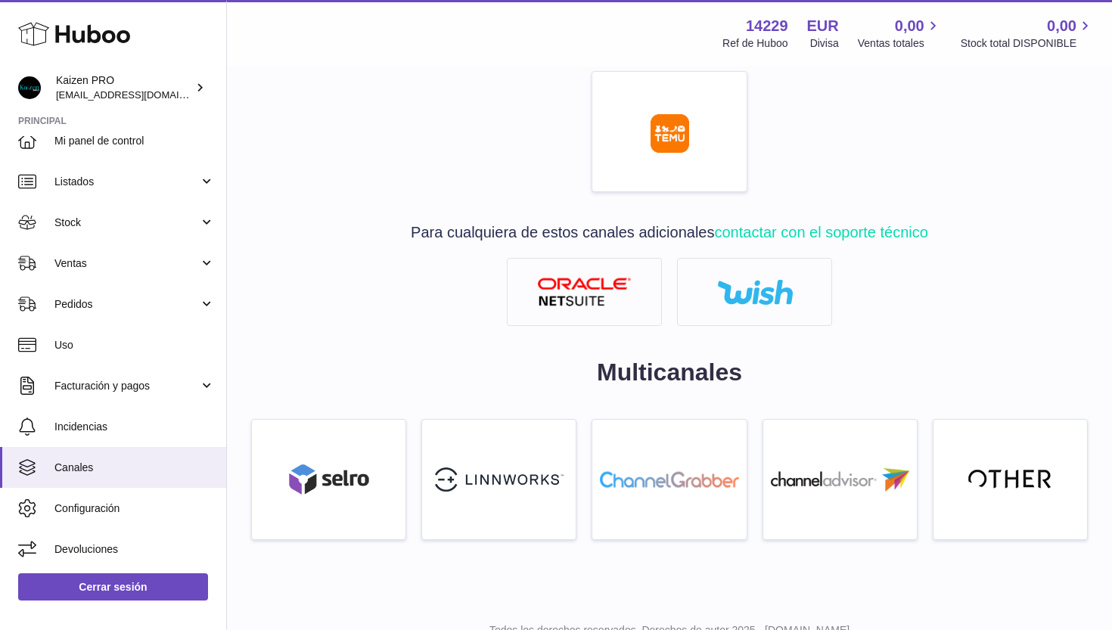
scroll to position [775, 0]
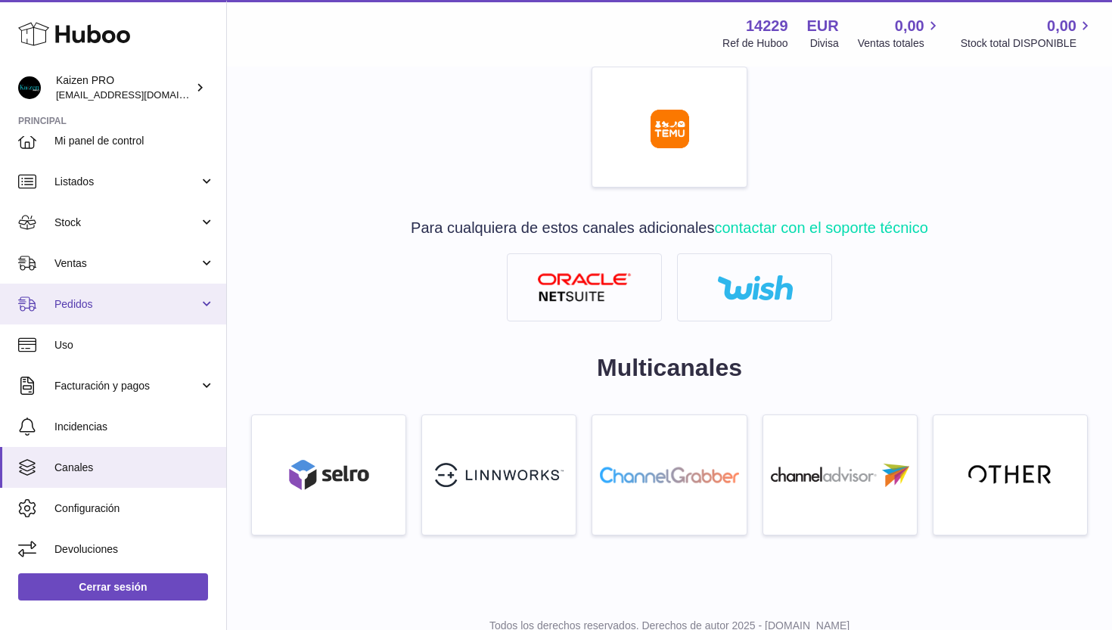
click at [148, 298] on span "Pedidos" at bounding box center [126, 304] width 144 height 14
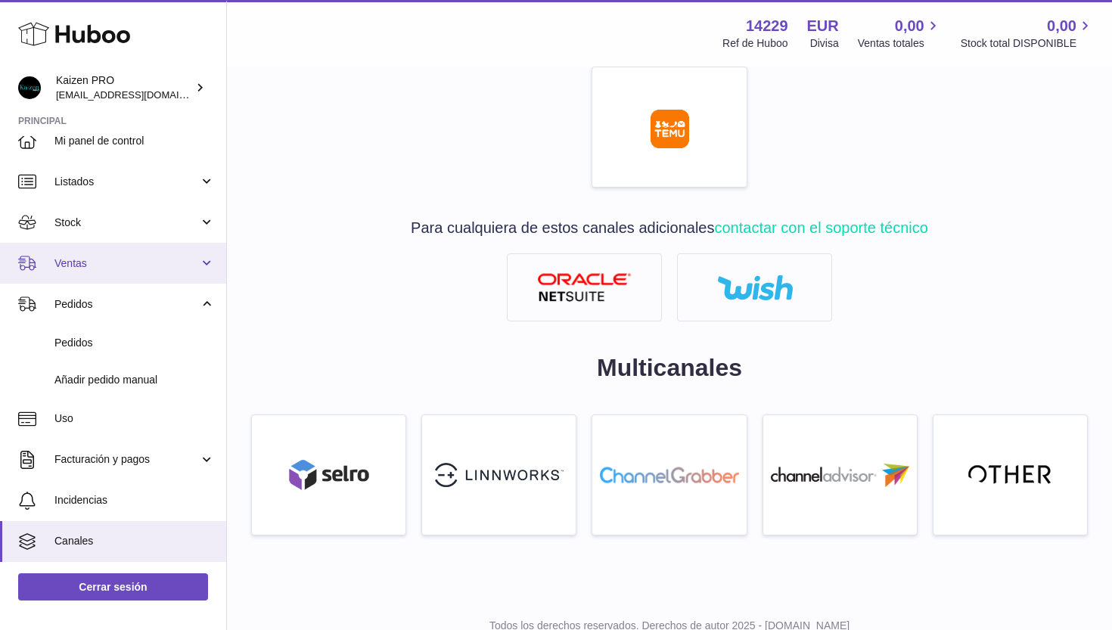
click at [158, 266] on span "Ventas" at bounding box center [126, 263] width 144 height 14
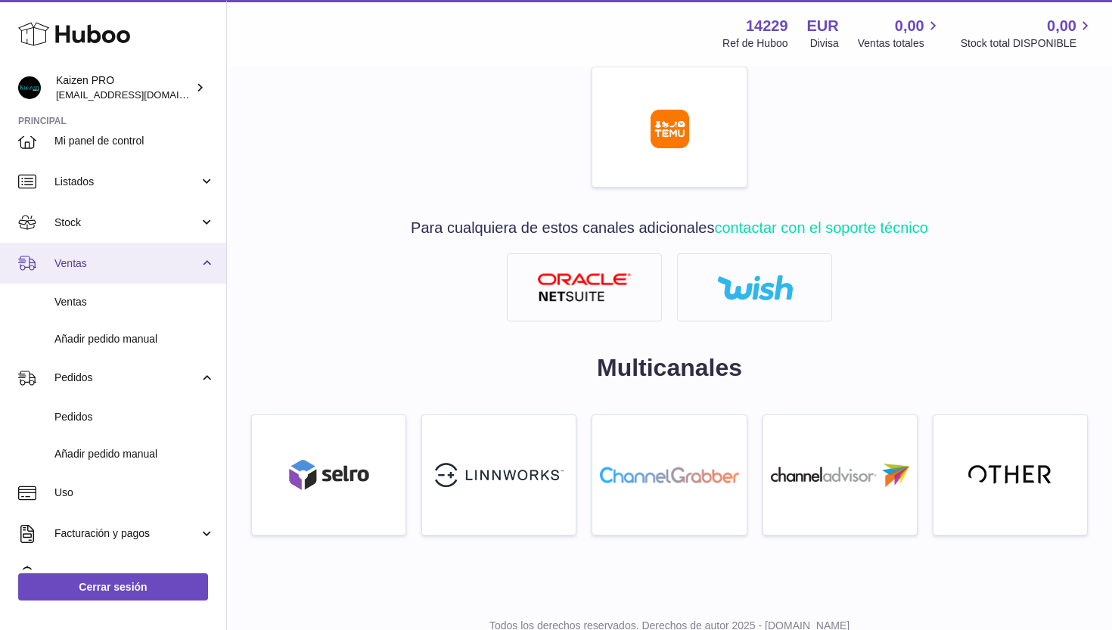
click at [158, 266] on span "Ventas" at bounding box center [126, 263] width 144 height 14
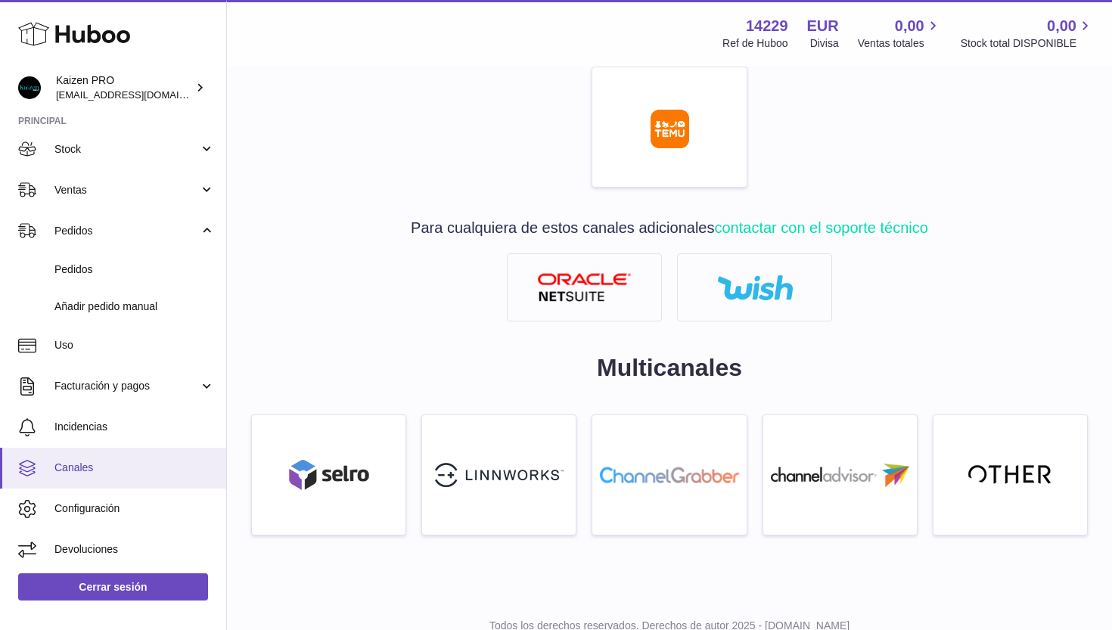
scroll to position [88, 0]
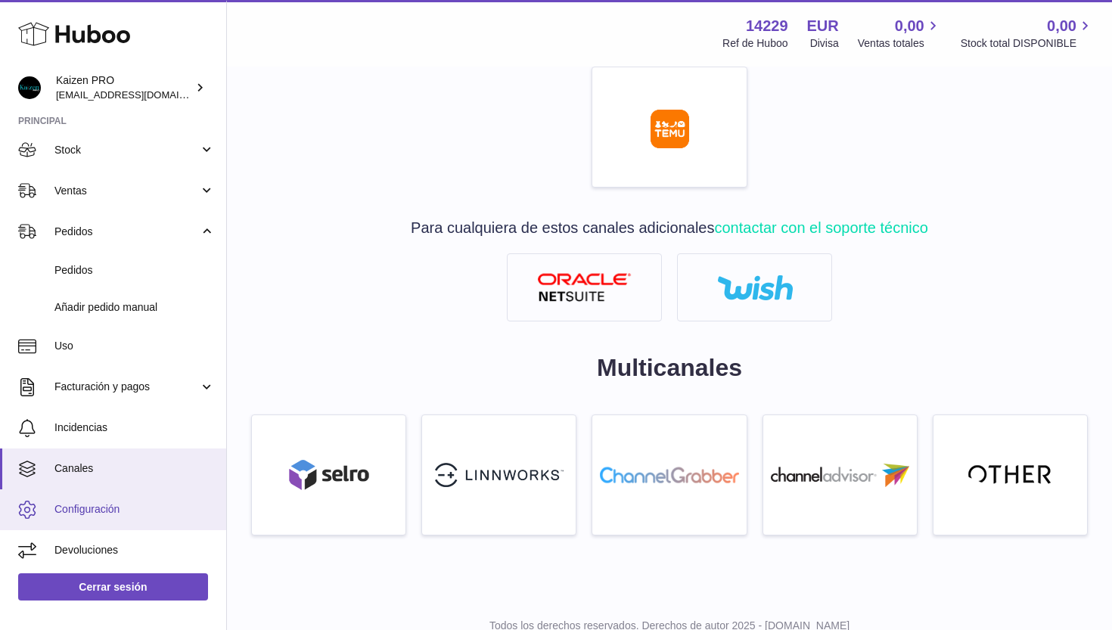
click at [83, 515] on link "Configuración" at bounding box center [113, 509] width 226 height 41
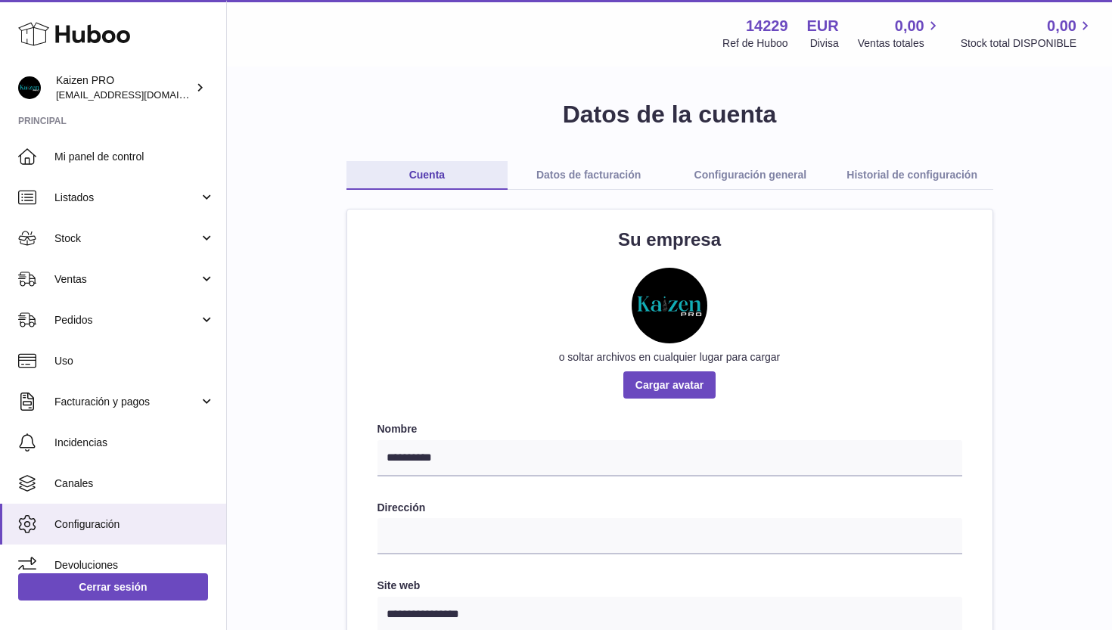
click at [747, 182] on link "Configuración general" at bounding box center [750, 175] width 162 height 29
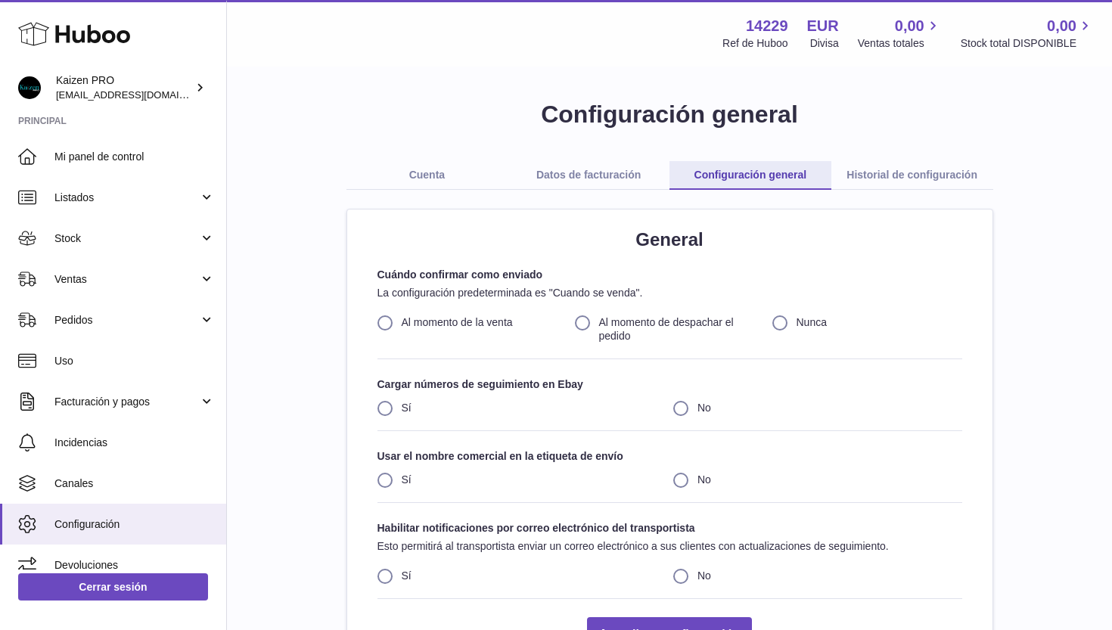
click at [422, 175] on link "Cuenta" at bounding box center [427, 175] width 162 height 29
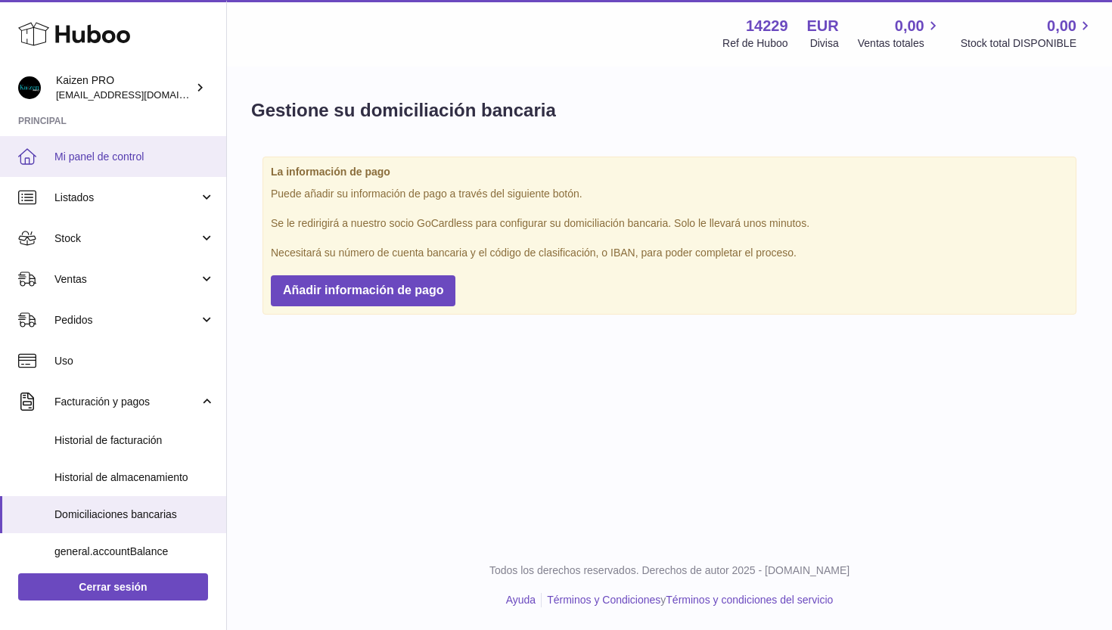
click at [75, 150] on span "Mi panel de control" at bounding box center [134, 157] width 160 height 14
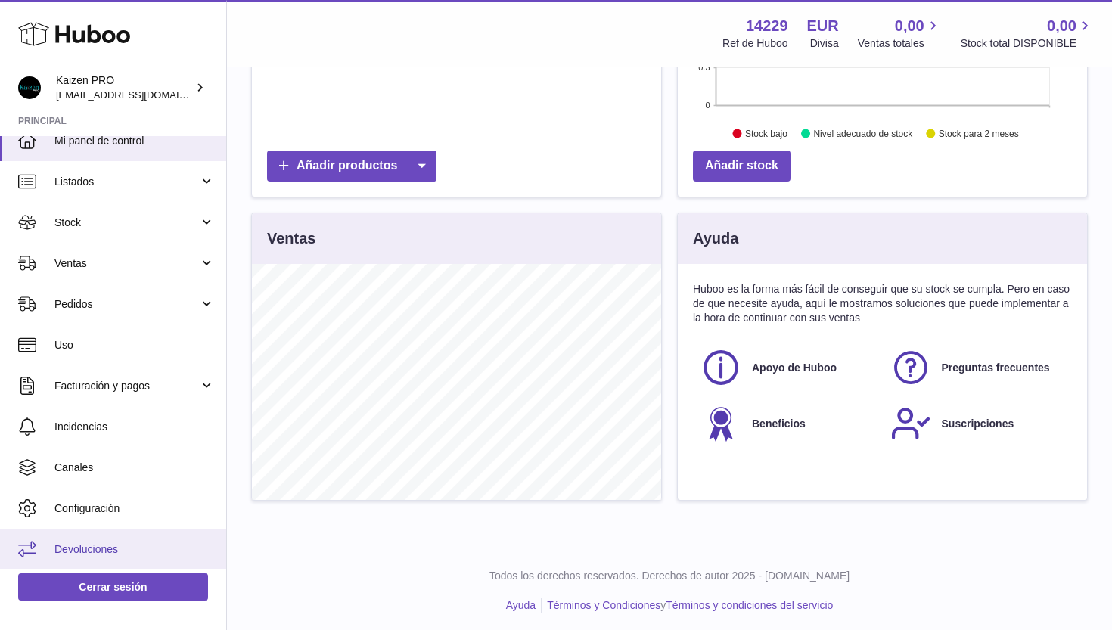
scroll to position [16, 0]
click at [90, 555] on link "Devoluciones" at bounding box center [113, 549] width 226 height 41
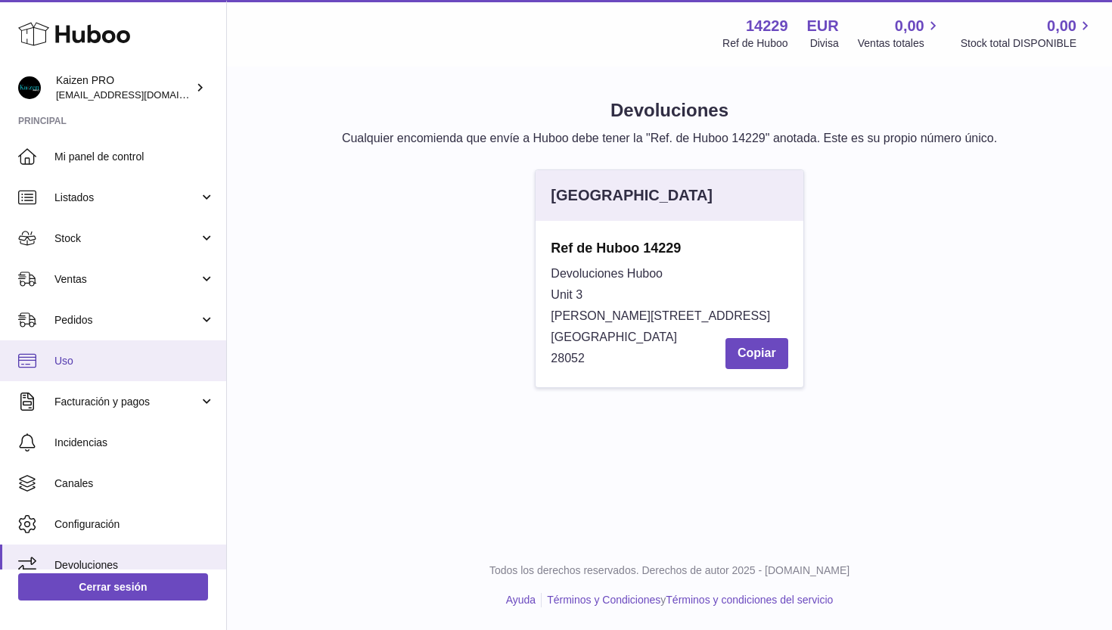
click at [66, 358] on span "Uso" at bounding box center [134, 361] width 160 height 14
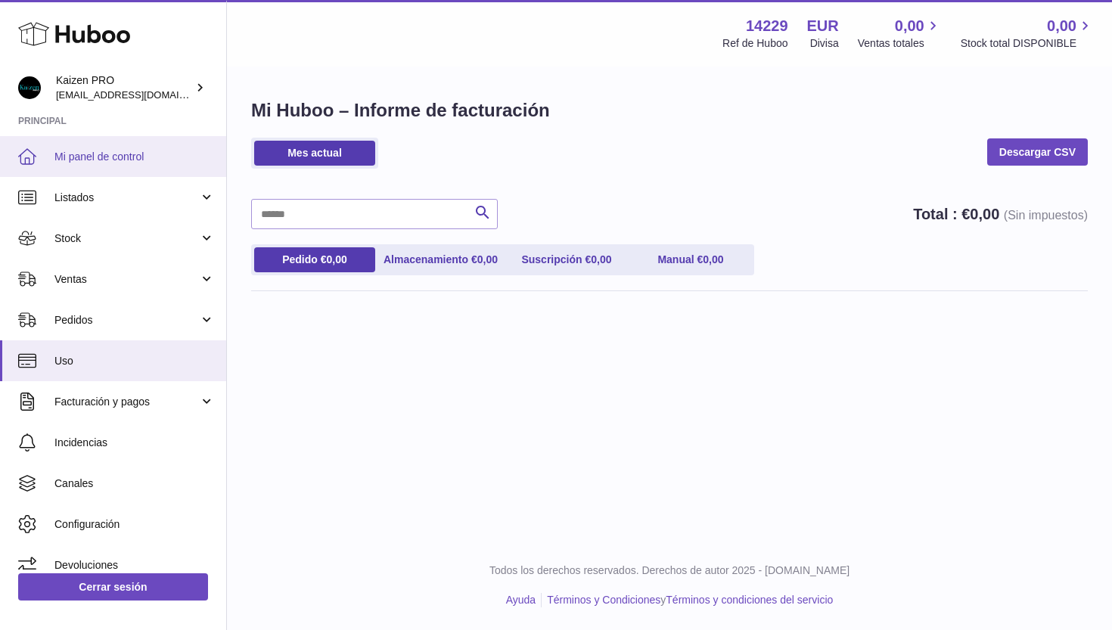
click at [98, 159] on span "Mi panel de control" at bounding box center [134, 157] width 160 height 14
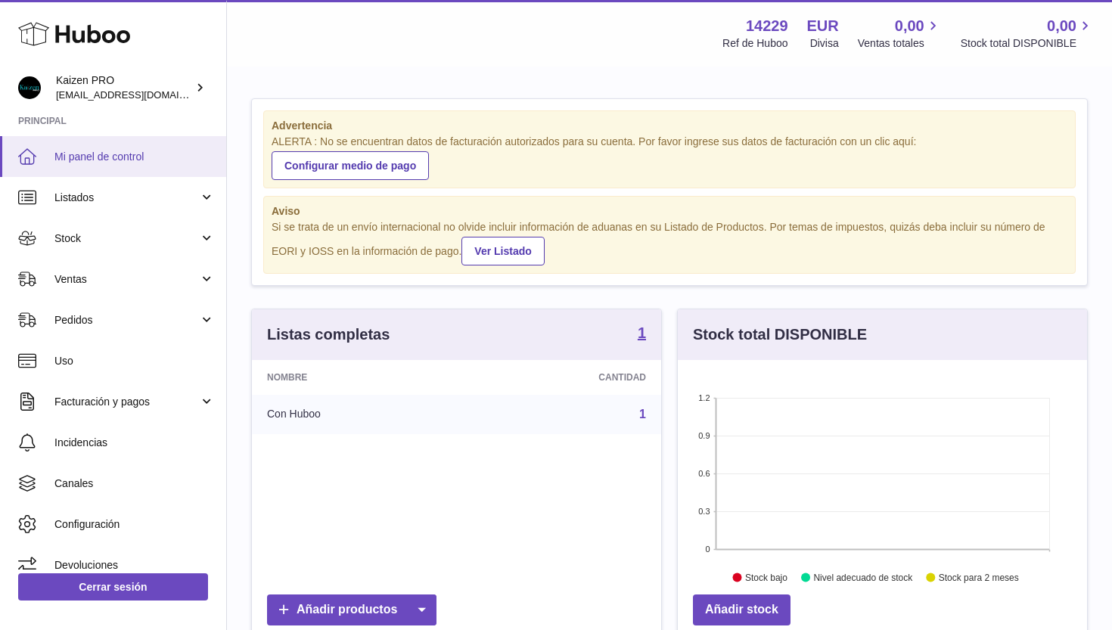
scroll to position [236, 409]
click at [166, 89] on div "Kaizen PRO [EMAIL_ADDRESS][DOMAIN_NAME]" at bounding box center [124, 87] width 136 height 29
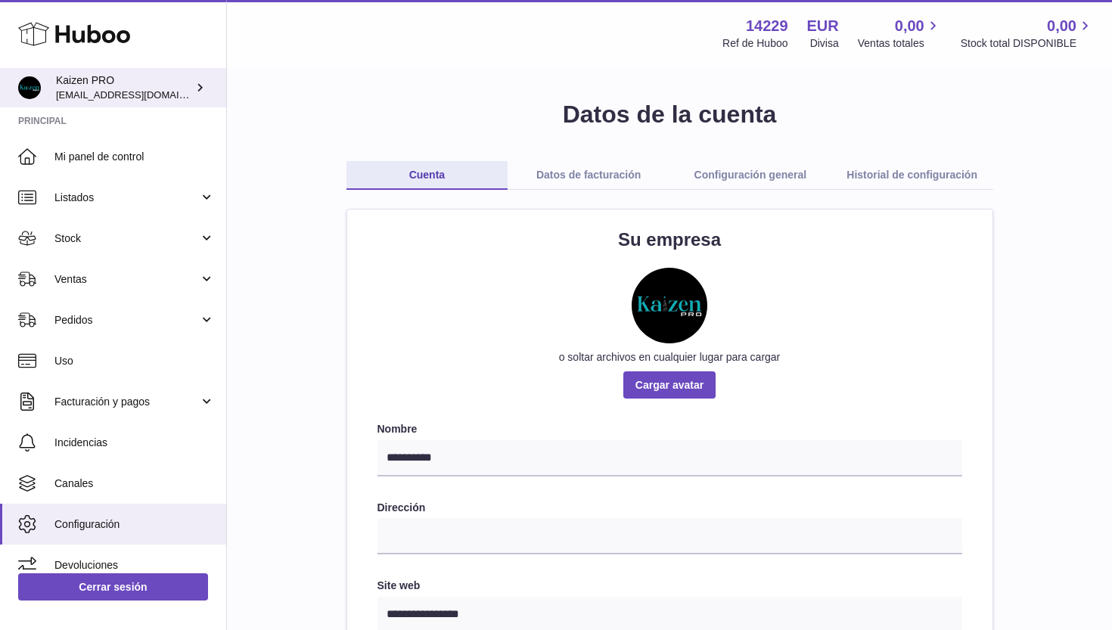
click at [203, 85] on icon at bounding box center [200, 87] width 16 height 16
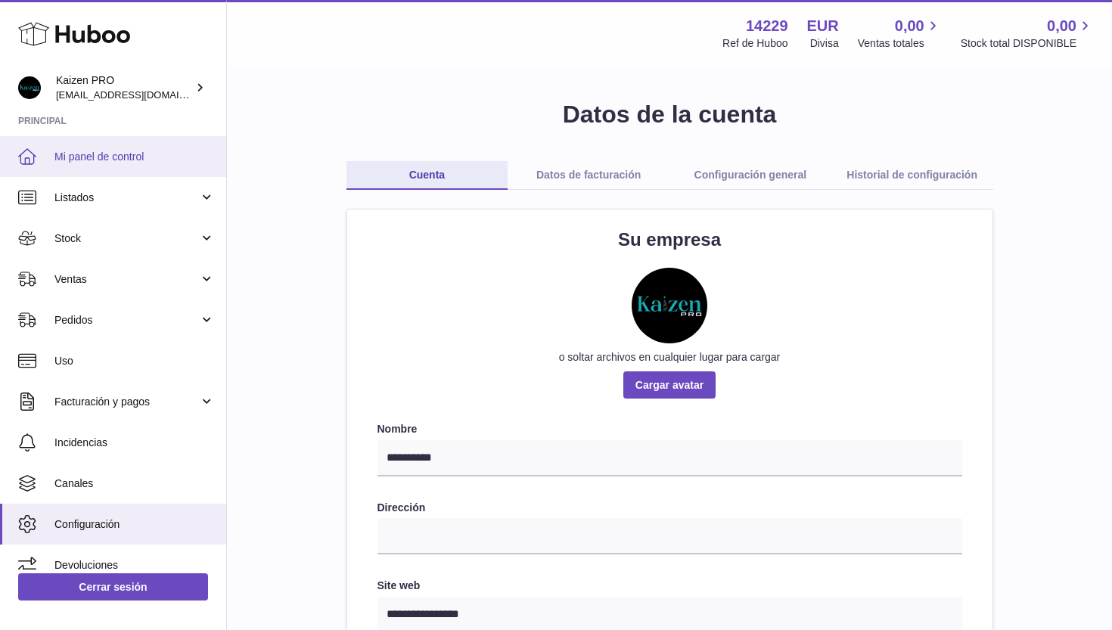
click at [88, 147] on link "Mi panel de control" at bounding box center [113, 156] width 226 height 41
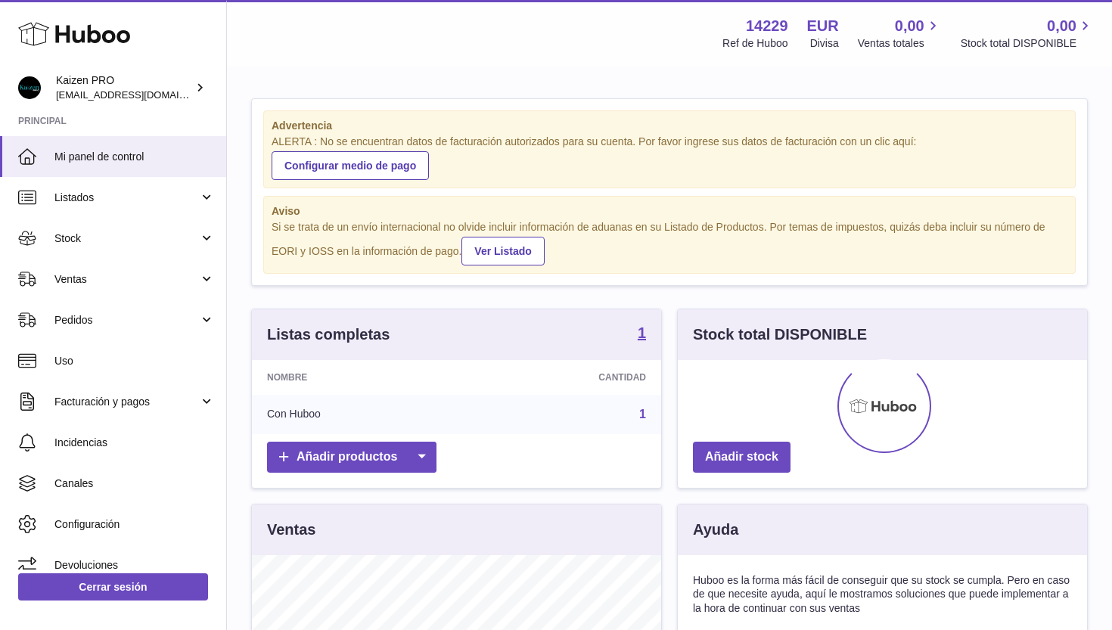
scroll to position [236, 409]
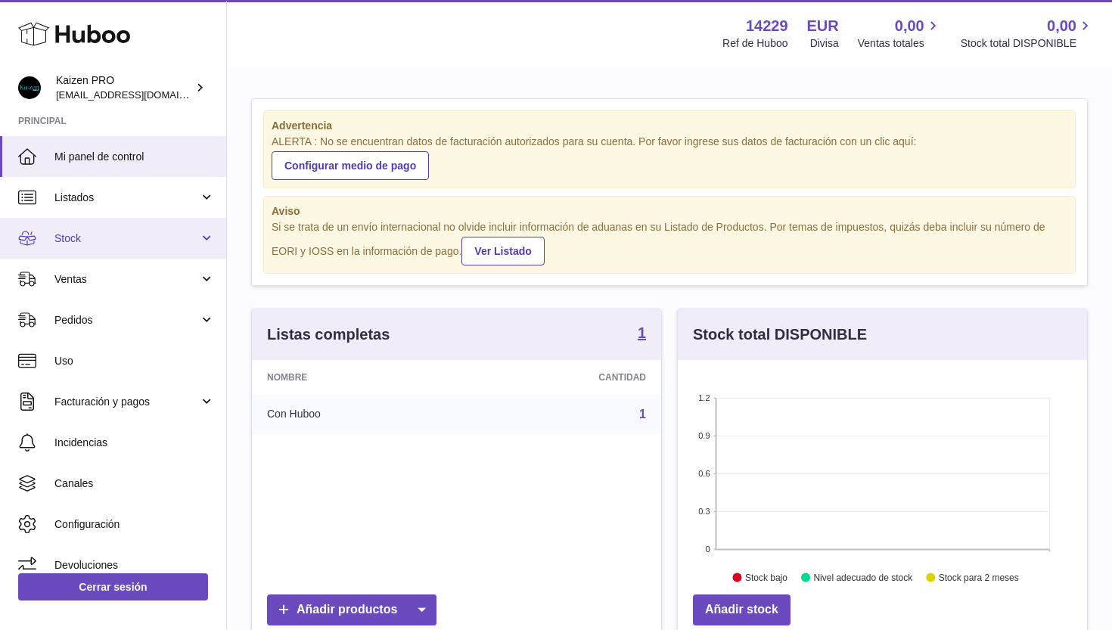
click at [95, 228] on link "Stock" at bounding box center [113, 238] width 226 height 41
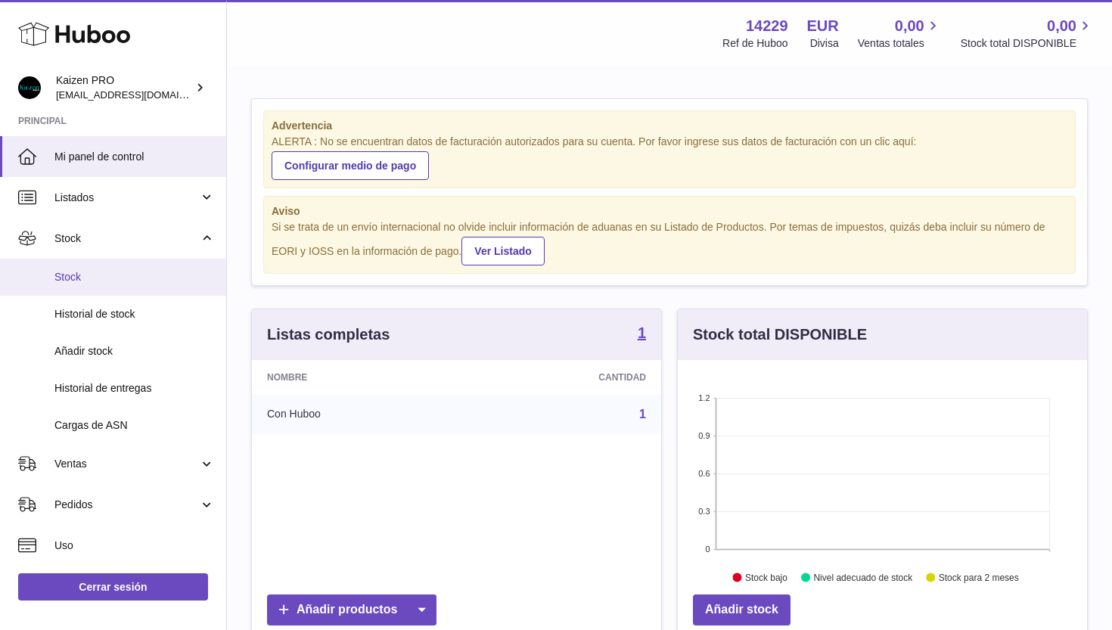
click at [70, 275] on span "Stock" at bounding box center [134, 277] width 160 height 14
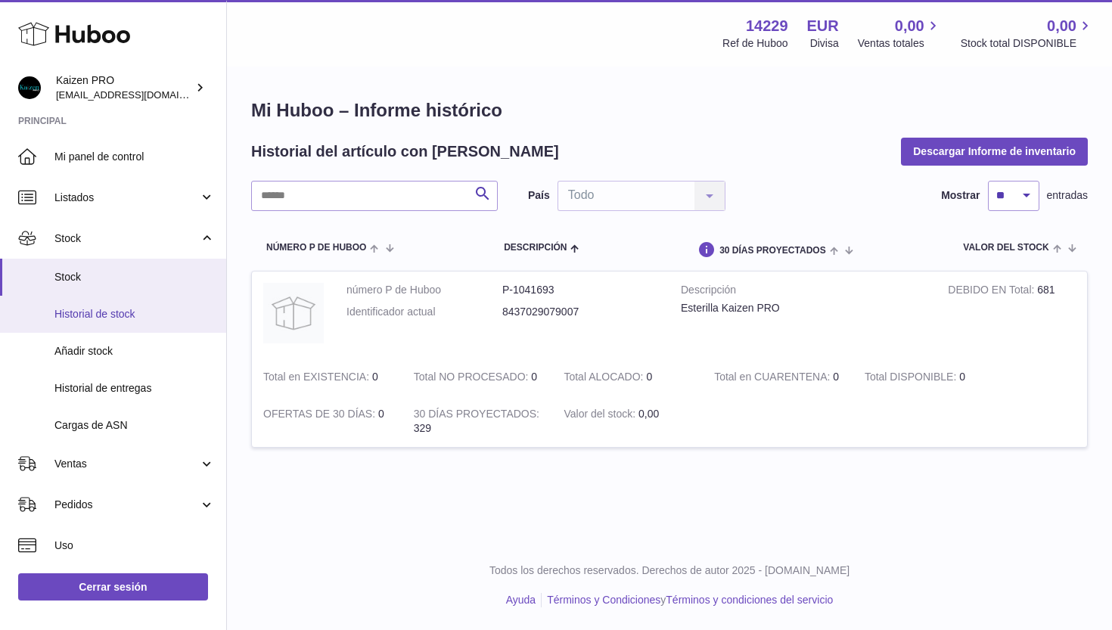
click at [103, 312] on span "Historial de stock" at bounding box center [134, 314] width 160 height 14
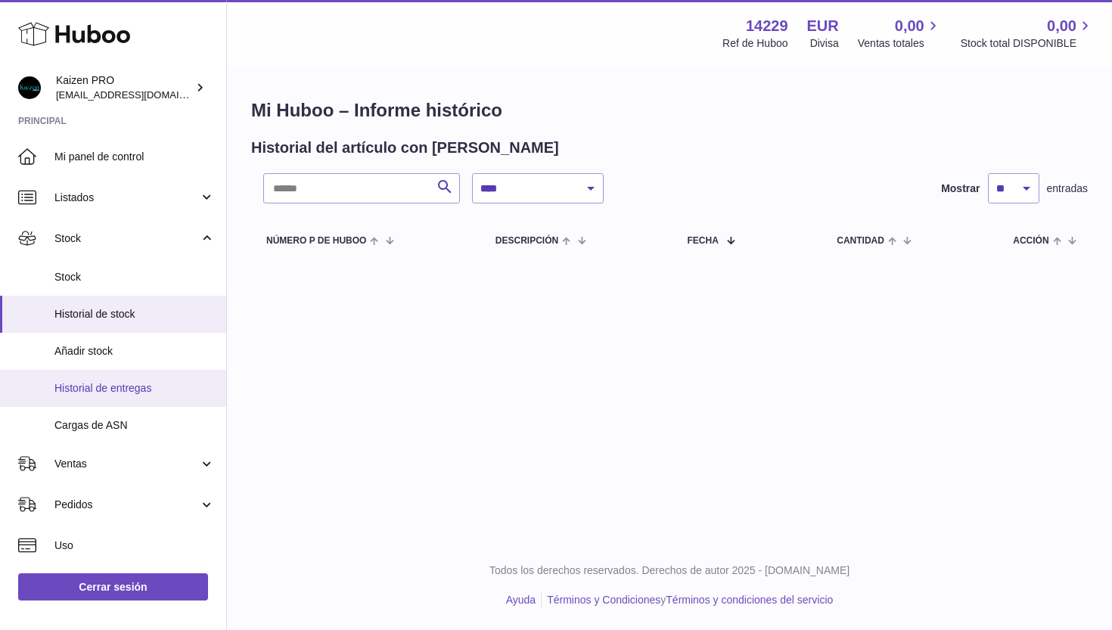
click at [113, 382] on span "Historial de entregas" at bounding box center [134, 388] width 160 height 14
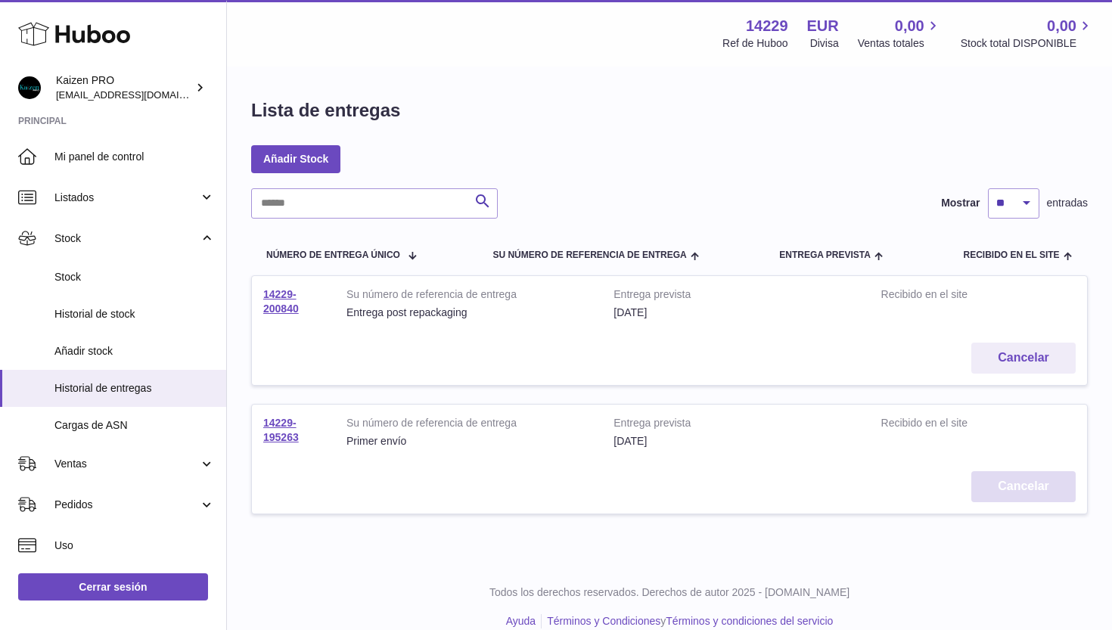
click at [1014, 477] on button "Cancelar" at bounding box center [1023, 486] width 104 height 31
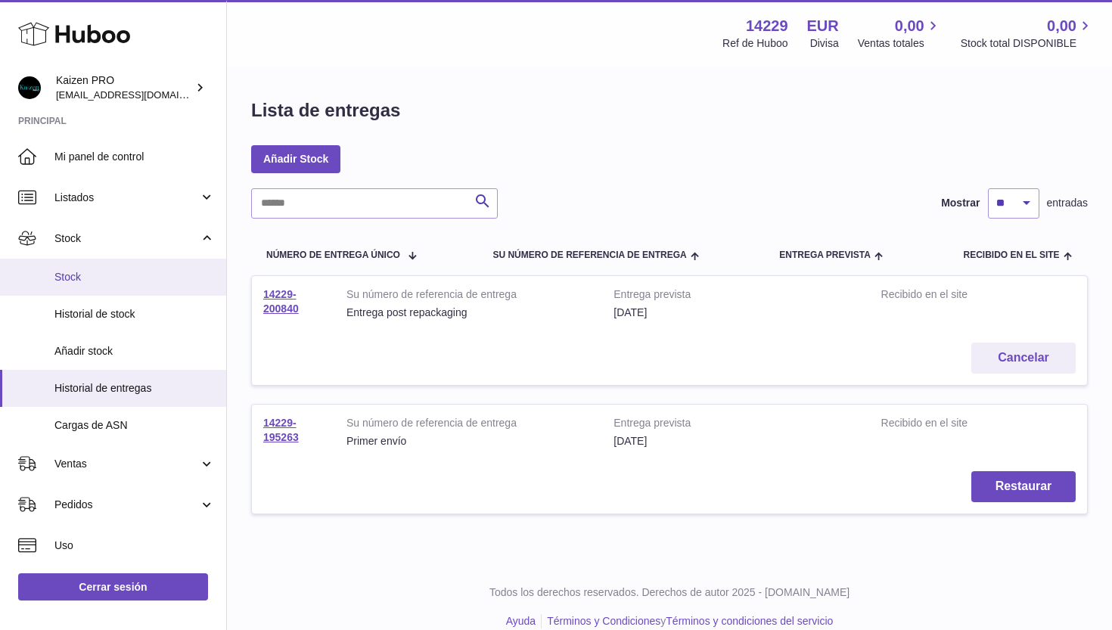
click at [100, 276] on span "Stock" at bounding box center [134, 277] width 160 height 14
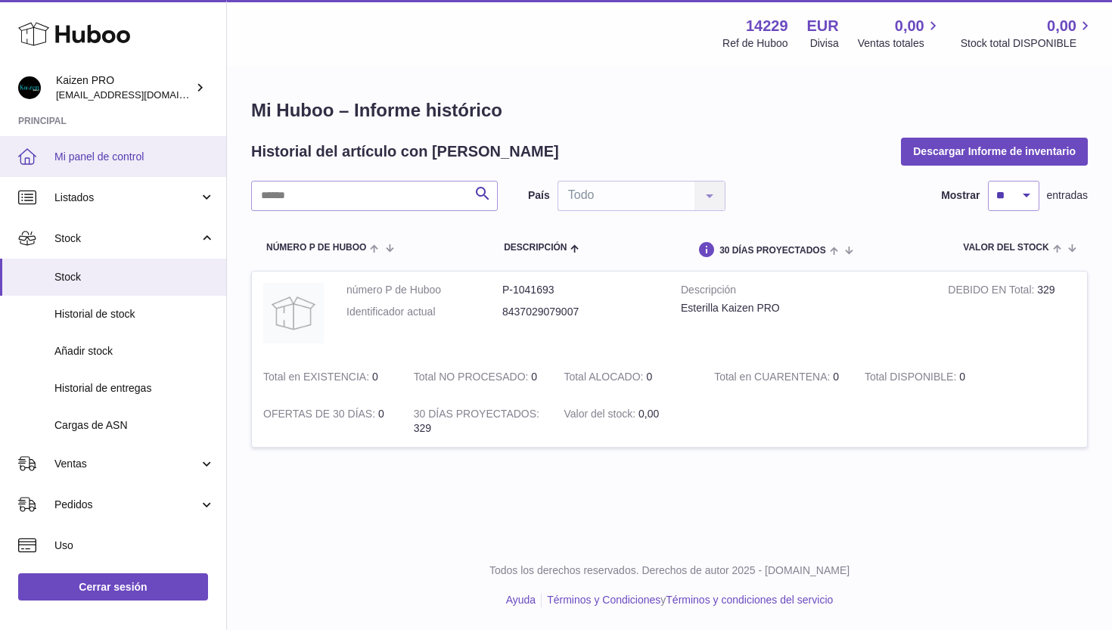
click at [88, 160] on span "Mi panel de control" at bounding box center [134, 157] width 160 height 14
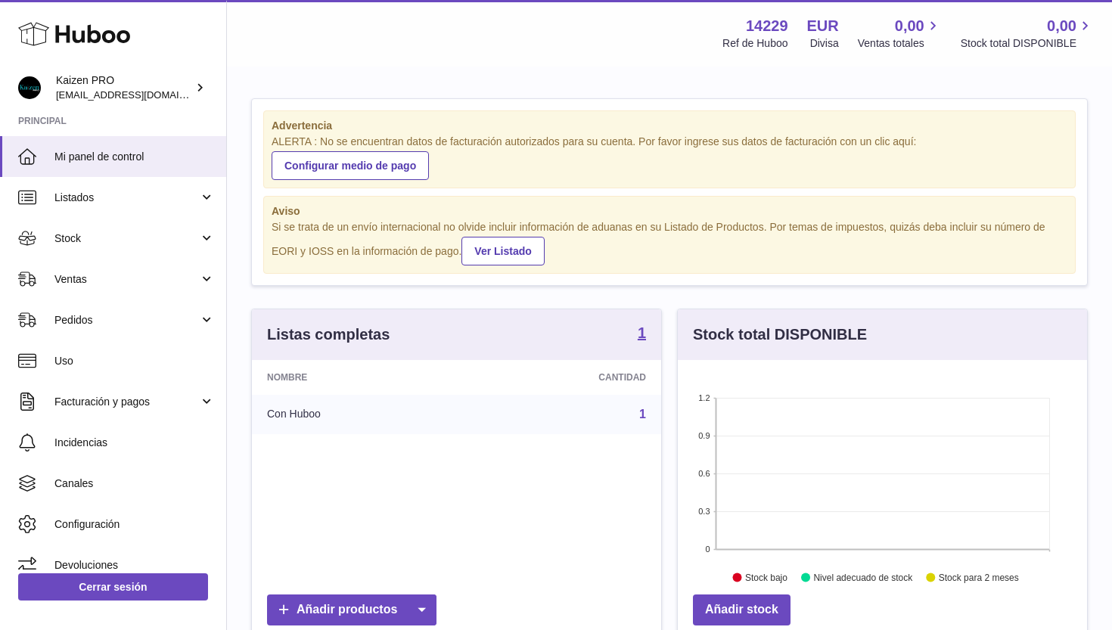
scroll to position [236, 409]
click at [484, 253] on link "Ver Listado" at bounding box center [502, 251] width 82 height 29
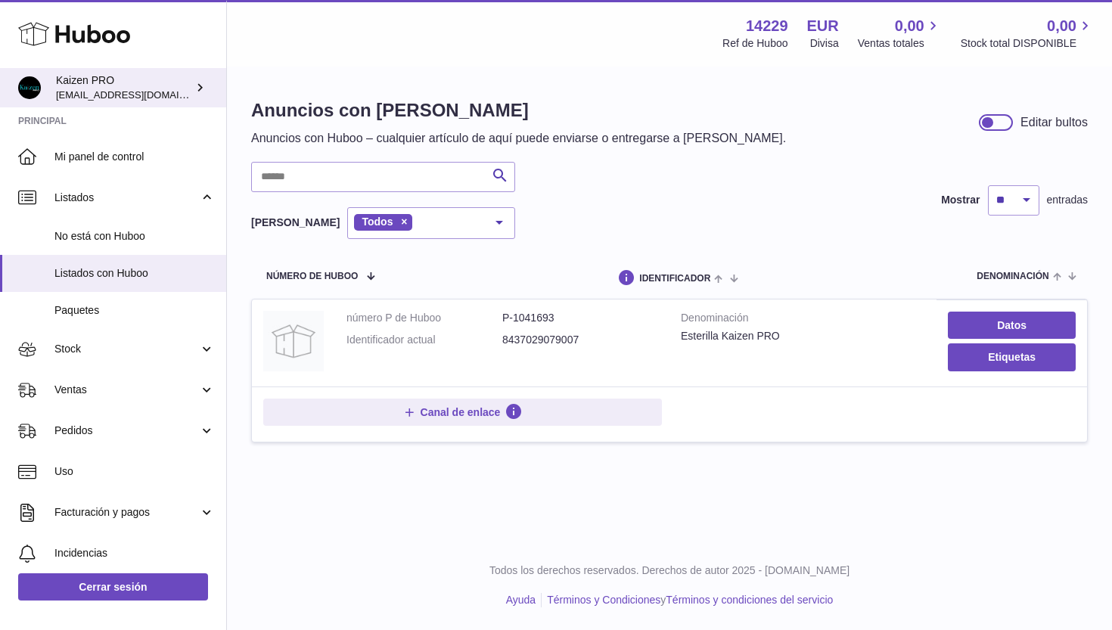
click at [93, 93] on span "[EMAIL_ADDRESS][DOMAIN_NAME]" at bounding box center [139, 94] width 166 height 12
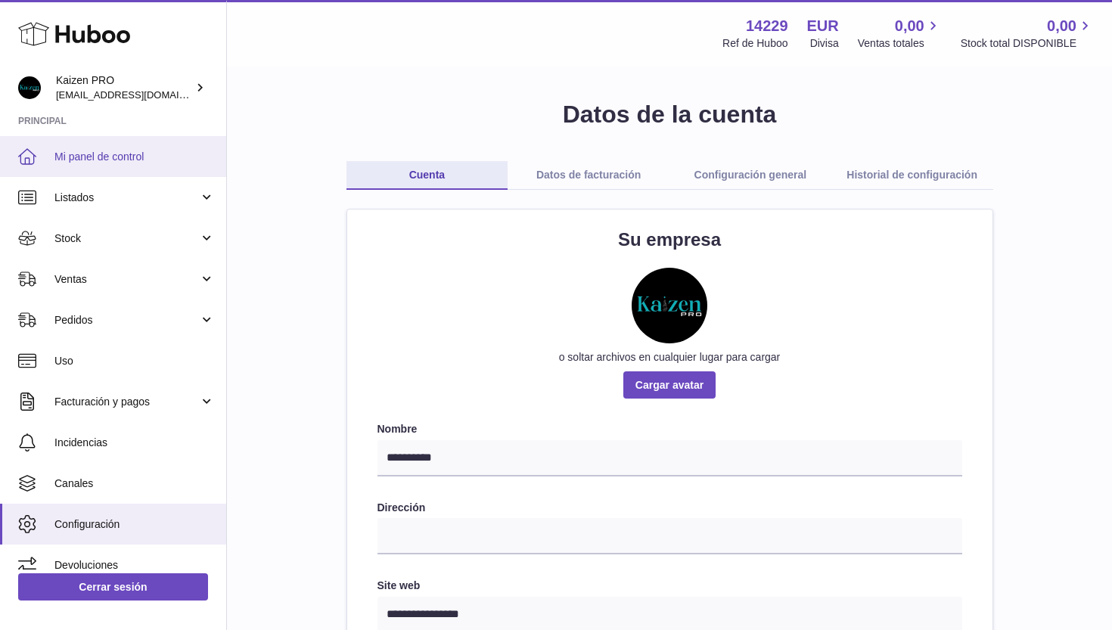
click at [104, 154] on span "Mi panel de control" at bounding box center [134, 157] width 160 height 14
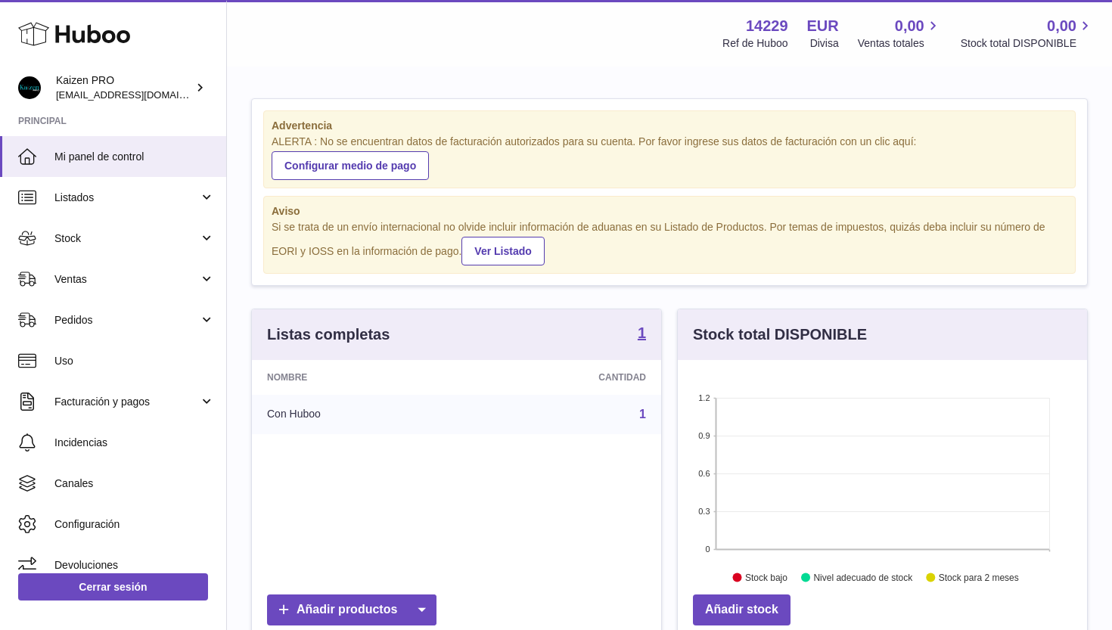
scroll to position [236, 409]
click at [378, 172] on link "Configurar medio de pago" at bounding box center [350, 165] width 157 height 29
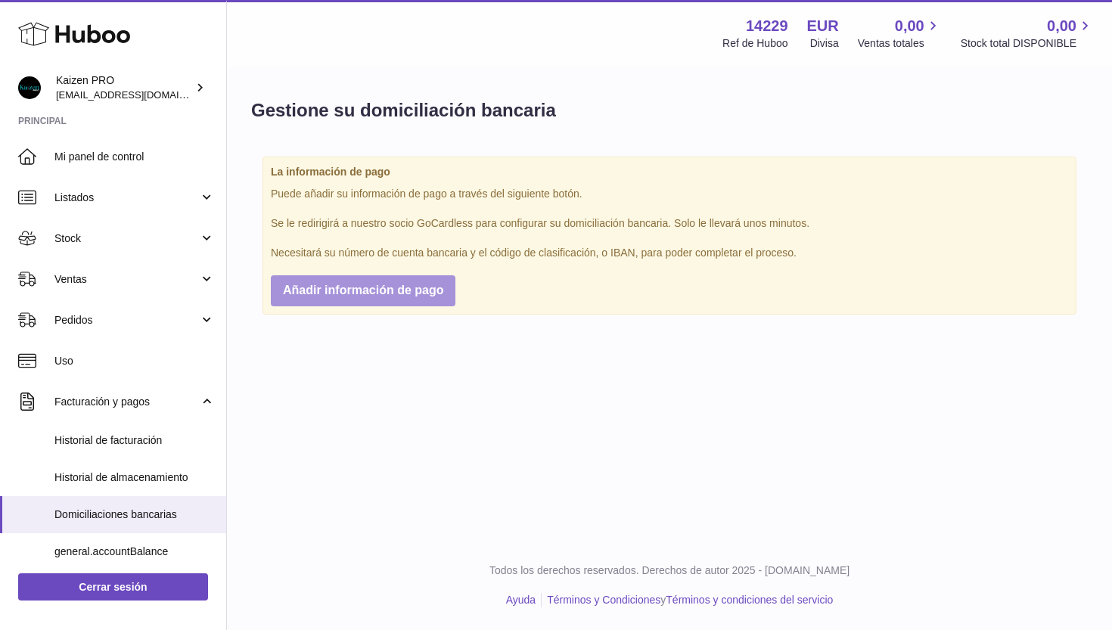
click at [389, 284] on span "Añadir información de pago" at bounding box center [363, 290] width 160 height 13
